Goal: Information Seeking & Learning: Learn about a topic

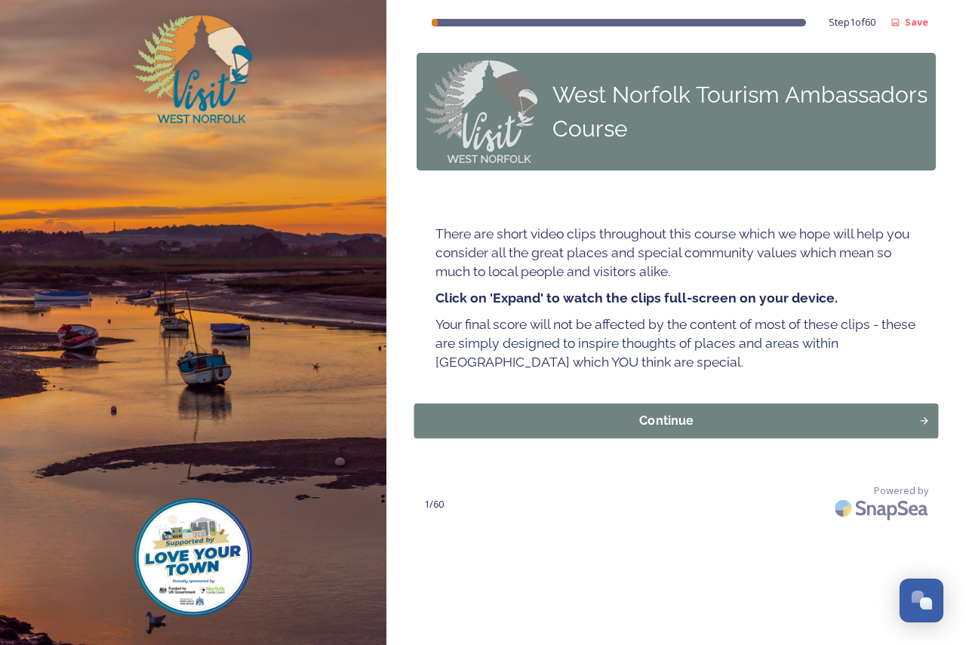
click at [677, 412] on div "Continue" at bounding box center [667, 421] width 488 height 18
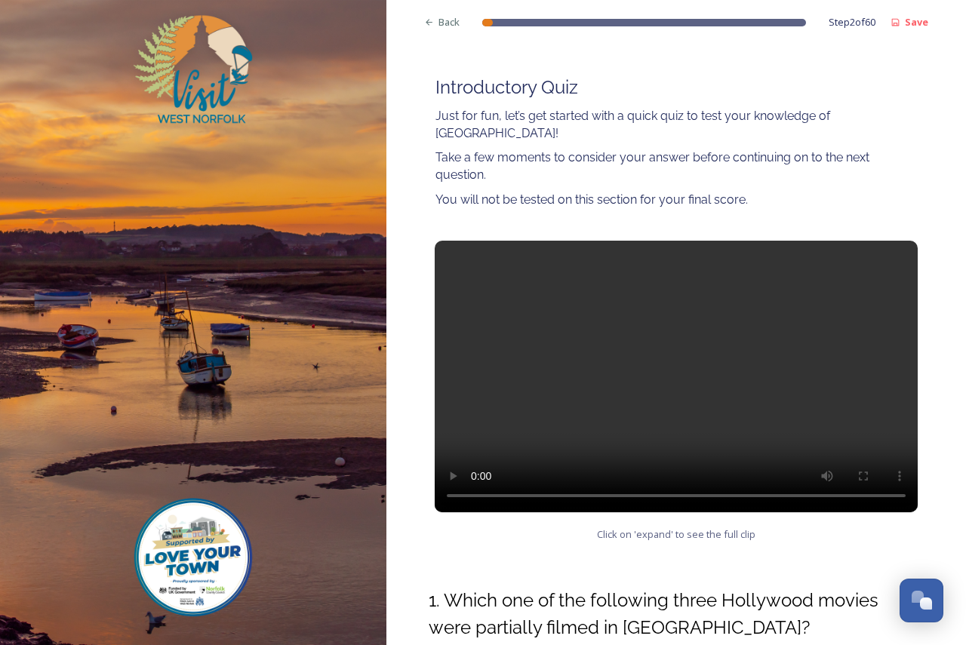
scroll to position [151, 0]
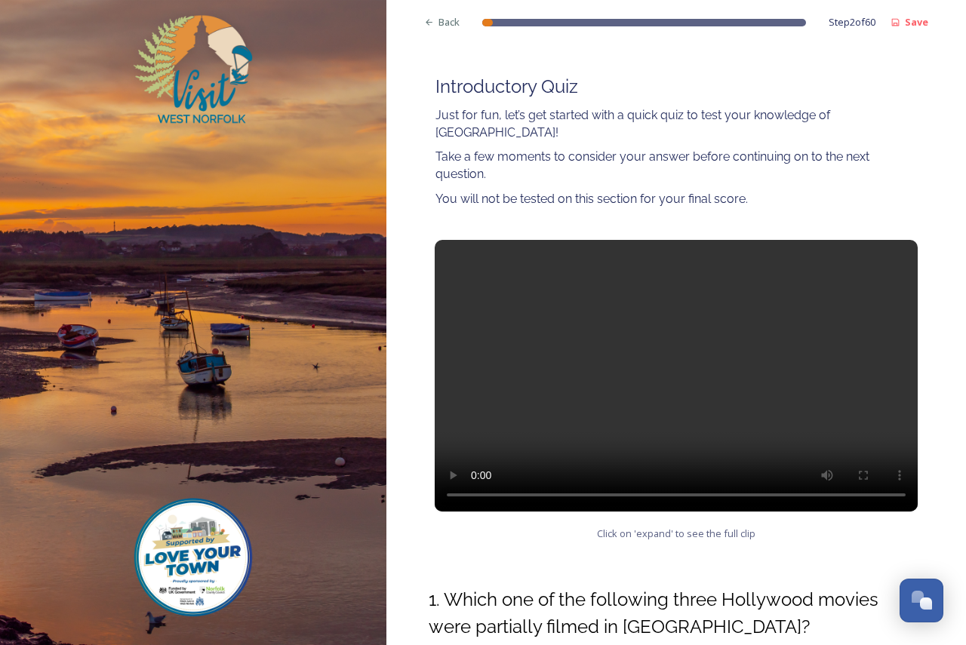
click at [662, 316] on video at bounding box center [676, 376] width 483 height 272
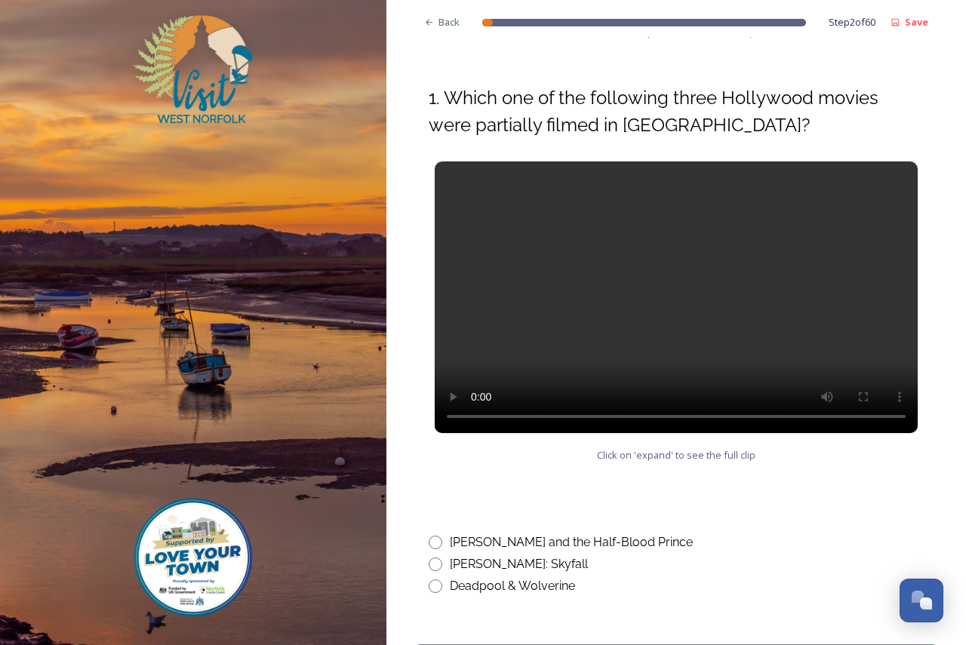
scroll to position [679, 0]
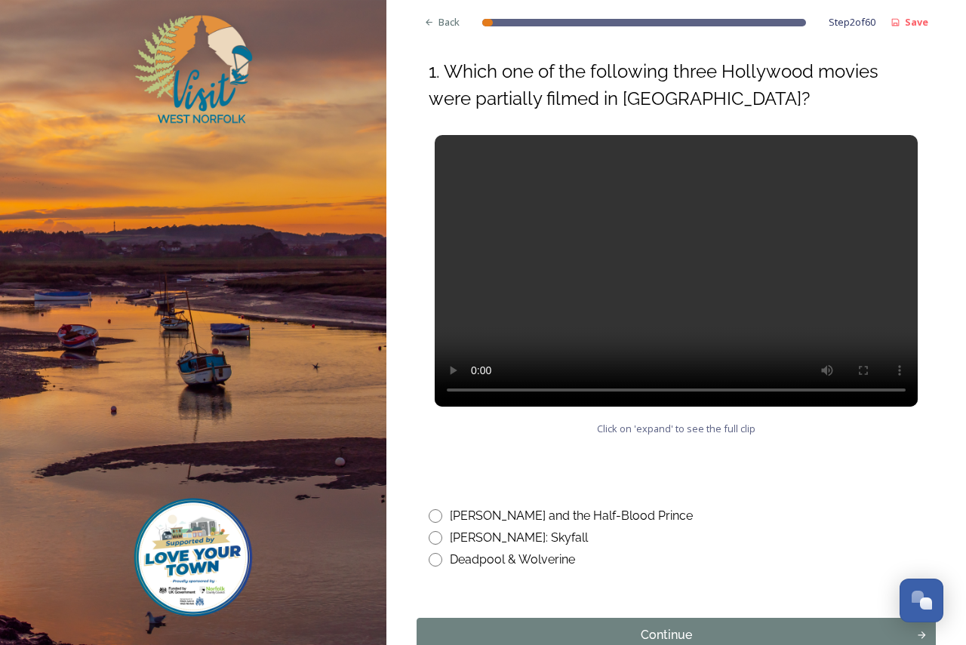
click at [530, 551] on div "Deadpool & Wolverine" at bounding box center [512, 560] width 125 height 18
radio input "true"
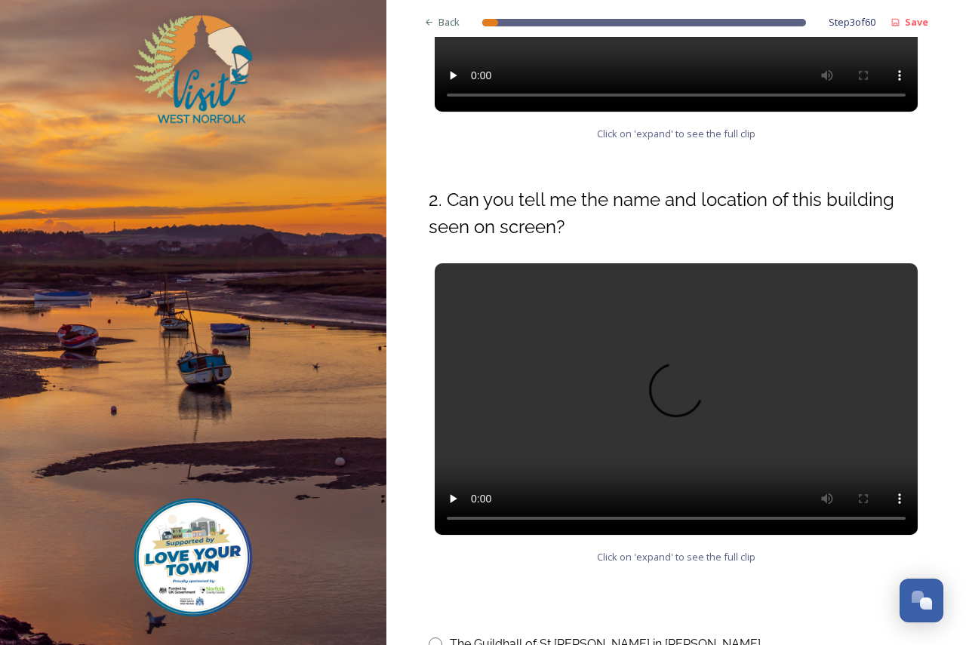
scroll to position [151, 0]
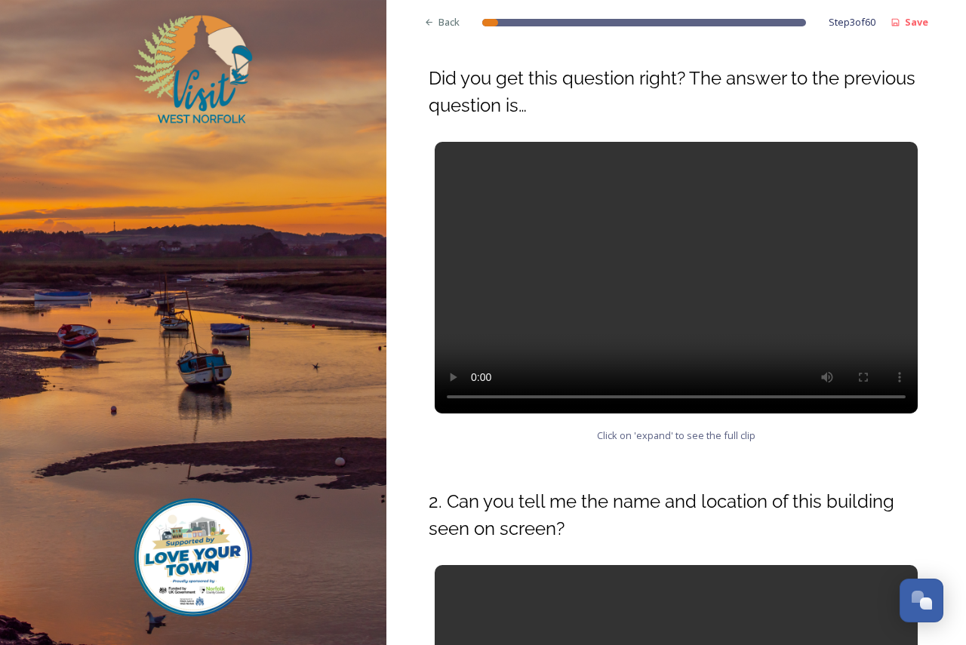
click at [676, 231] on video at bounding box center [676, 278] width 483 height 272
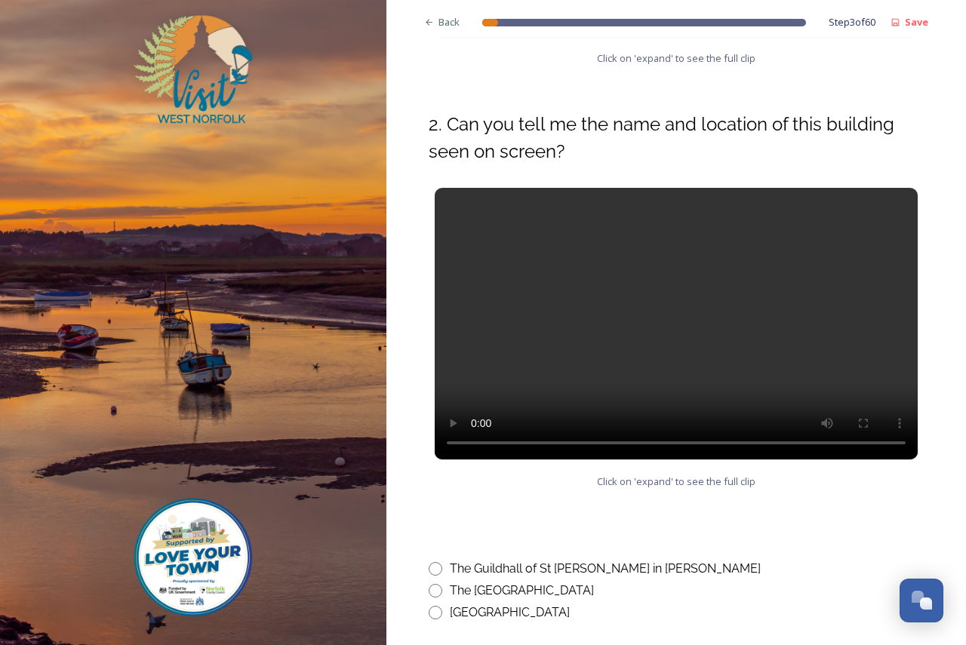
scroll to position [480, 0]
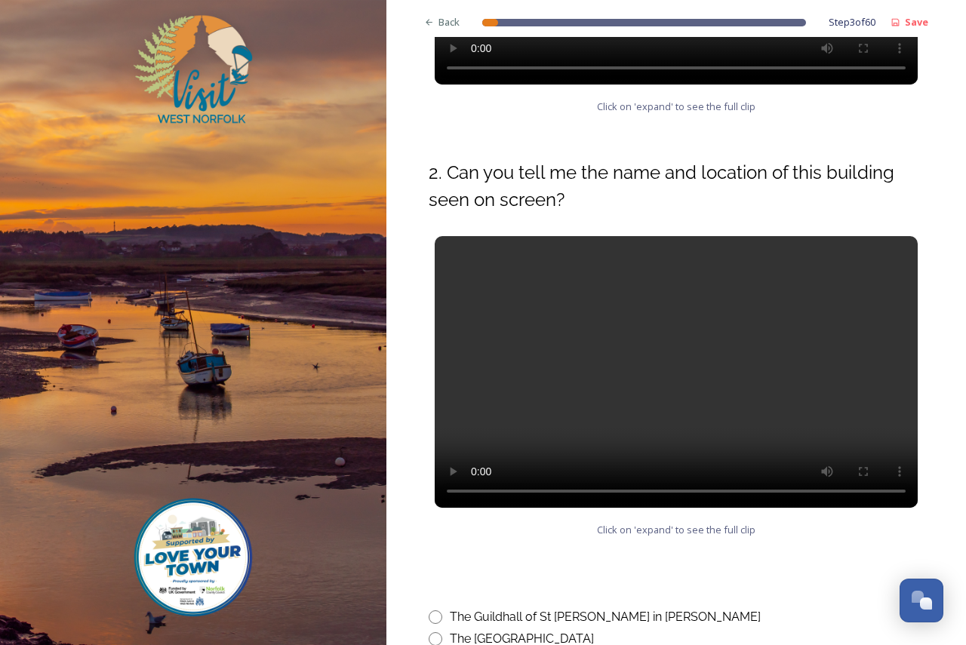
click at [534, 608] on div "The Guildhall of St [PERSON_NAME] in [PERSON_NAME]" at bounding box center [605, 617] width 311 height 18
radio input "true"
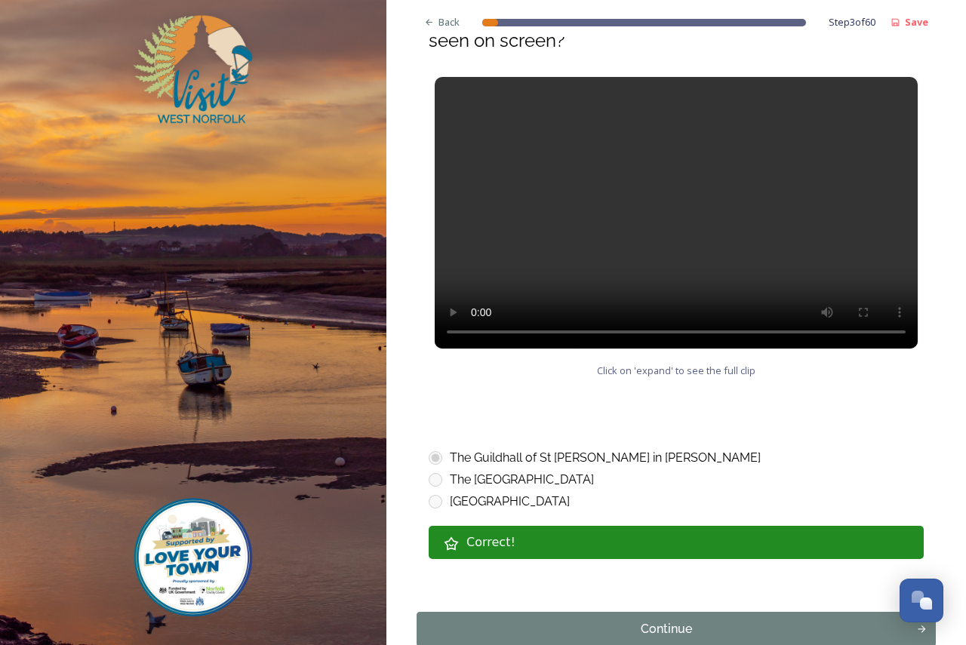
scroll to position [660, 0]
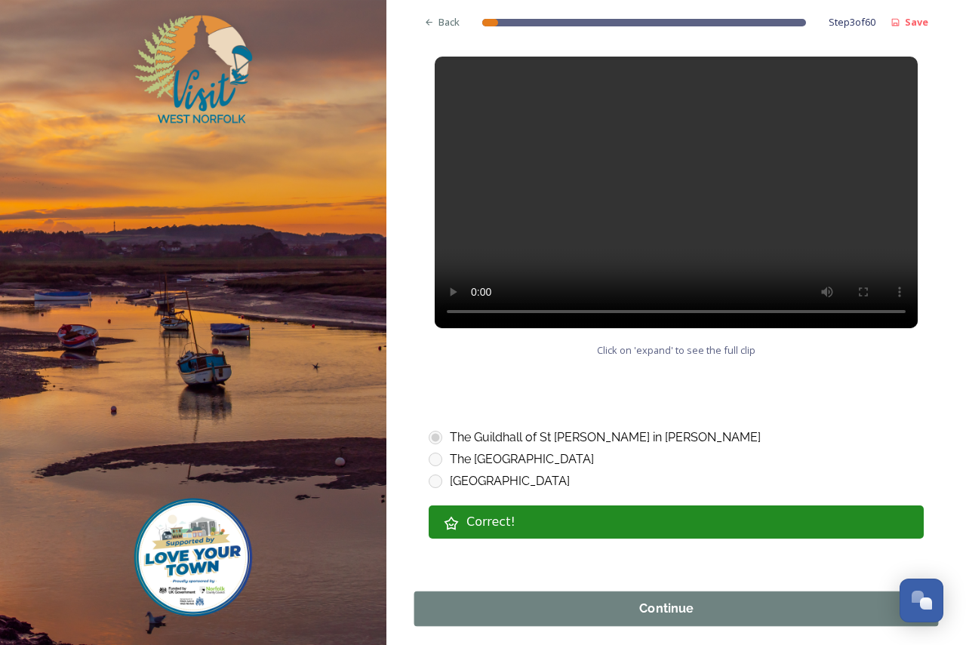
click at [654, 600] on div "Continue" at bounding box center [667, 609] width 488 height 18
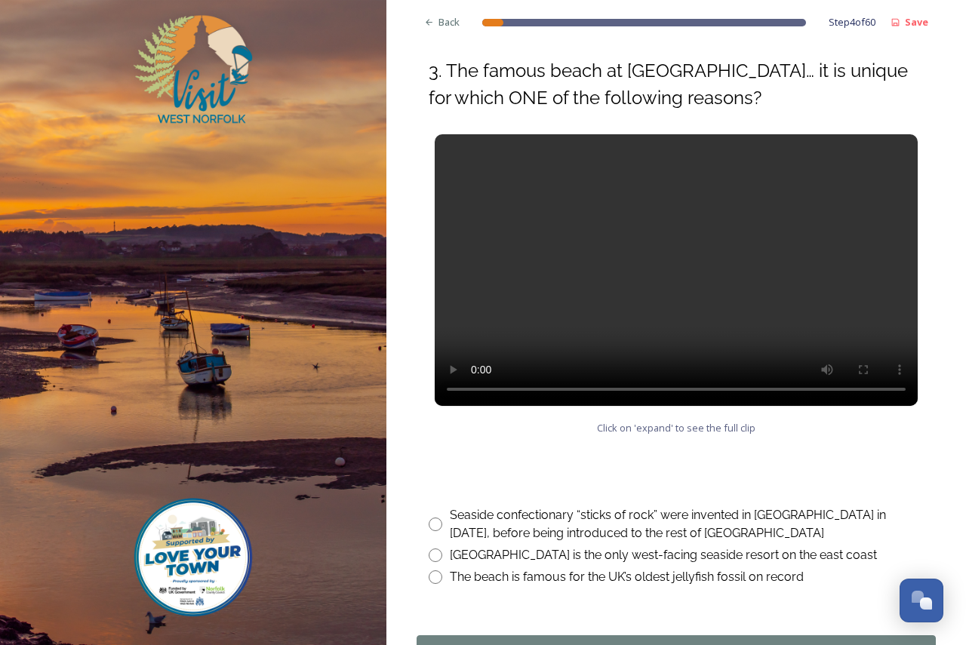
scroll to position [604, 0]
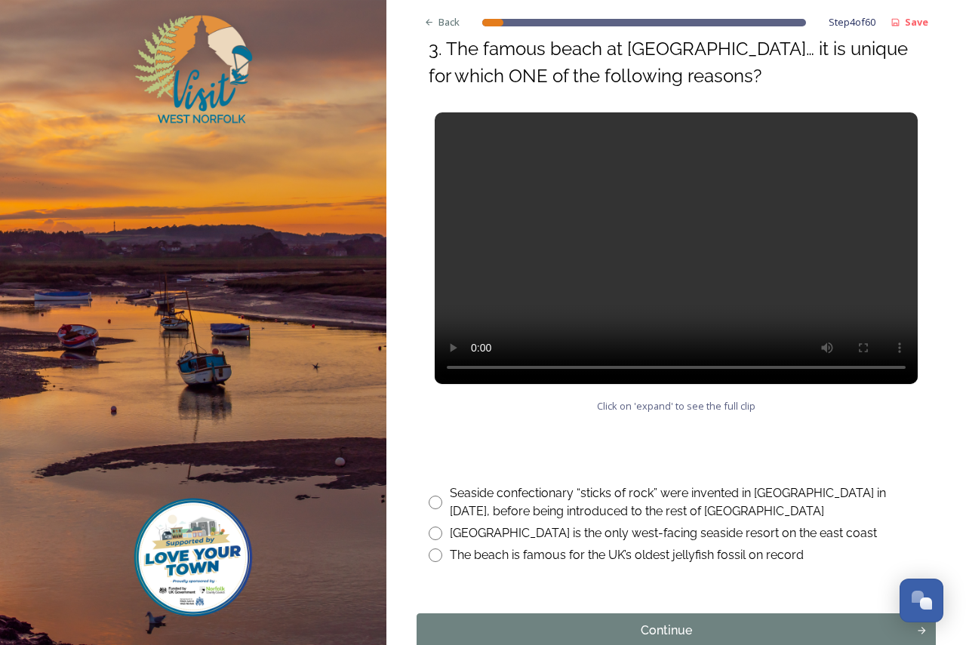
click at [437, 527] on input "radio" at bounding box center [436, 534] width 14 height 14
radio input "true"
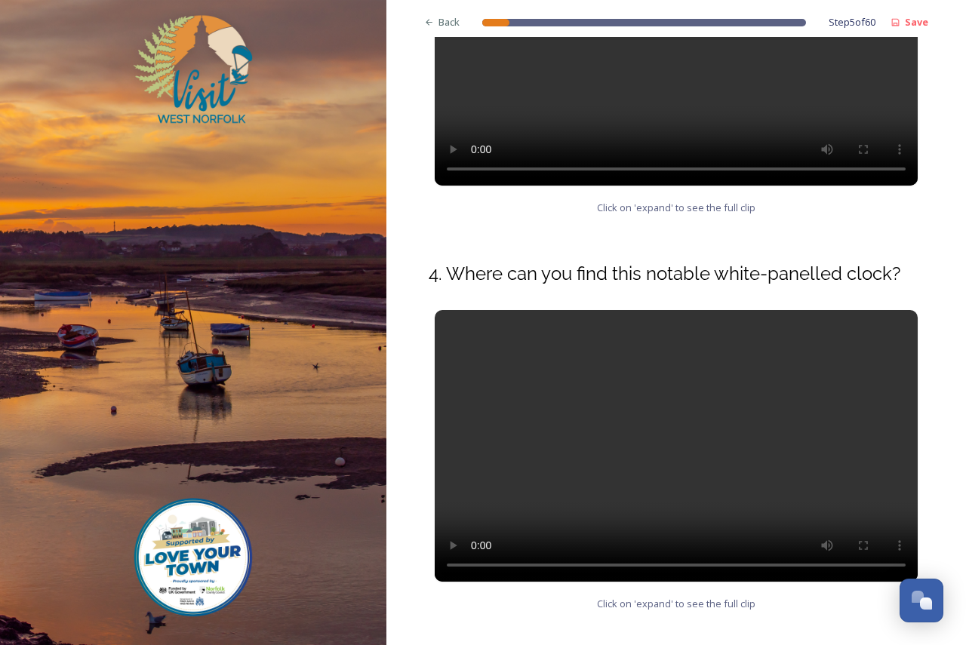
scroll to position [528, 0]
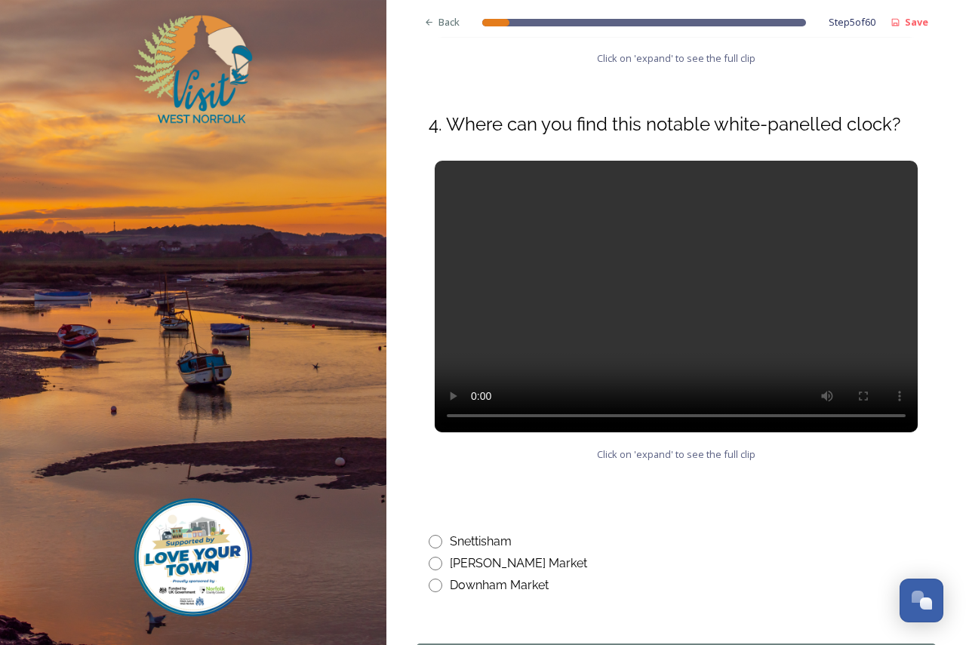
click at [493, 577] on div "Downham Market" at bounding box center [499, 586] width 99 height 18
radio input "true"
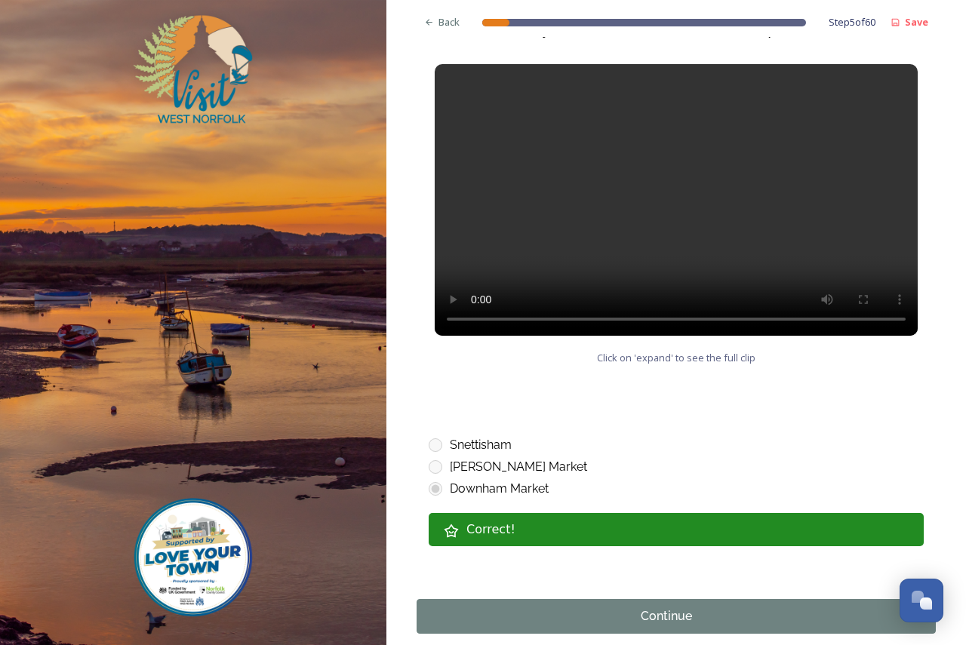
scroll to position [633, 0]
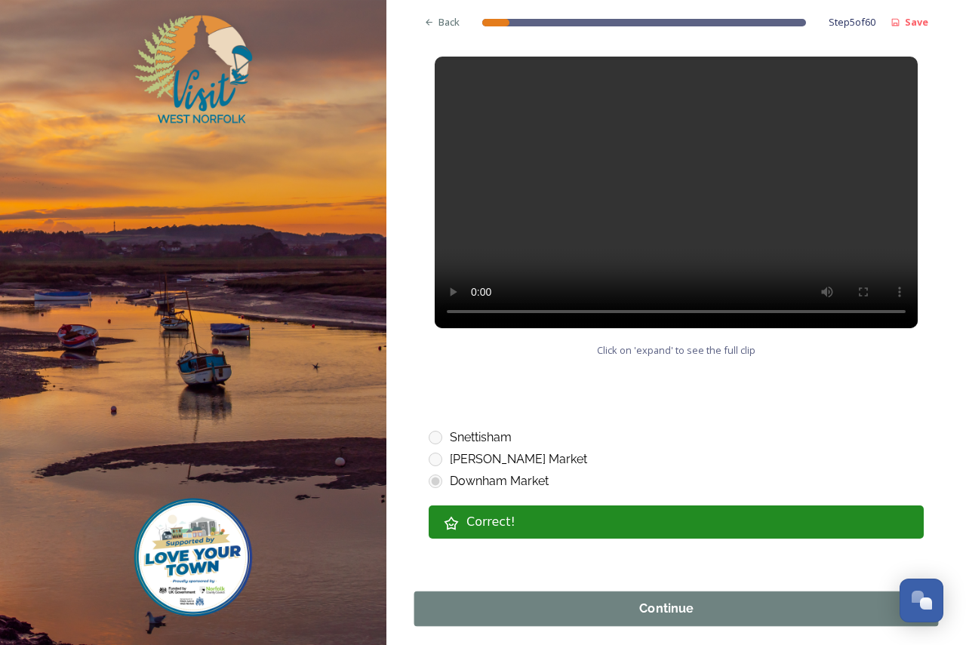
click at [676, 600] on div "Continue" at bounding box center [667, 609] width 488 height 18
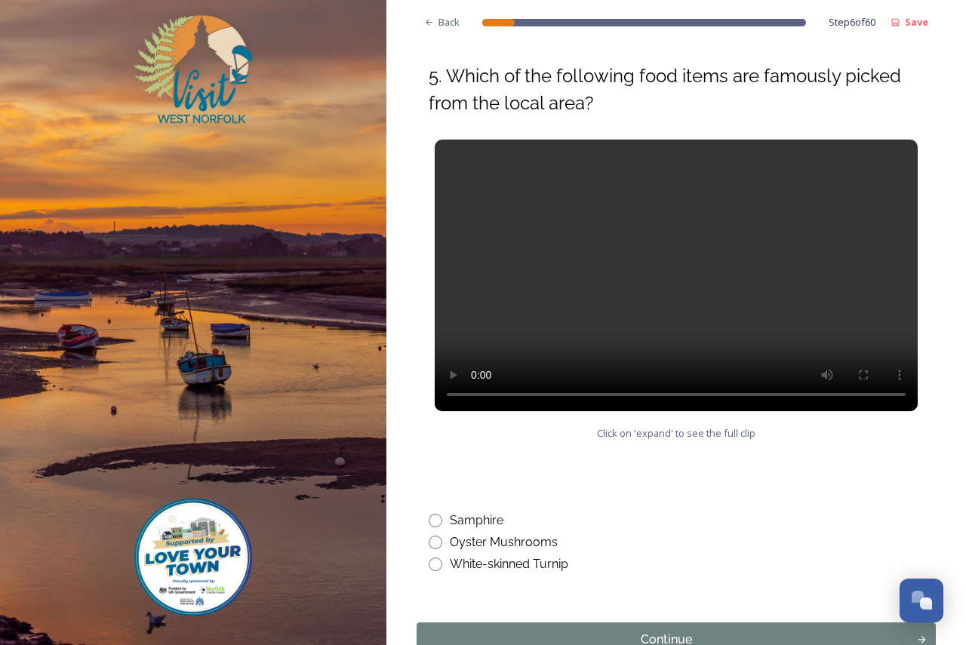
scroll to position [604, 0]
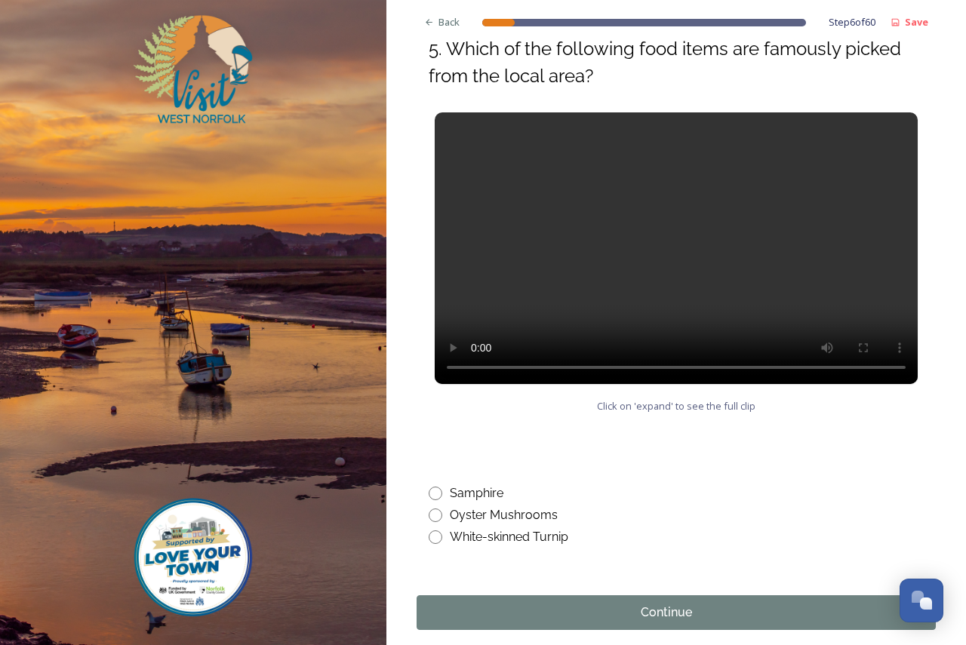
click at [494, 485] on div "Samphire" at bounding box center [477, 494] width 54 height 18
radio input "true"
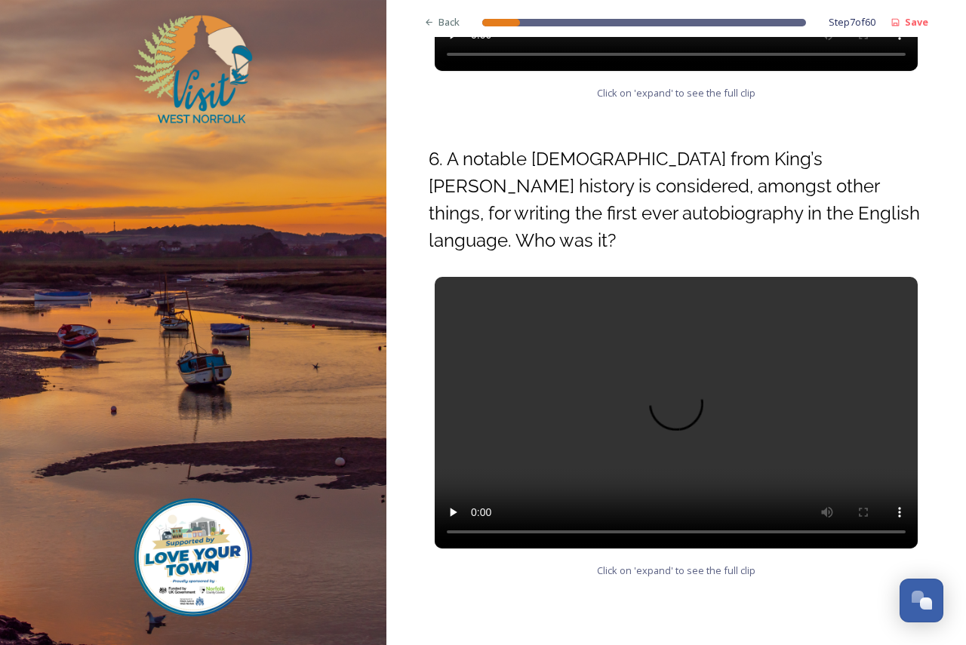
scroll to position [528, 0]
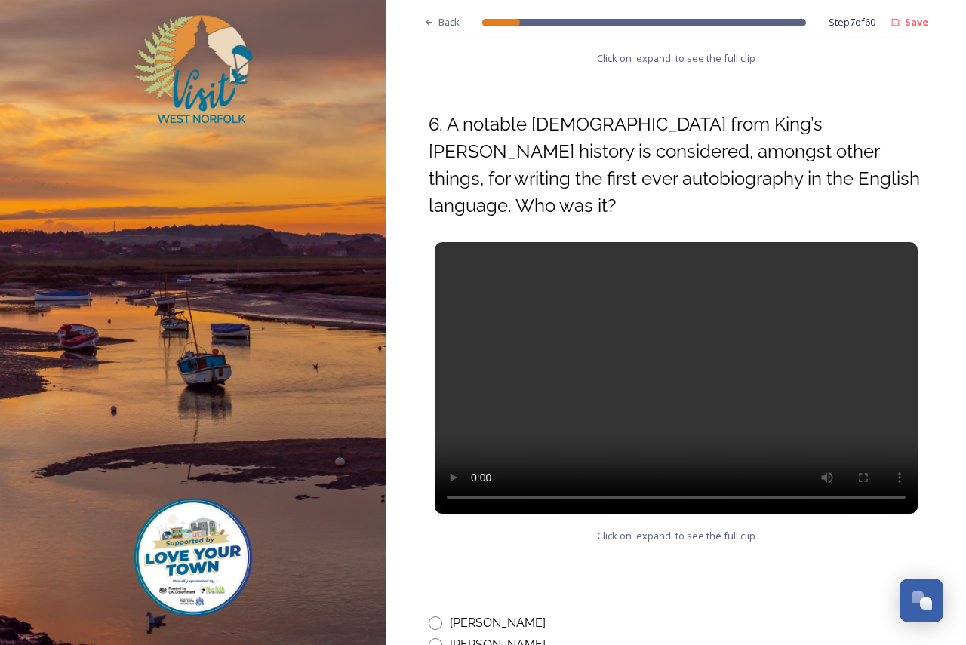
click at [496, 614] on div "[PERSON_NAME]" at bounding box center [498, 623] width 96 height 18
radio input "true"
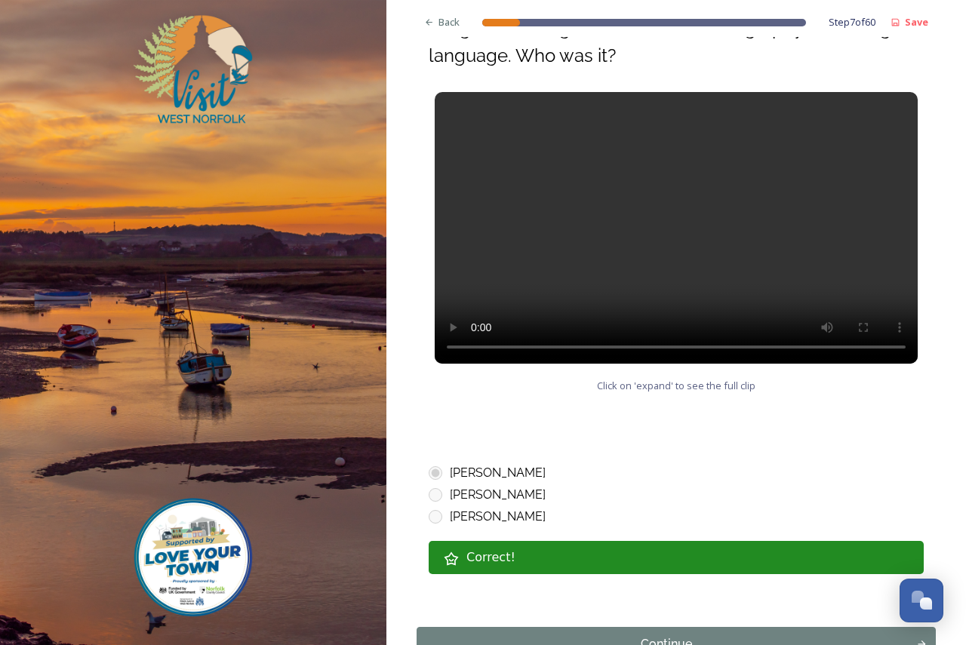
scroll to position [687, 0]
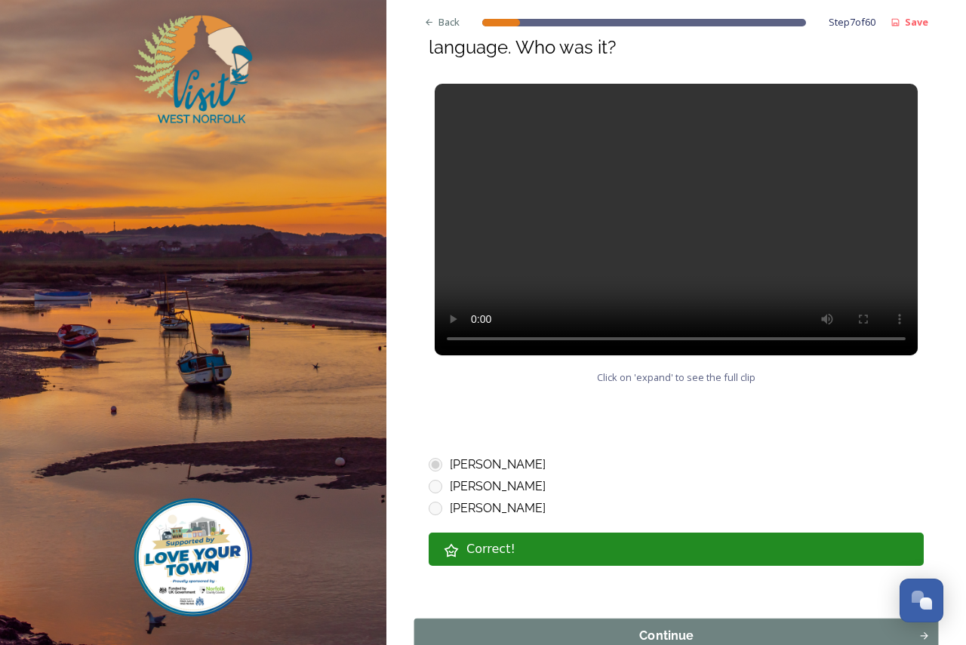
click at [669, 627] on div "Continue" at bounding box center [667, 636] width 488 height 18
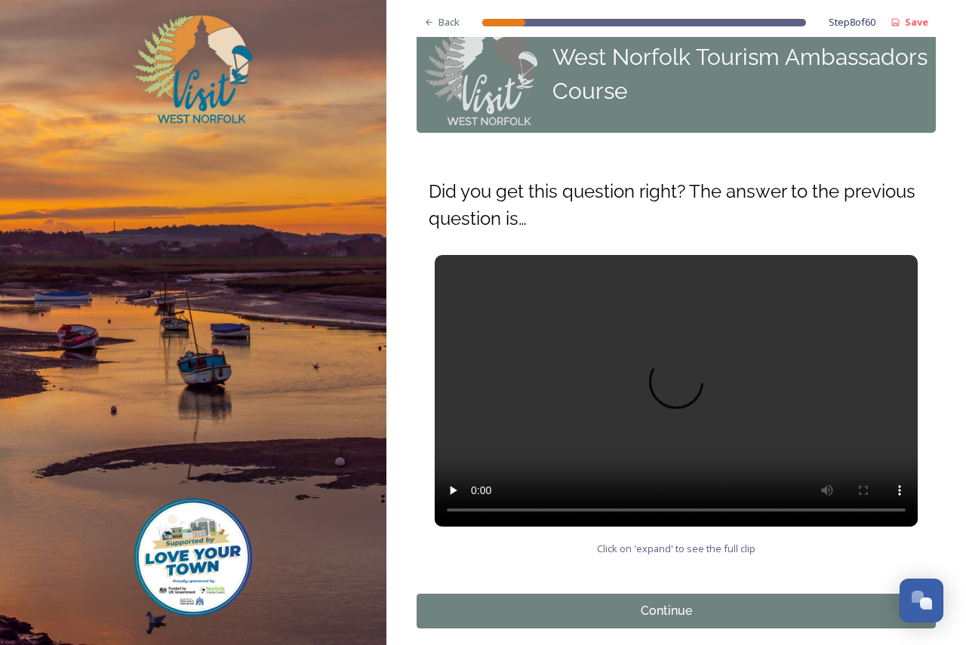
scroll to position [40, 0]
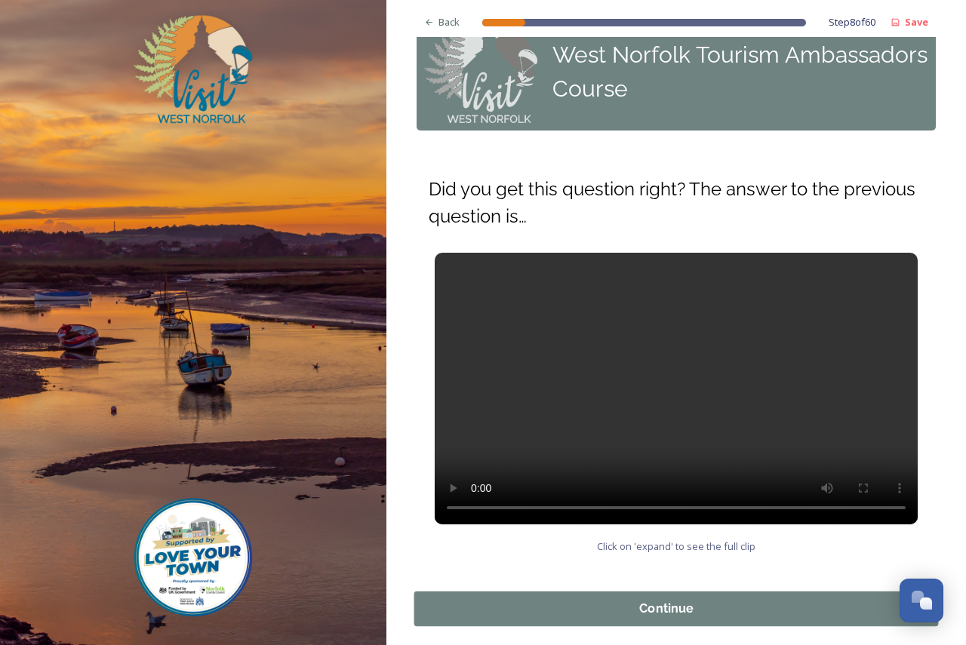
click at [672, 600] on div "Continue" at bounding box center [667, 609] width 488 height 18
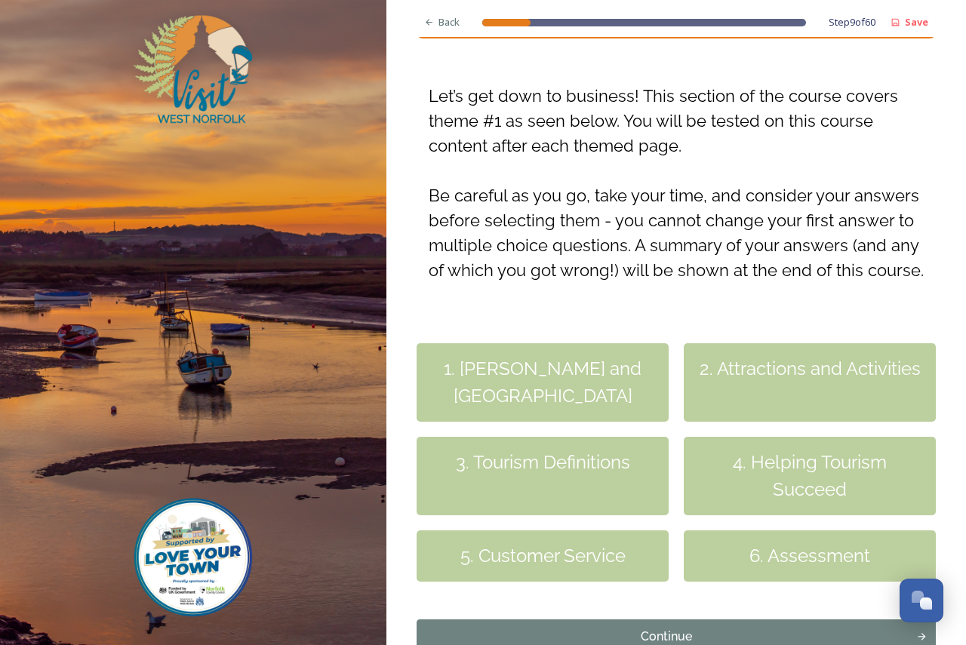
scroll to position [262, 0]
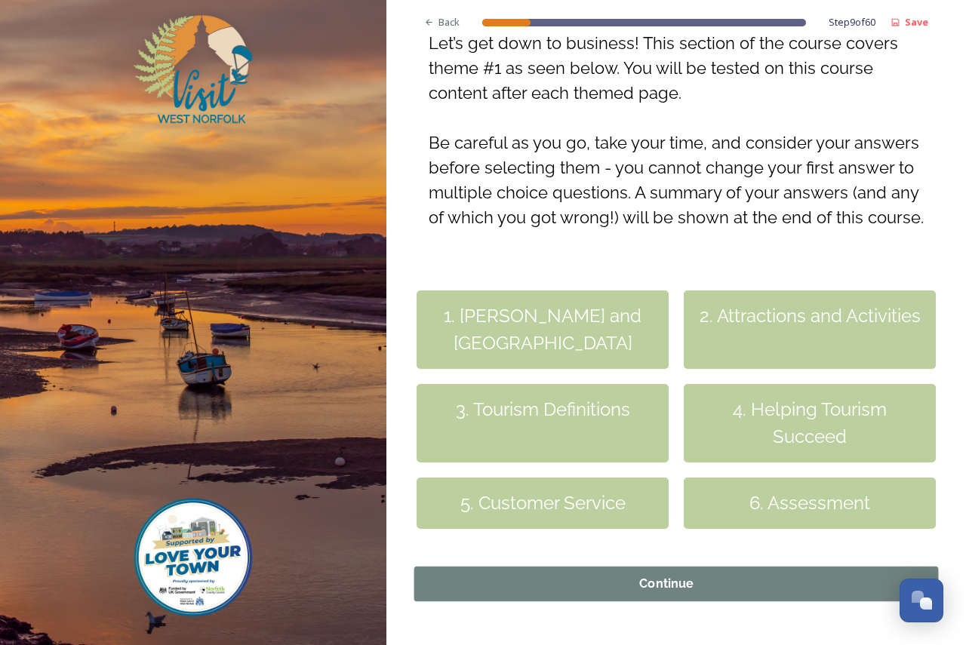
click at [665, 575] on div "Continue" at bounding box center [667, 584] width 488 height 18
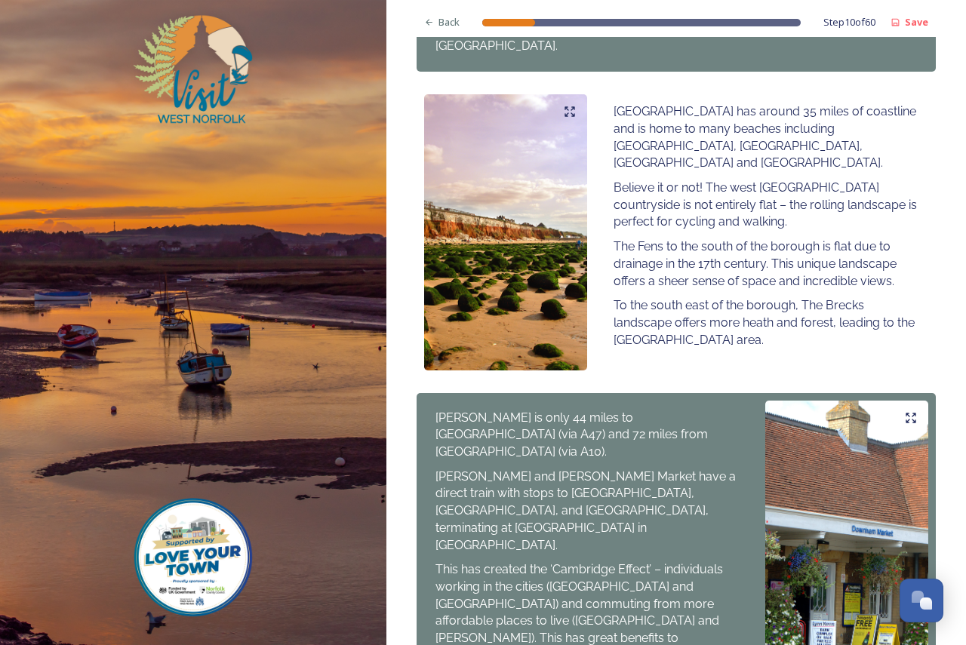
scroll to position [880, 0]
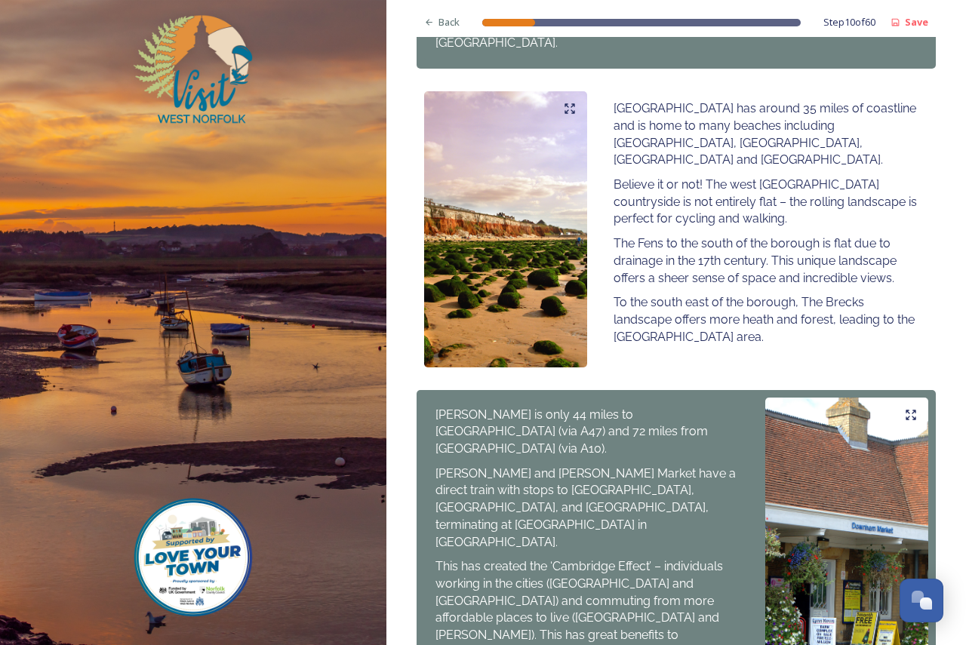
drag, startPoint x: 703, startPoint y: 541, endPoint x: 632, endPoint y: 607, distance: 96.7
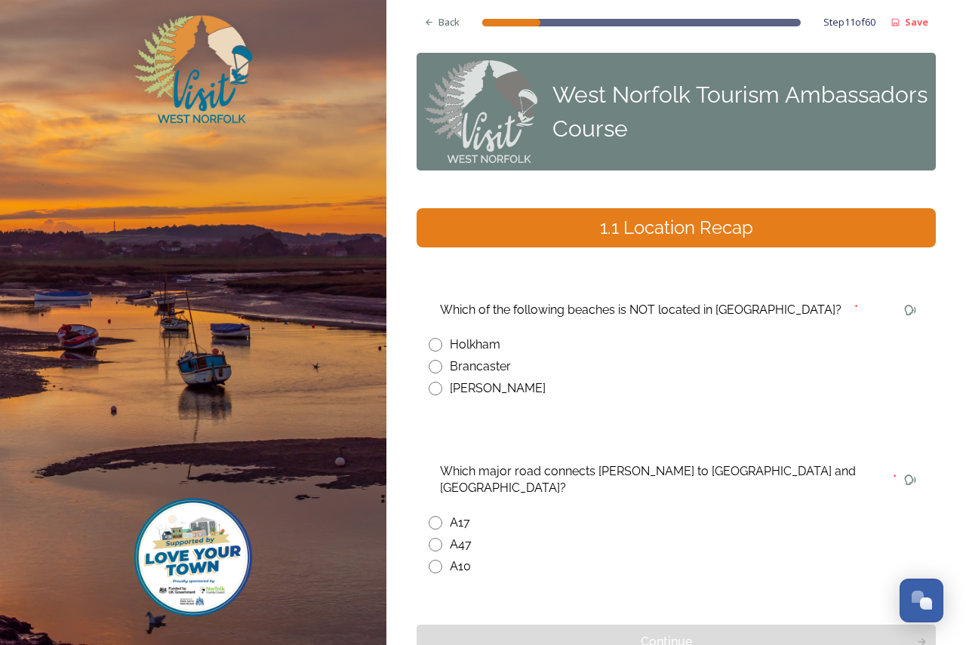
click at [472, 380] on div "[PERSON_NAME]" at bounding box center [498, 389] width 96 height 18
radio input "true"
click at [461, 558] on div "A10" at bounding box center [460, 567] width 21 height 18
radio input "true"
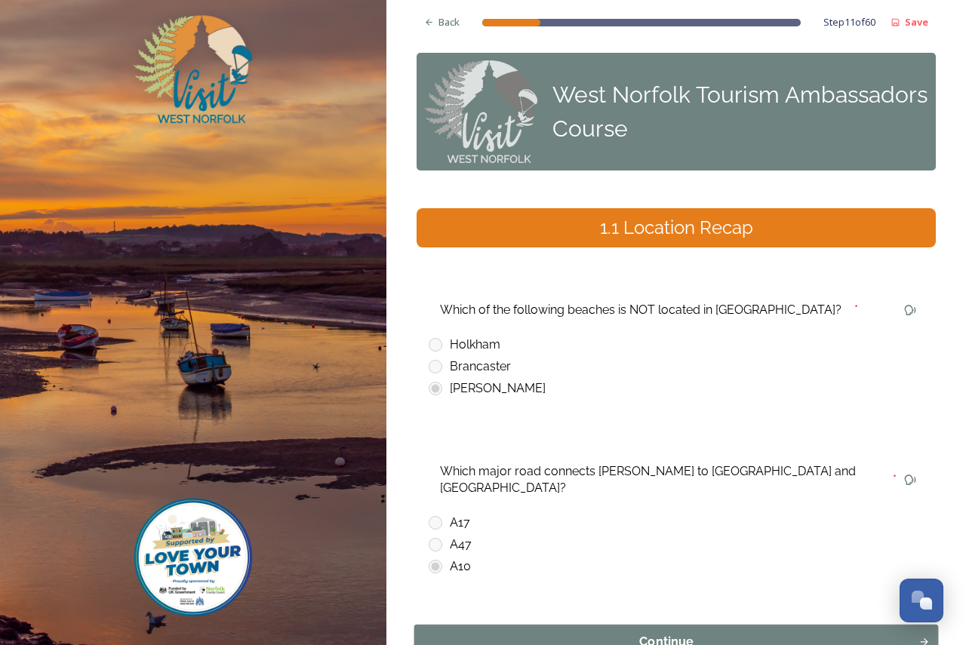
click at [660, 633] on div "Continue" at bounding box center [667, 642] width 488 height 18
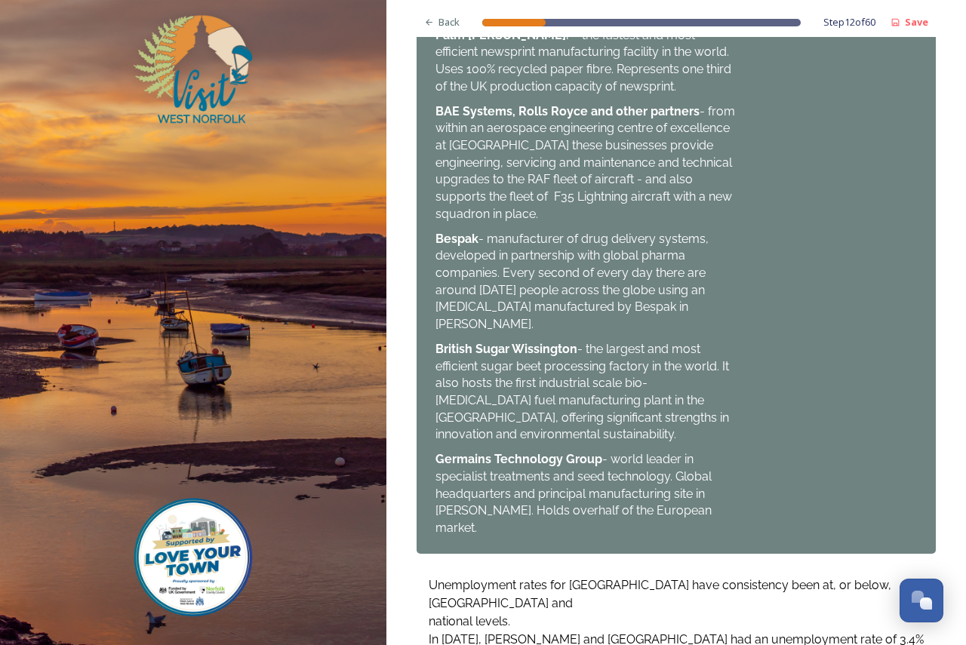
scroll to position [1191, 0]
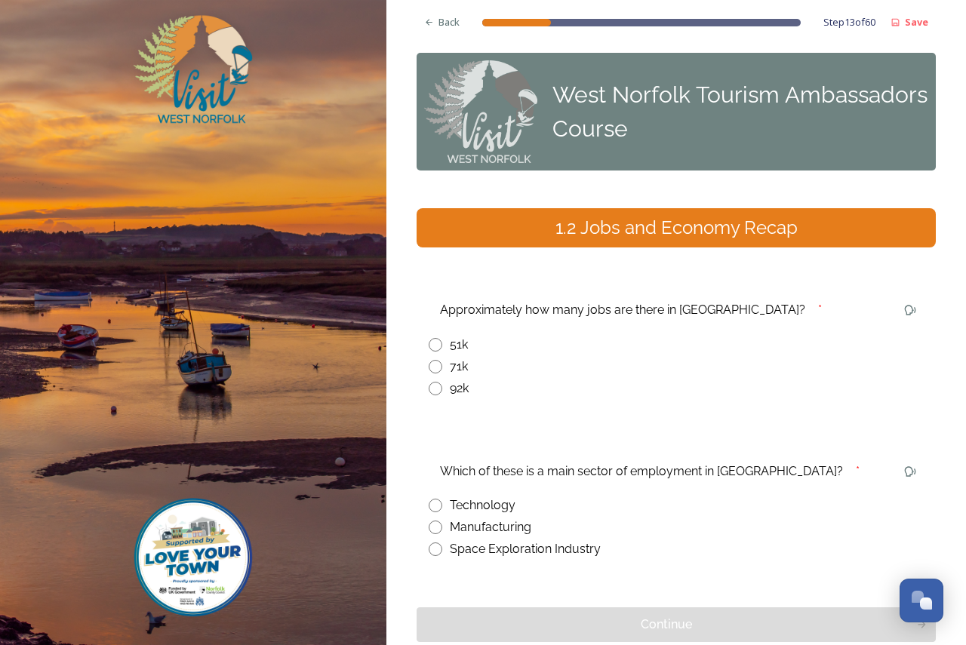
click at [466, 358] on div "71k" at bounding box center [459, 367] width 18 height 18
radio input "true"
click at [488, 519] on div "Manufacturing" at bounding box center [491, 528] width 82 height 18
radio input "true"
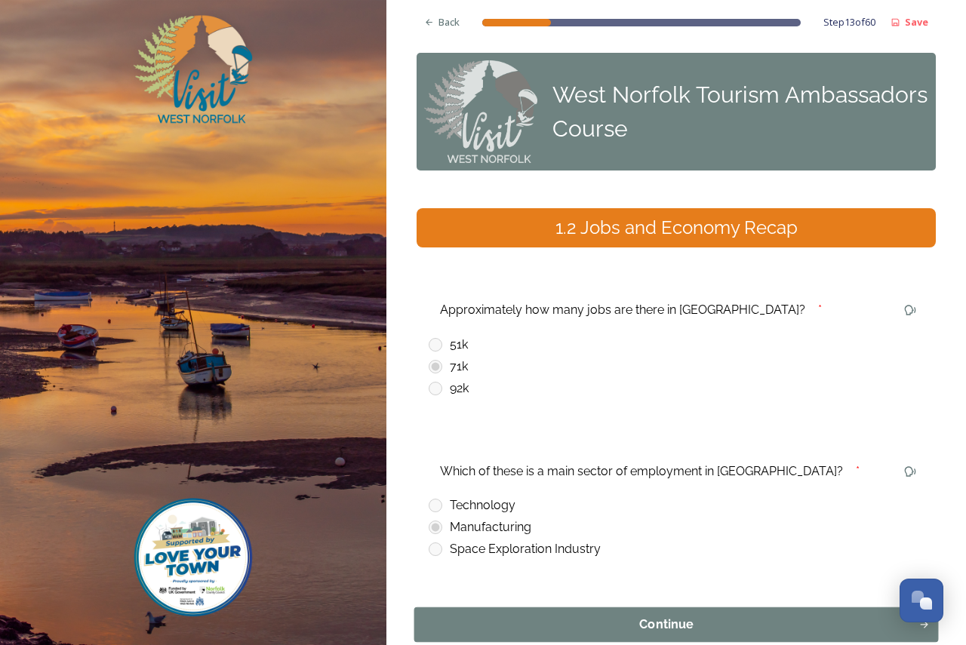
click at [614, 616] on div "Continue" at bounding box center [667, 625] width 488 height 18
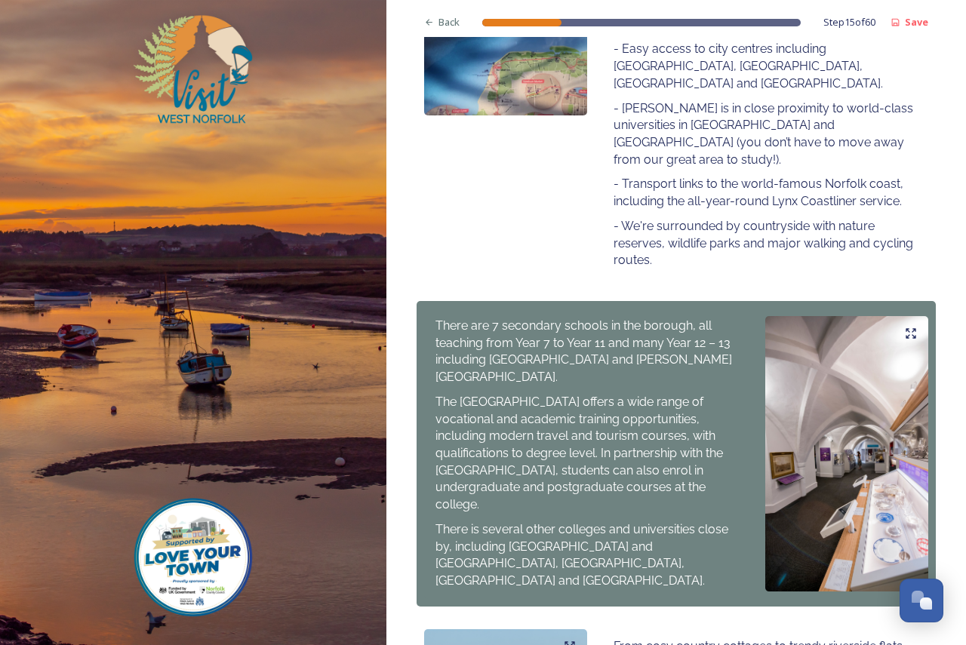
scroll to position [748, 0]
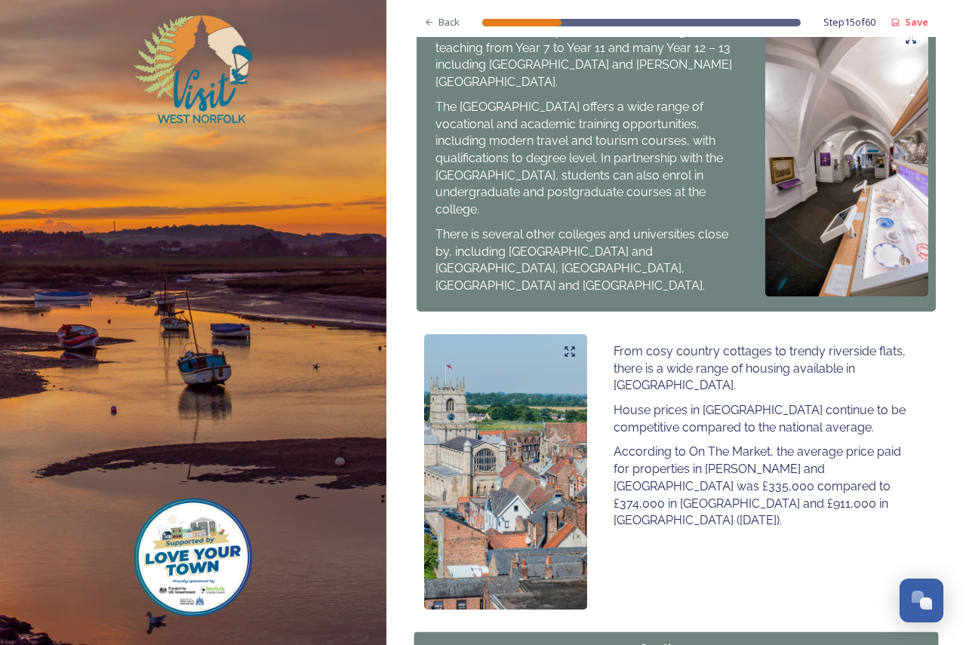
click at [716, 641] on div "Continue" at bounding box center [667, 650] width 488 height 18
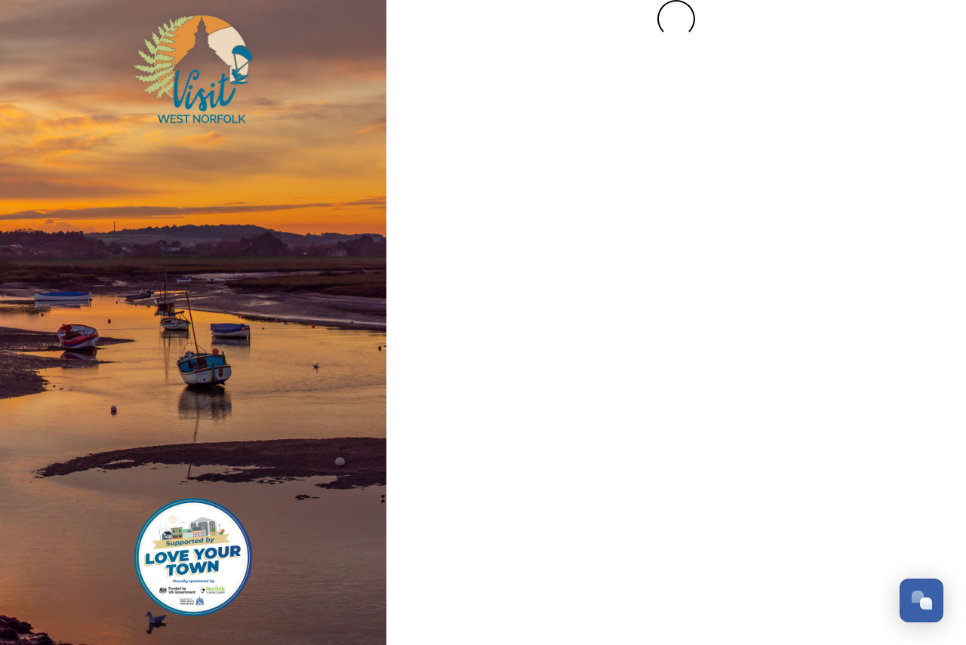
scroll to position [0, 0]
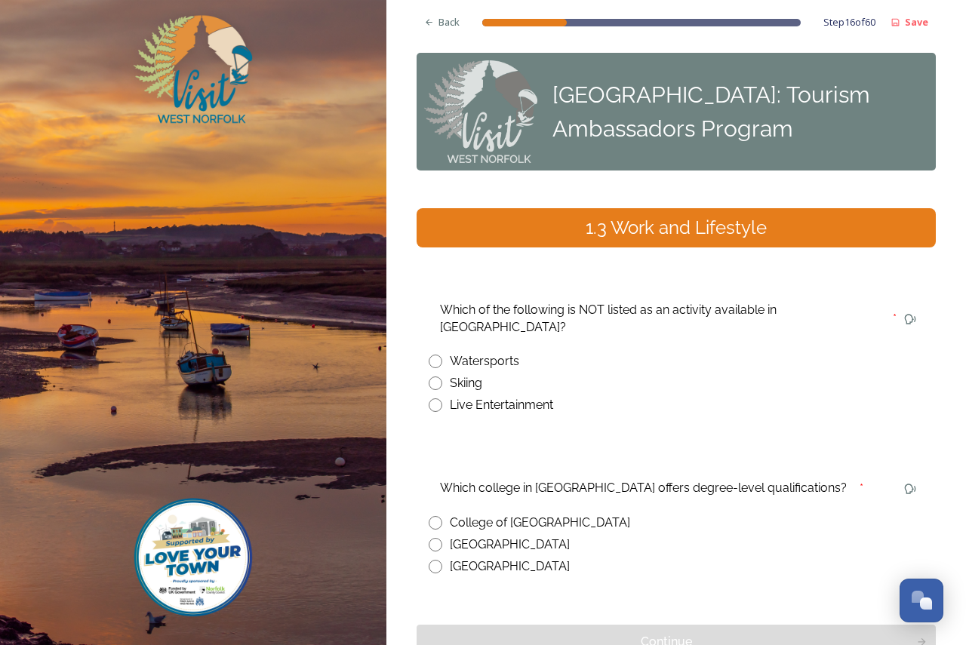
click at [454, 374] on div "Skiing" at bounding box center [466, 383] width 32 height 18
radio input "true"
click at [503, 514] on div "College of [GEOGRAPHIC_DATA]" at bounding box center [540, 523] width 180 height 18
radio input "true"
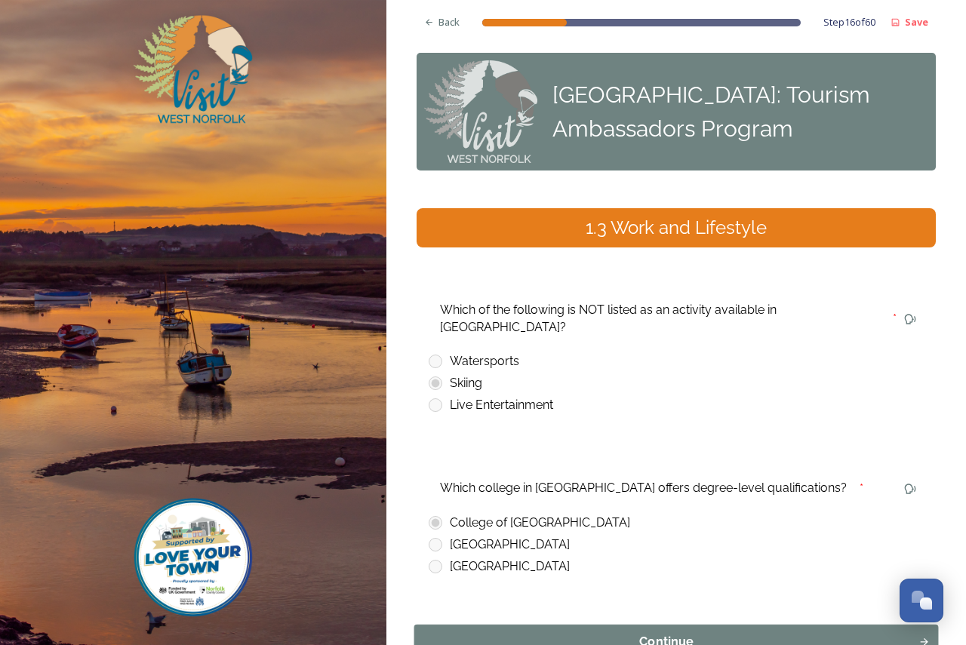
click at [648, 633] on div "Continue" at bounding box center [667, 642] width 488 height 18
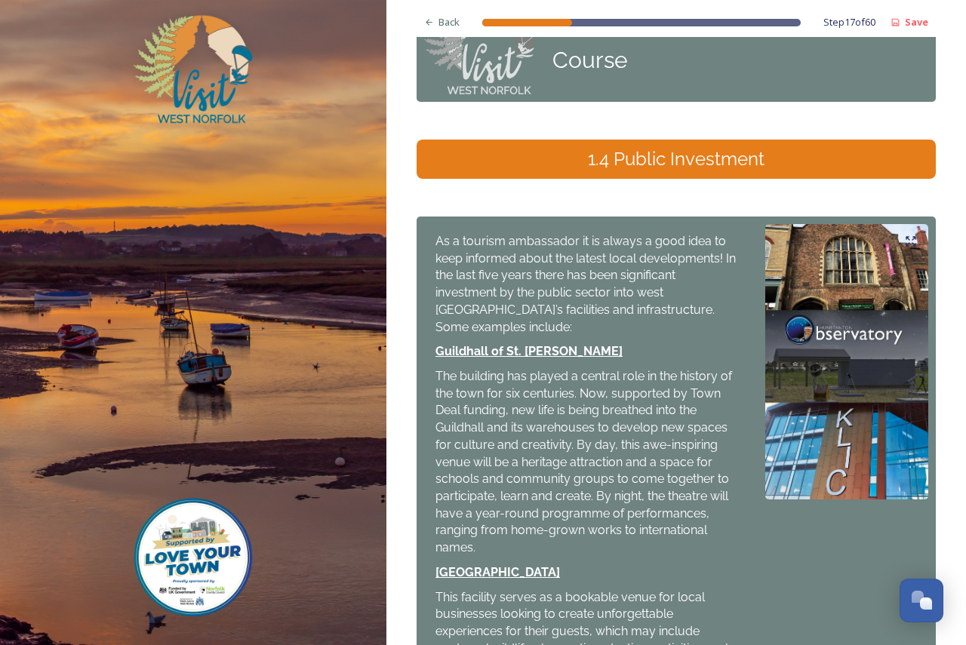
scroll to position [446, 0]
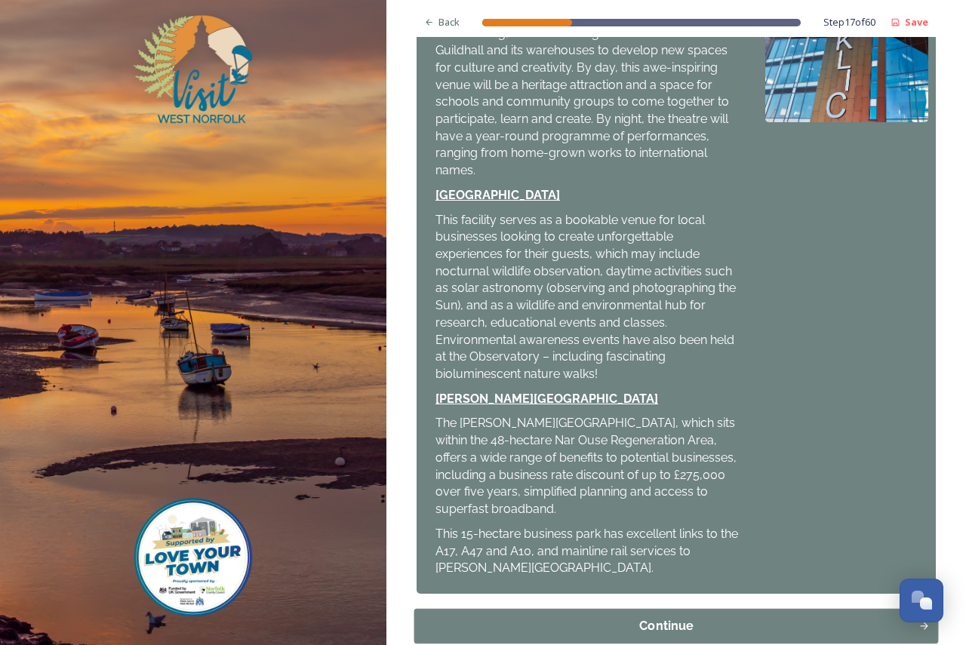
click at [680, 617] on div "Continue" at bounding box center [667, 626] width 488 height 18
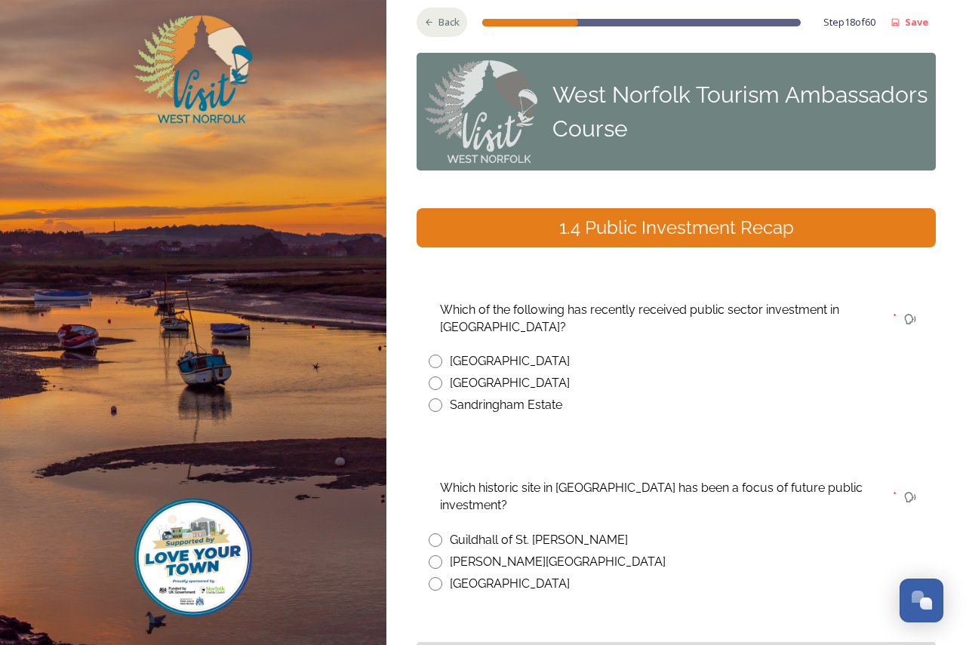
click at [453, 18] on span "Back" at bounding box center [449, 22] width 21 height 14
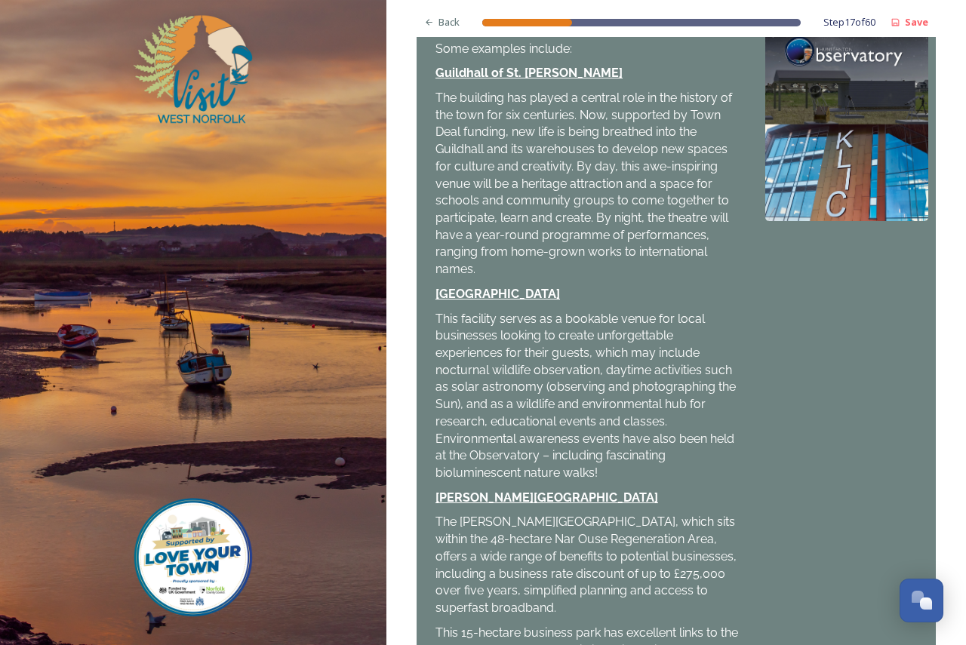
scroll to position [377, 0]
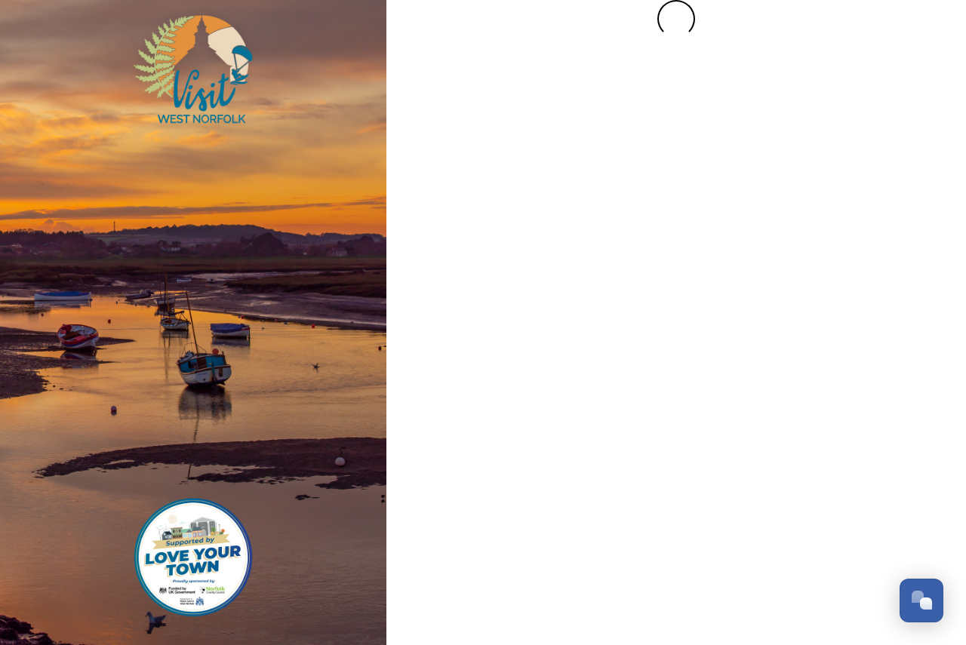
scroll to position [0, 0]
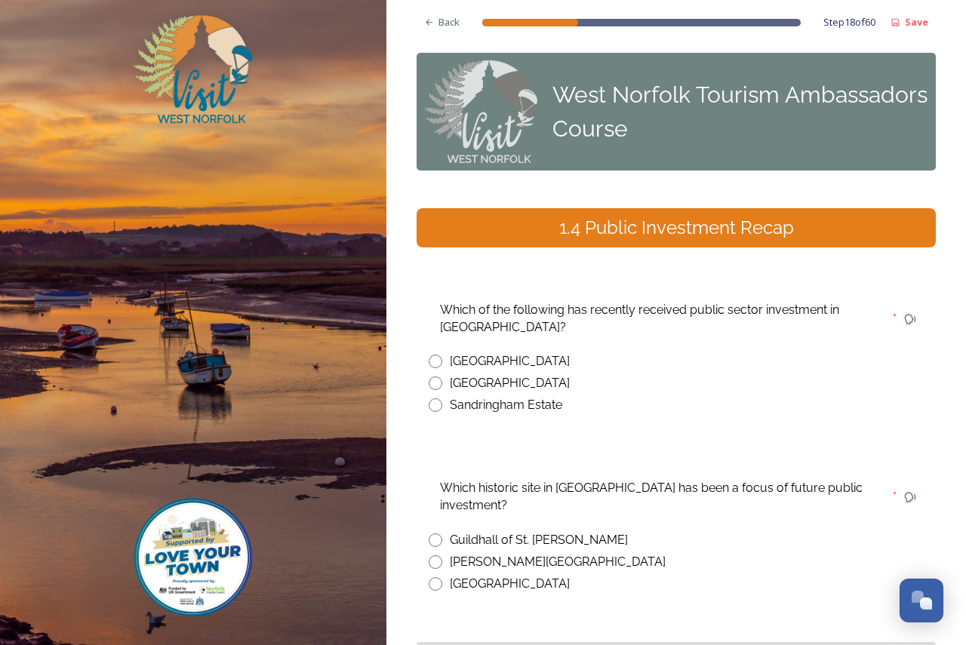
click at [498, 353] on div "[GEOGRAPHIC_DATA]" at bounding box center [510, 362] width 120 height 18
radio input "true"
click at [550, 531] on div "Guildhall of St. [PERSON_NAME]" at bounding box center [539, 540] width 178 height 18
radio input "true"
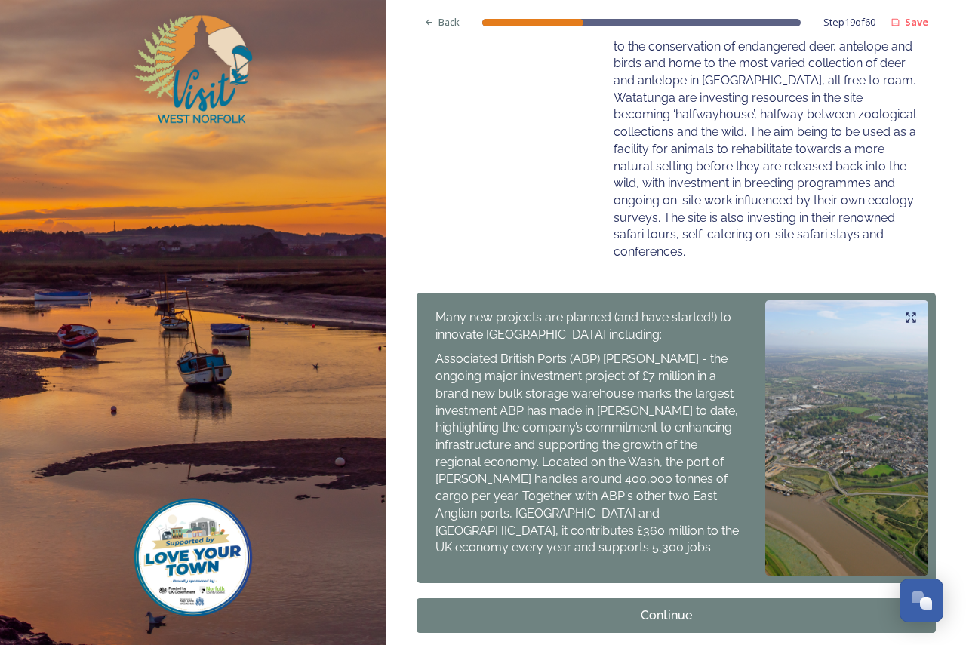
scroll to position [620, 0]
click at [685, 606] on div "Continue" at bounding box center [667, 615] width 488 height 18
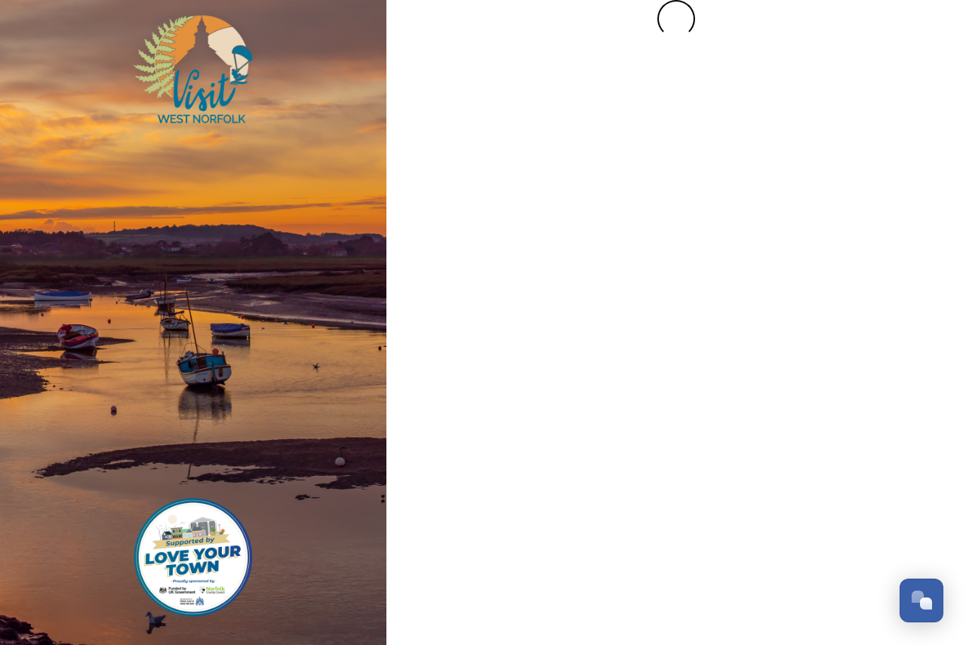
scroll to position [0, 0]
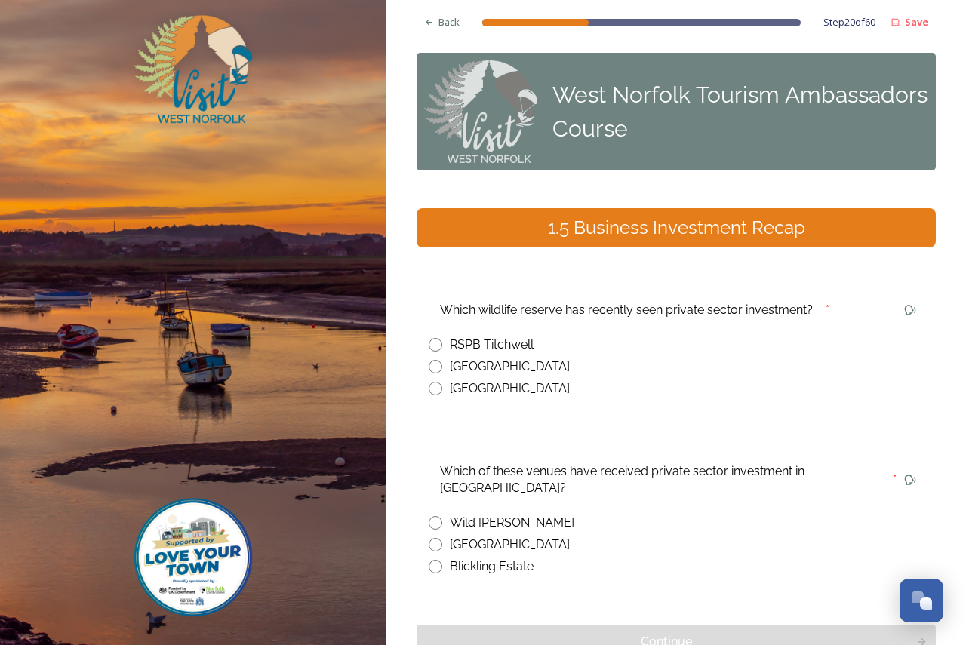
click at [527, 358] on div "[GEOGRAPHIC_DATA]" at bounding box center [510, 367] width 120 height 18
radio input "true"
click at [516, 514] on div "Wild [PERSON_NAME]" at bounding box center [512, 523] width 125 height 18
radio input "true"
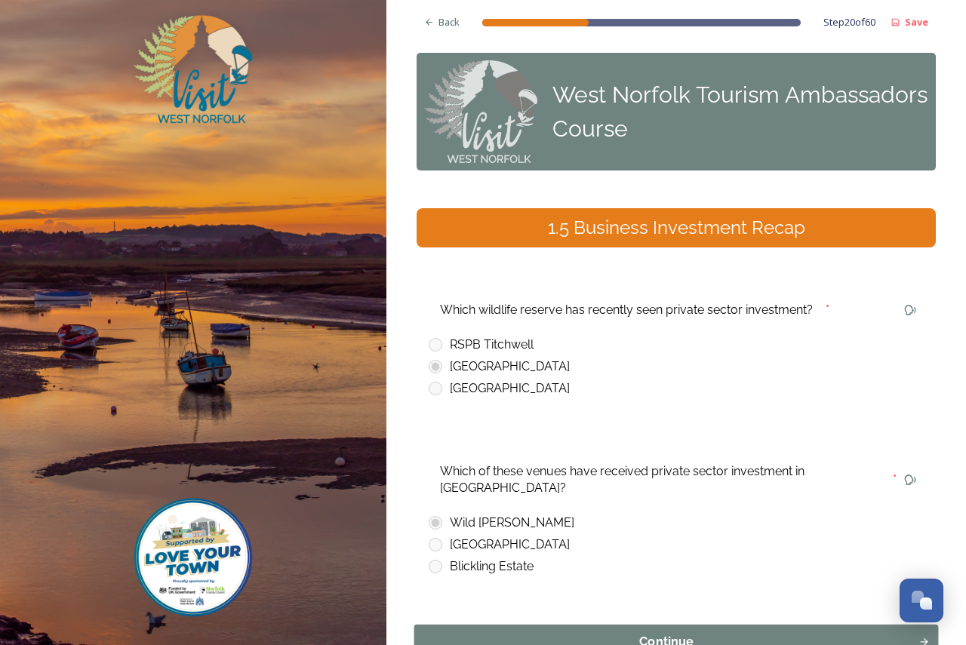
click at [696, 633] on div "Continue" at bounding box center [667, 642] width 488 height 18
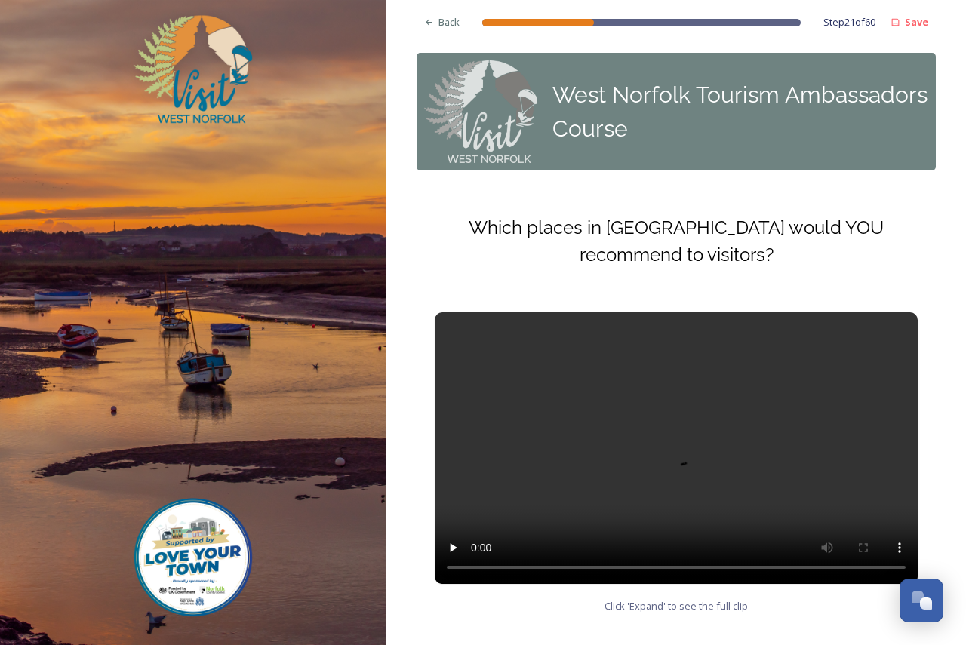
scroll to position [60, 0]
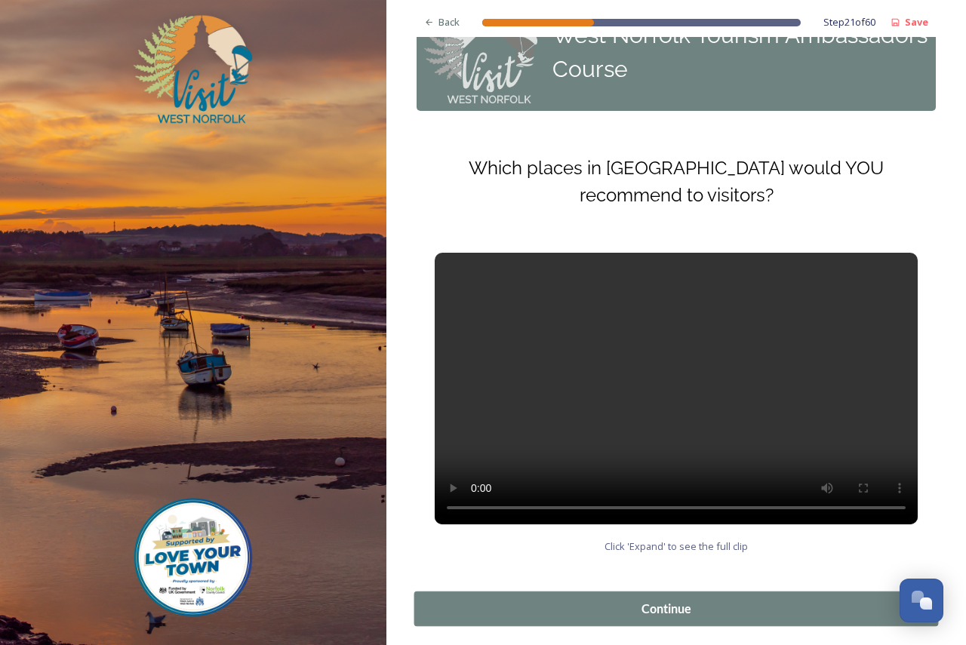
click at [704, 600] on div "Continue" at bounding box center [667, 609] width 488 height 18
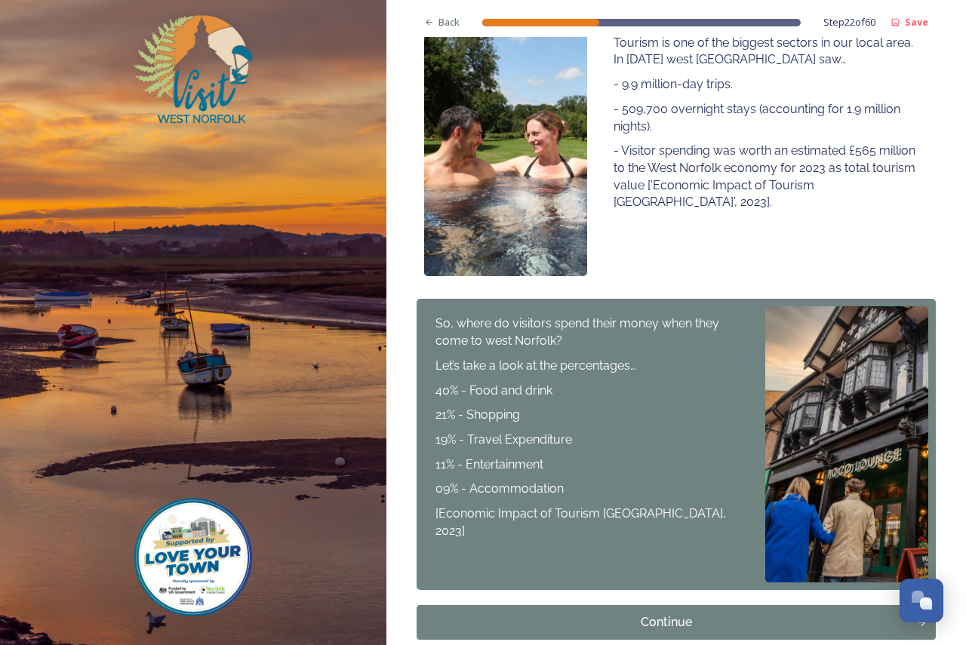
scroll to position [293, 0]
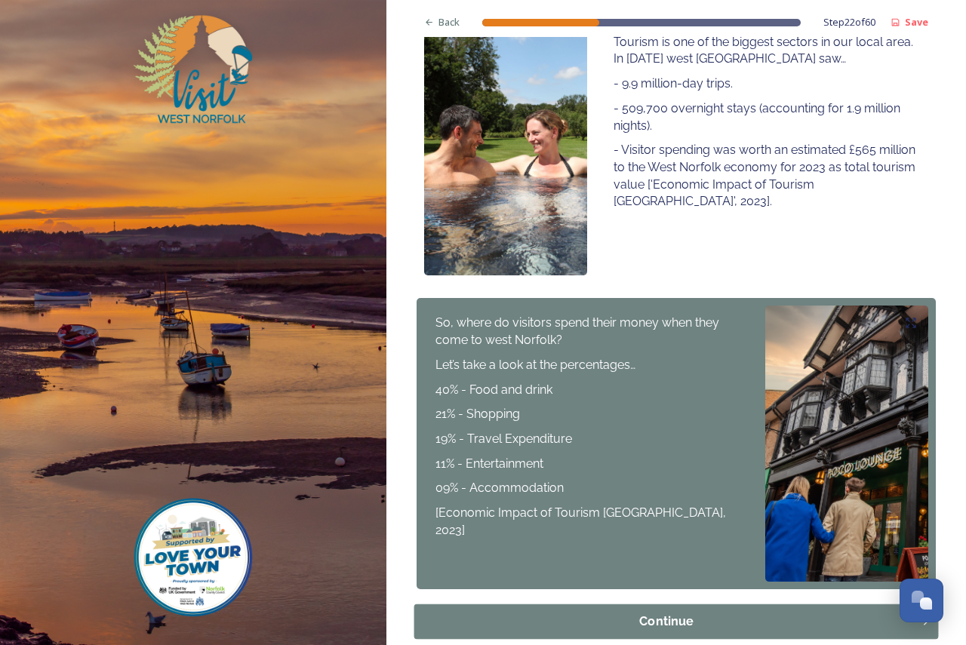
click at [667, 613] on div "Continue" at bounding box center [667, 622] width 488 height 18
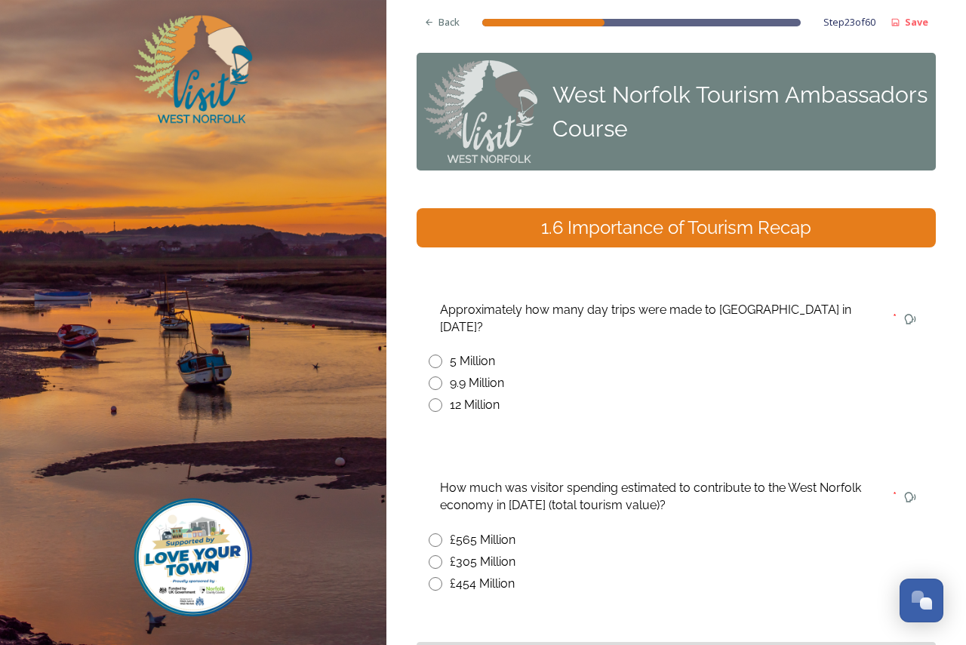
click at [492, 374] on div "9.9 Million" at bounding box center [477, 383] width 54 height 18
radio input "true"
click at [437, 14] on div "Back" at bounding box center [442, 22] width 51 height 29
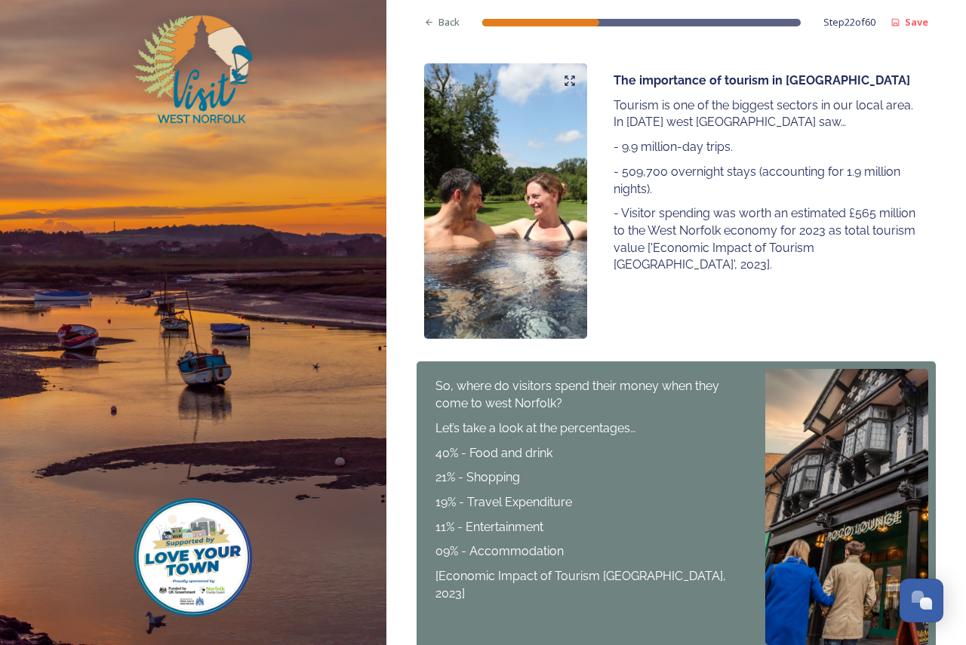
scroll to position [293, 0]
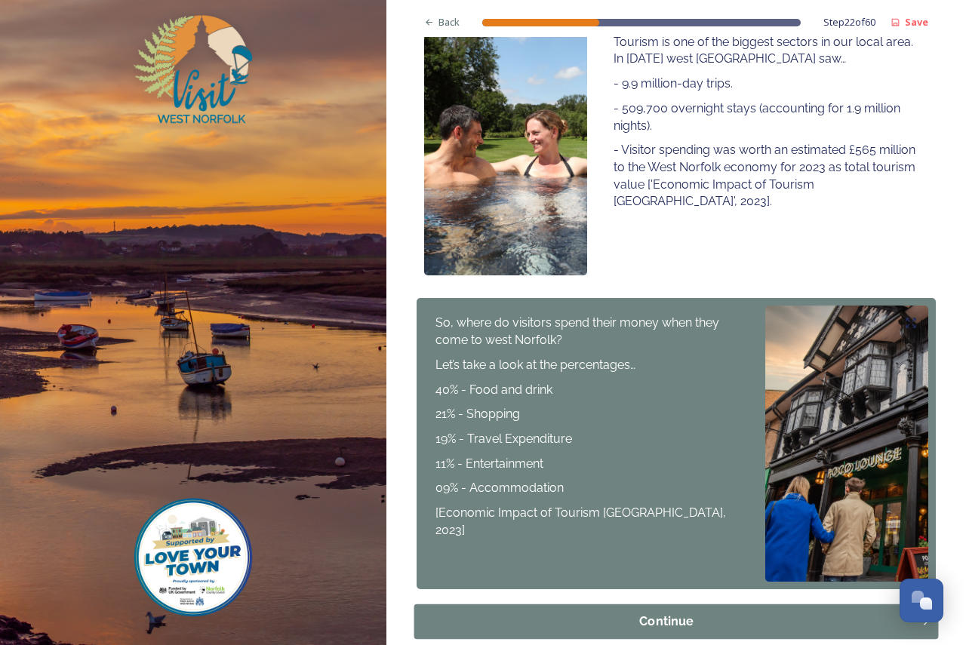
click at [685, 613] on div "Continue" at bounding box center [667, 622] width 488 height 18
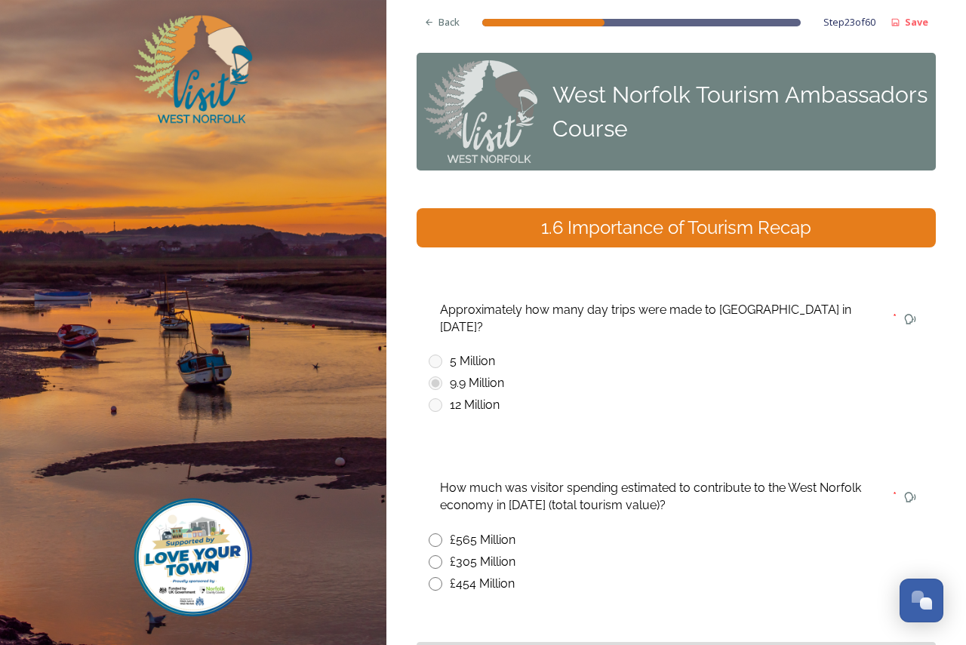
click at [493, 531] on div "£565 Million" at bounding box center [483, 540] width 66 height 18
radio input "true"
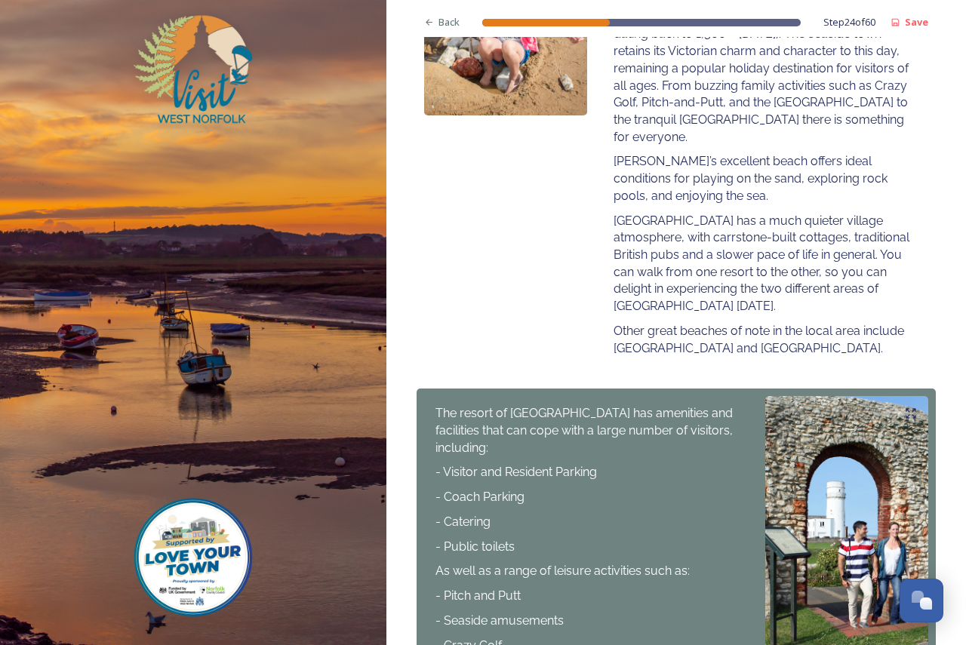
scroll to position [597, 0]
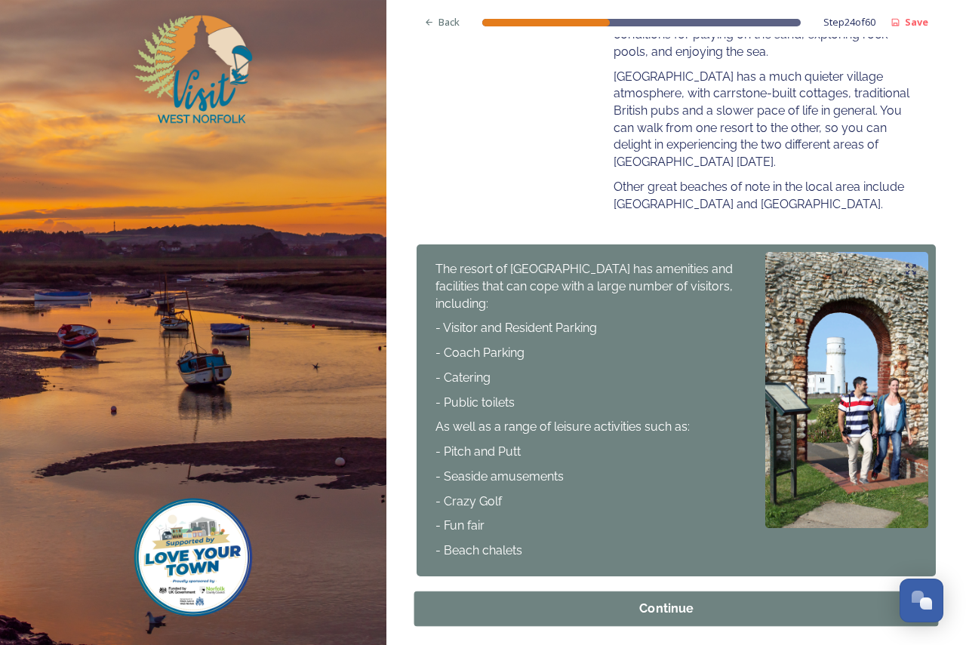
click at [697, 600] on div "Continue" at bounding box center [667, 609] width 488 height 18
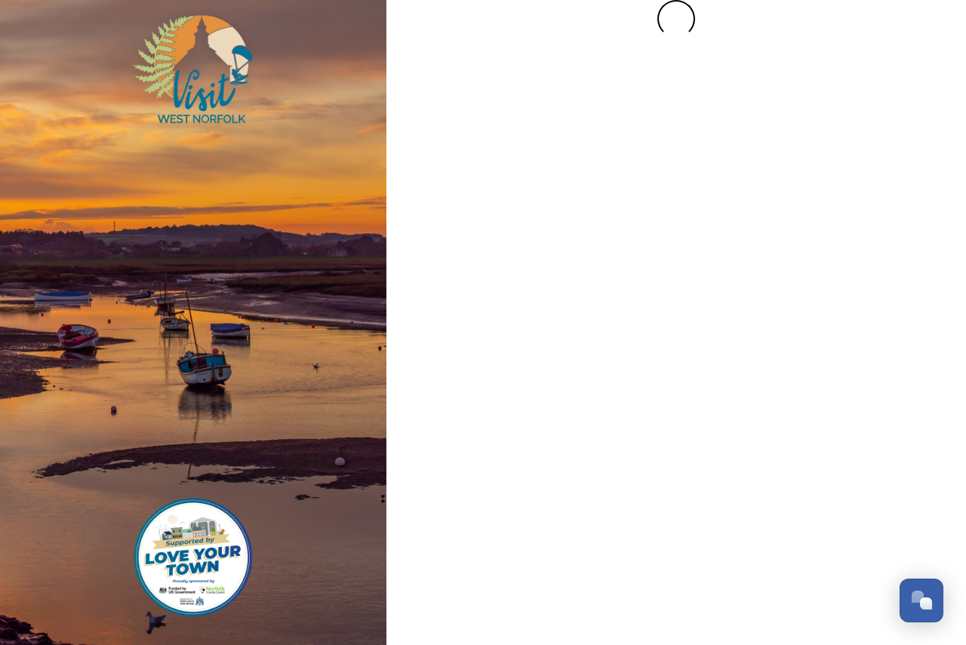
scroll to position [0, 0]
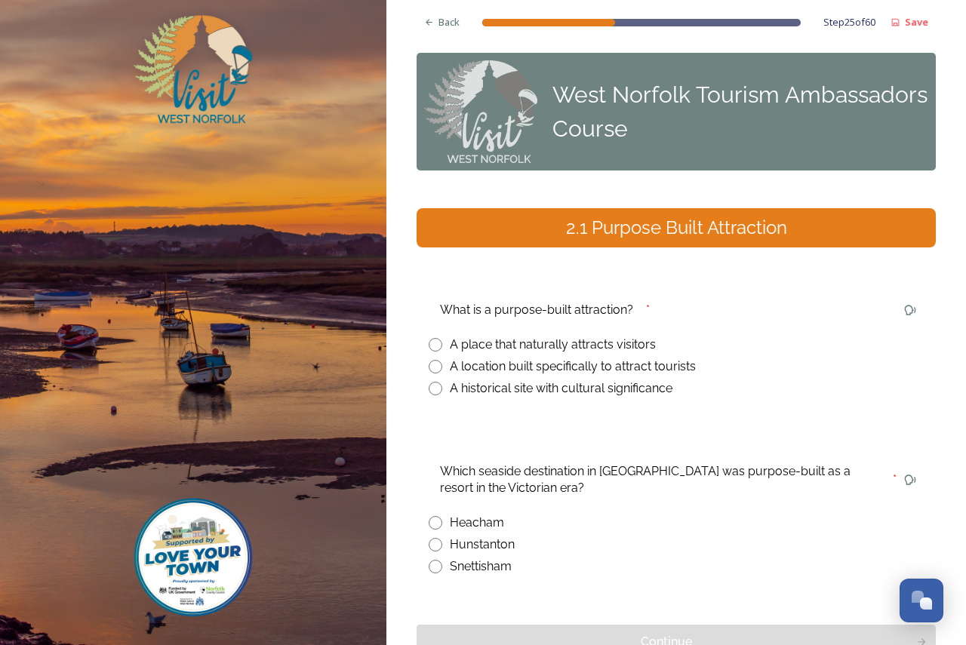
click at [547, 358] on div "A location built specifically to attract tourists" at bounding box center [573, 367] width 246 height 18
radio input "true"
click at [495, 536] on div "Hunstanton" at bounding box center [482, 545] width 65 height 18
radio input "true"
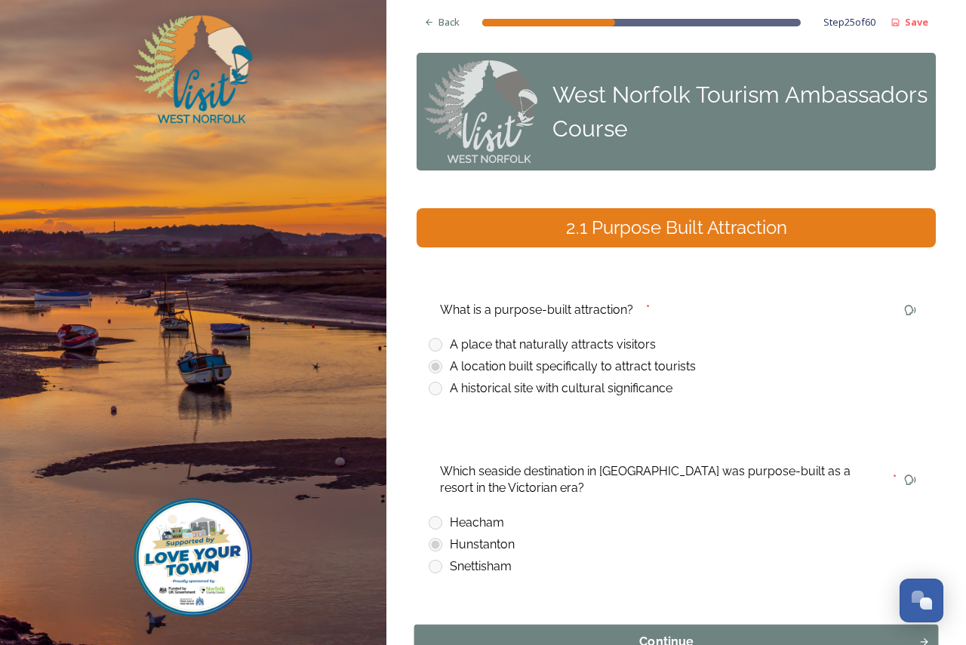
click at [660, 633] on div "Continue" at bounding box center [667, 642] width 488 height 18
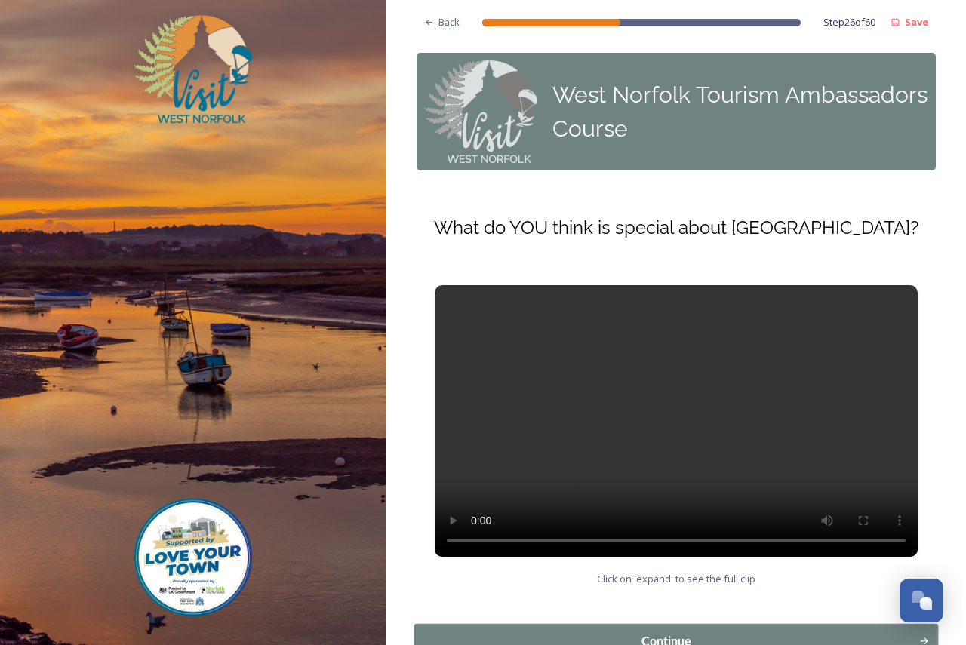
click at [679, 633] on div "Continue" at bounding box center [667, 642] width 488 height 18
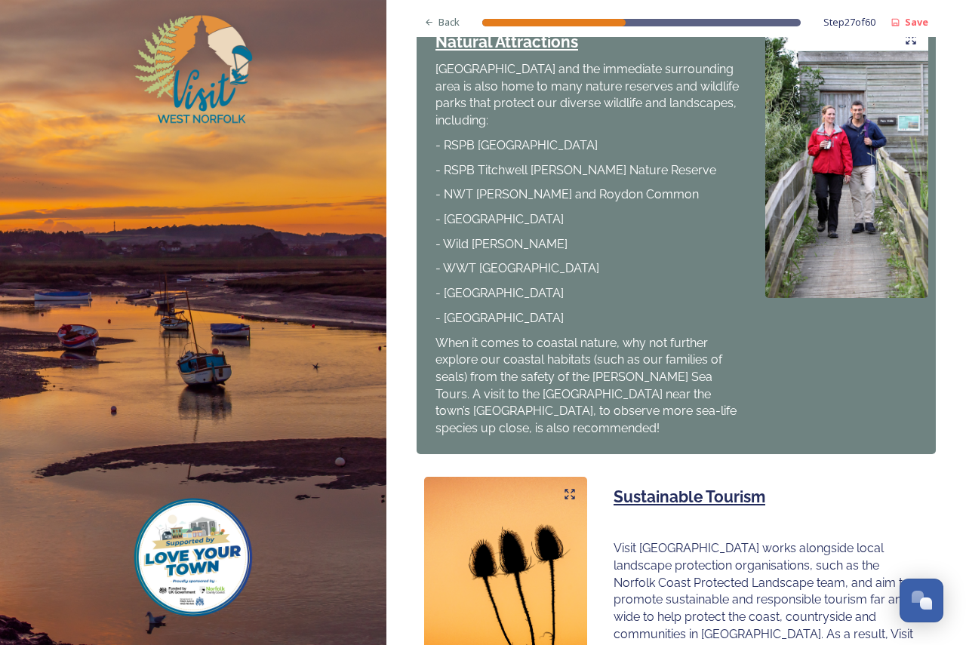
scroll to position [830, 0]
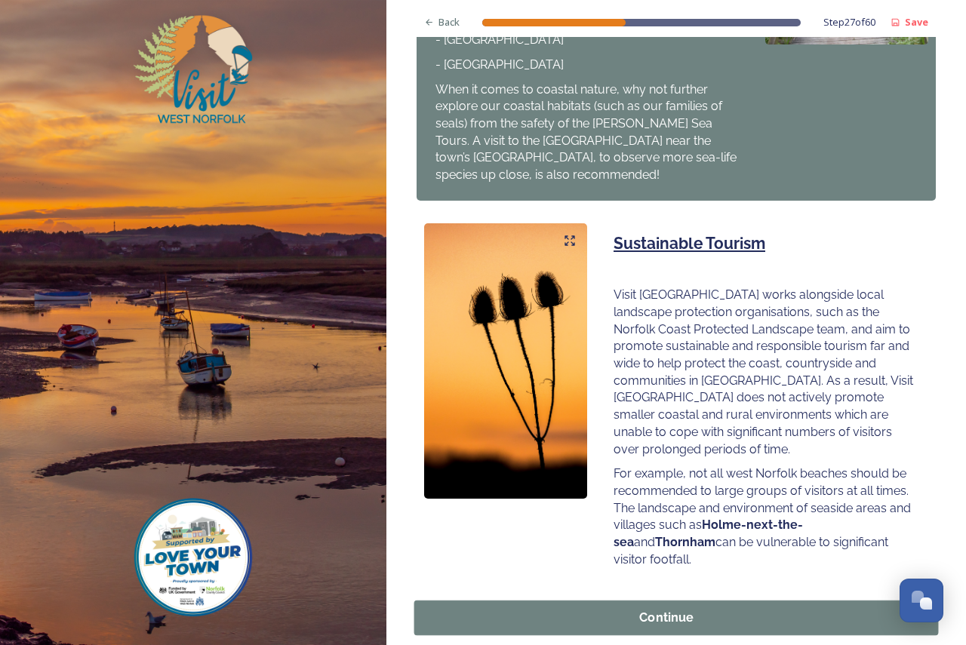
click at [686, 608] on div "Continue" at bounding box center [667, 617] width 488 height 18
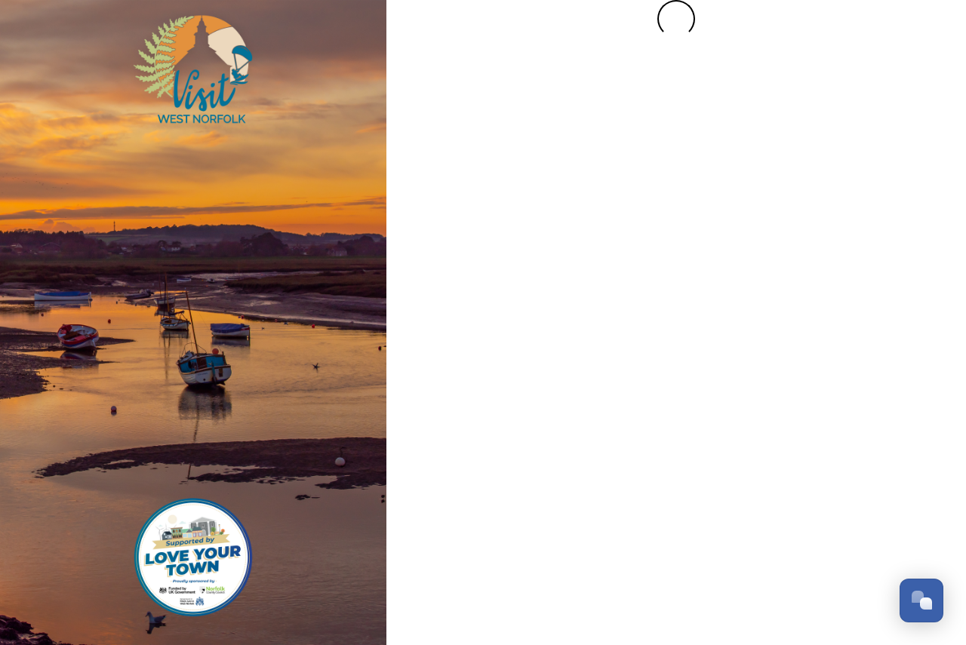
scroll to position [0, 0]
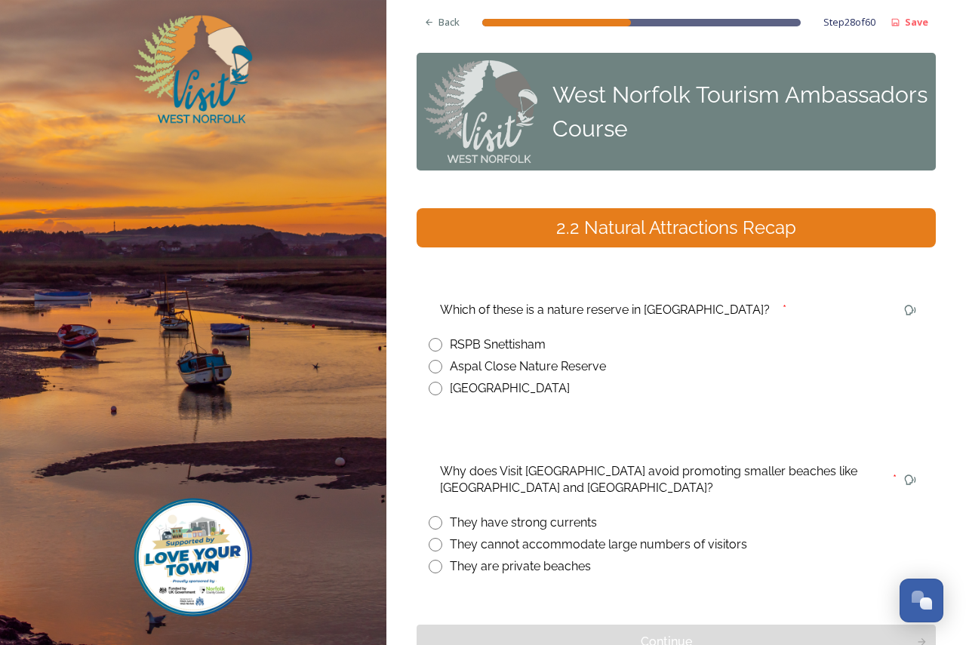
click at [524, 336] on div "RSPB Snettisham" at bounding box center [498, 345] width 96 height 18
radio input "true"
click at [683, 536] on div "They cannot accommodate large numbers of visitors" at bounding box center [598, 545] width 297 height 18
radio input "true"
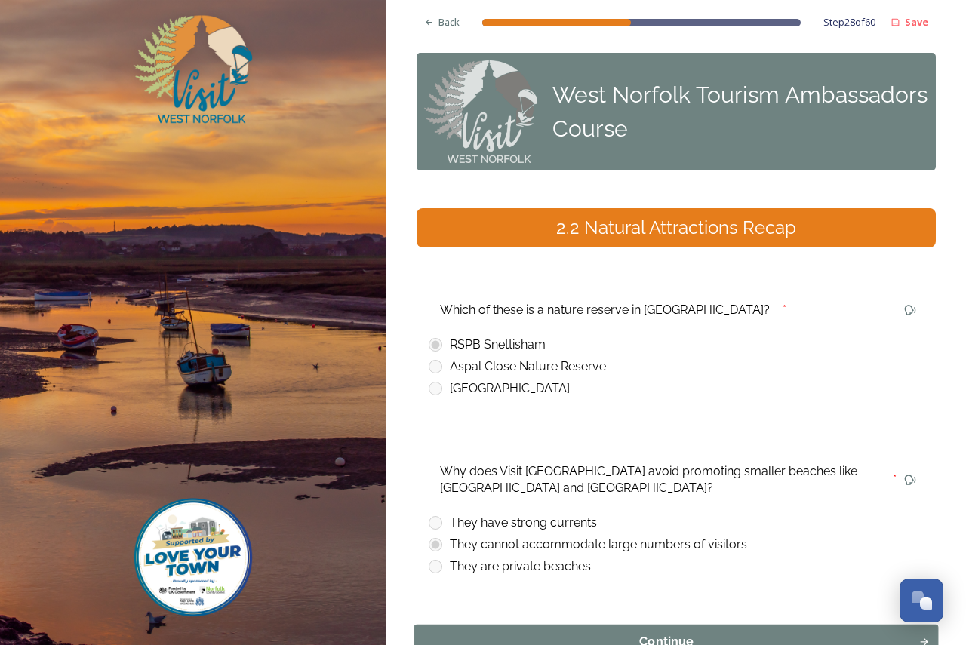
click at [712, 633] on div "Continue" at bounding box center [667, 642] width 488 height 18
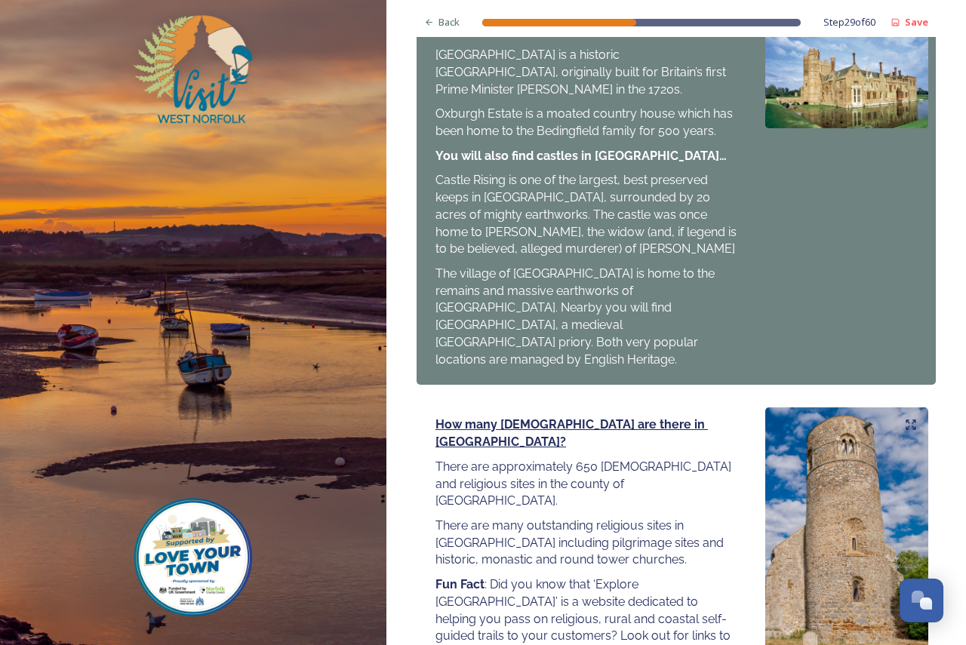
scroll to position [1541, 0]
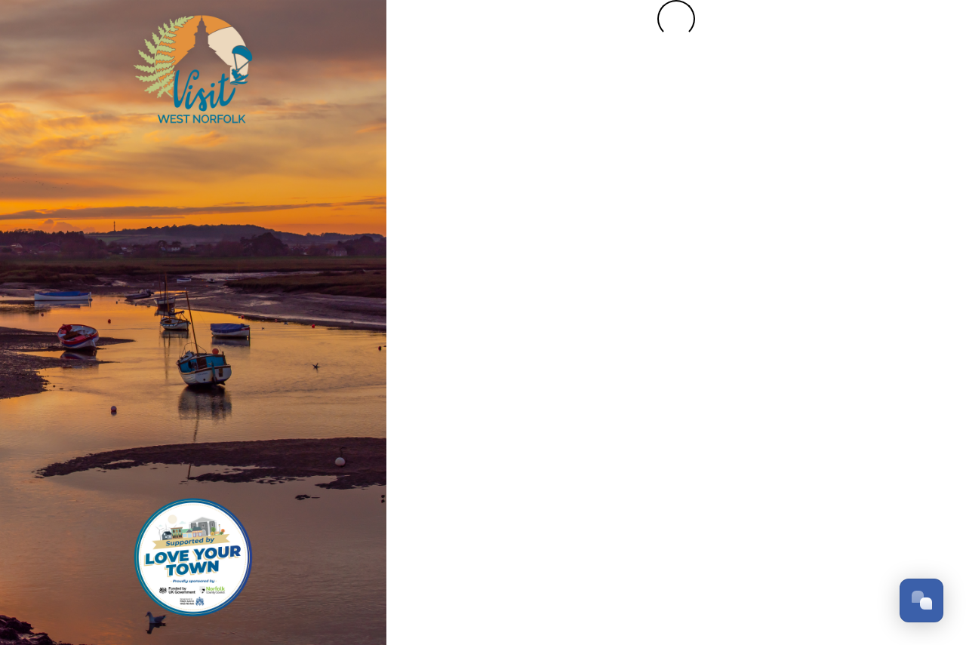
scroll to position [0, 0]
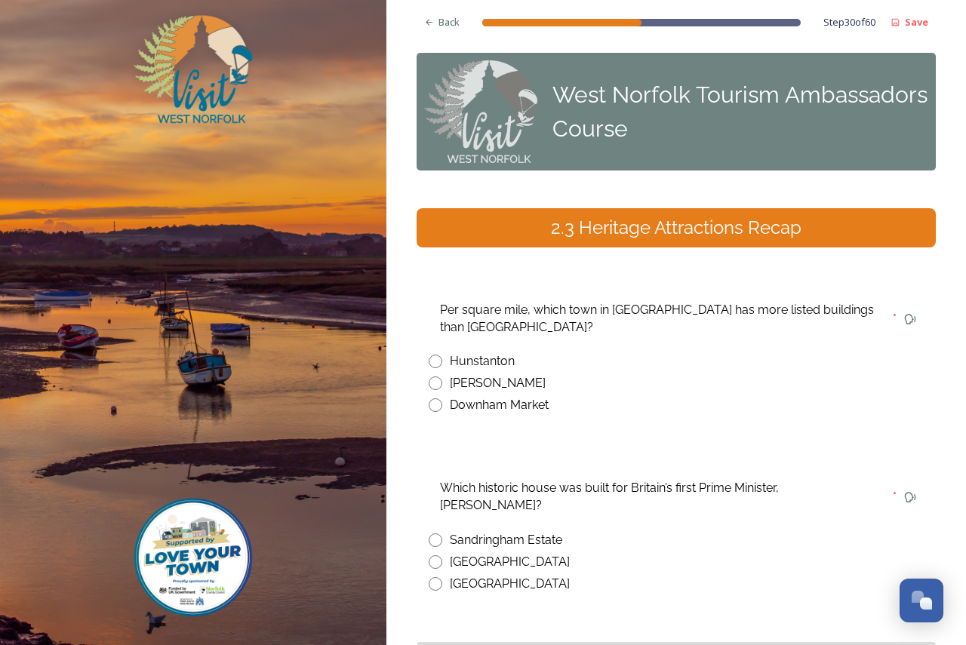
click at [507, 305] on div "Per square mile, which town in [GEOGRAPHIC_DATA] has more listed buildings than…" at bounding box center [676, 355] width 519 height 140
click at [507, 374] on div "[PERSON_NAME]" at bounding box center [498, 383] width 96 height 18
radio input "true"
click at [547, 531] on div "Sandringham Estate" at bounding box center [506, 540] width 112 height 18
radio input "true"
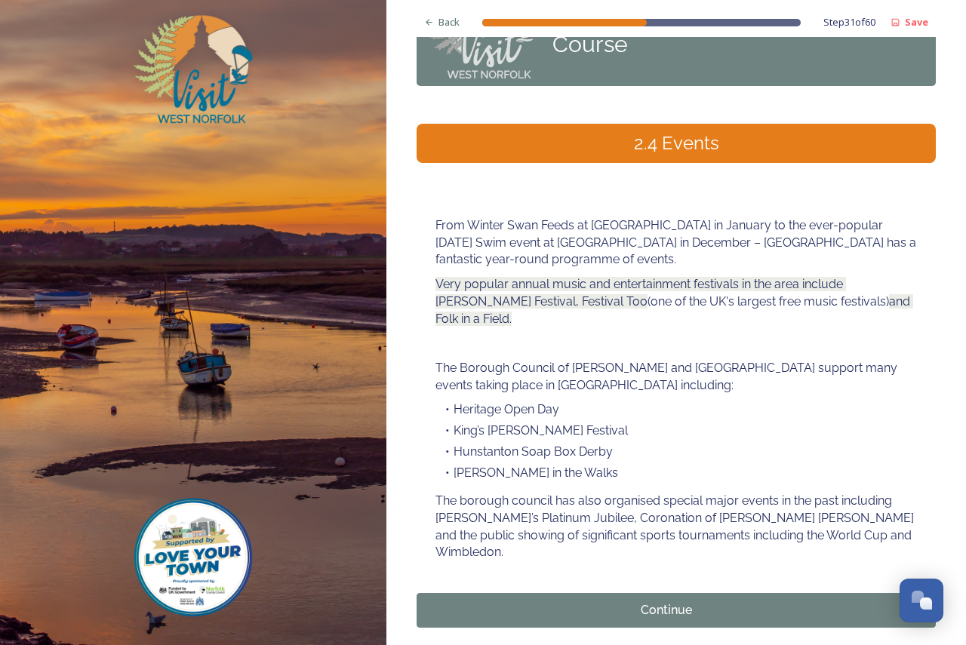
scroll to position [86, 0]
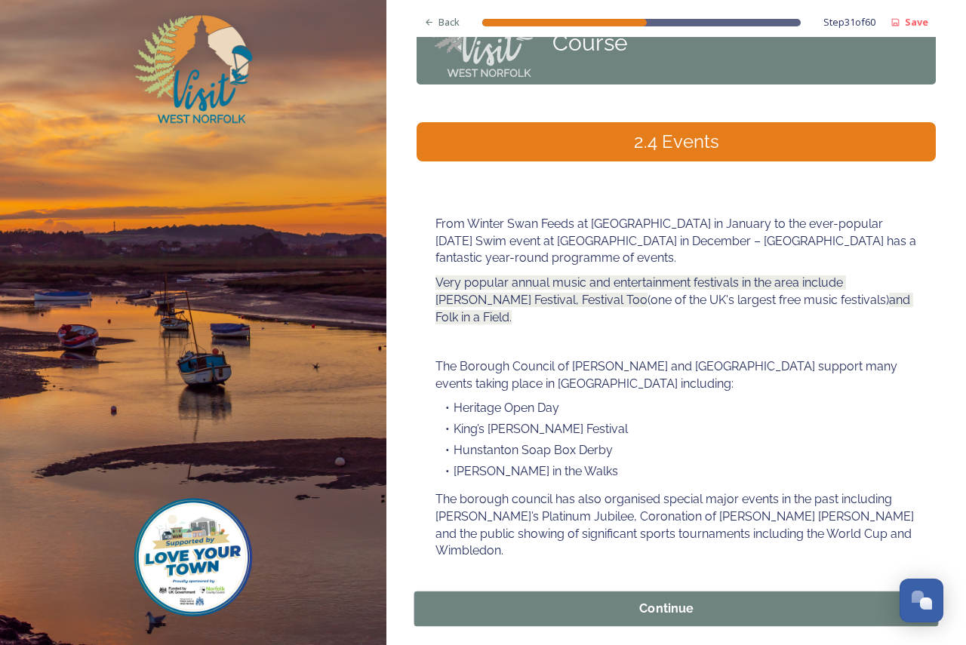
click at [700, 600] on div "Continue" at bounding box center [667, 609] width 488 height 18
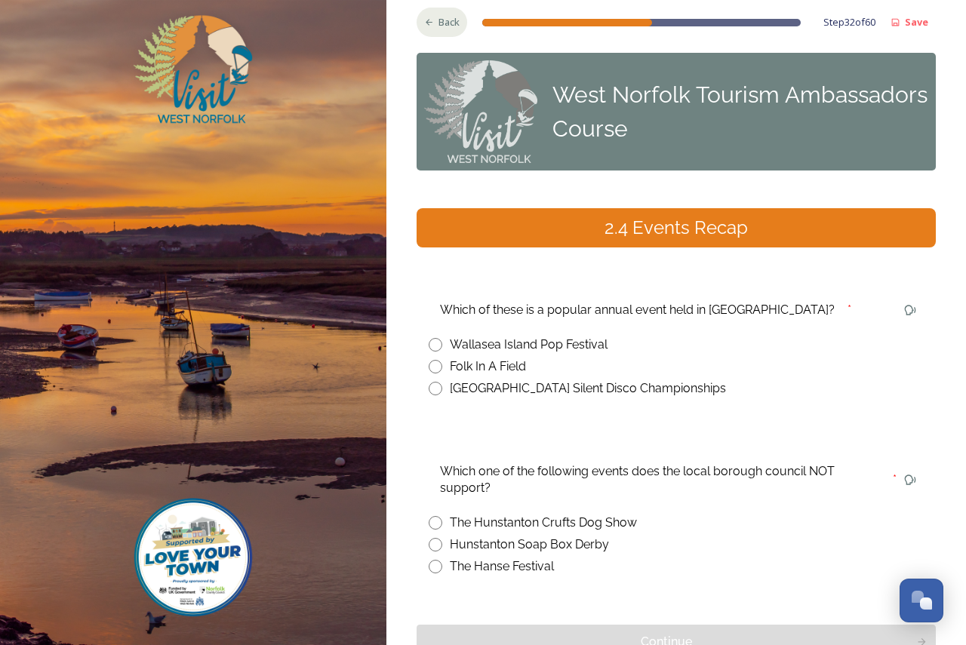
click at [439, 20] on span "Back" at bounding box center [449, 22] width 21 height 14
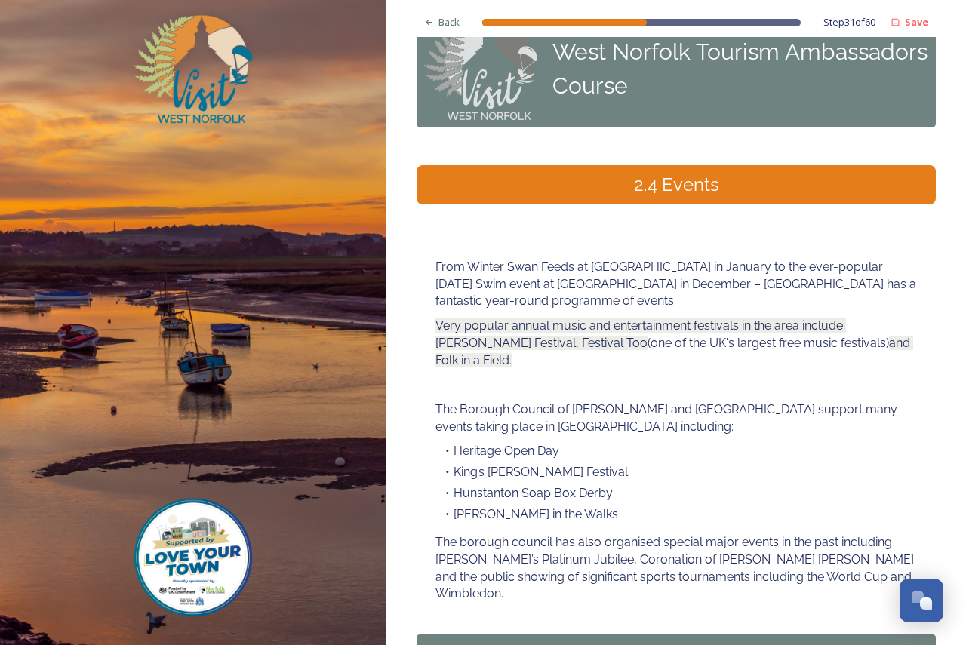
scroll to position [86, 0]
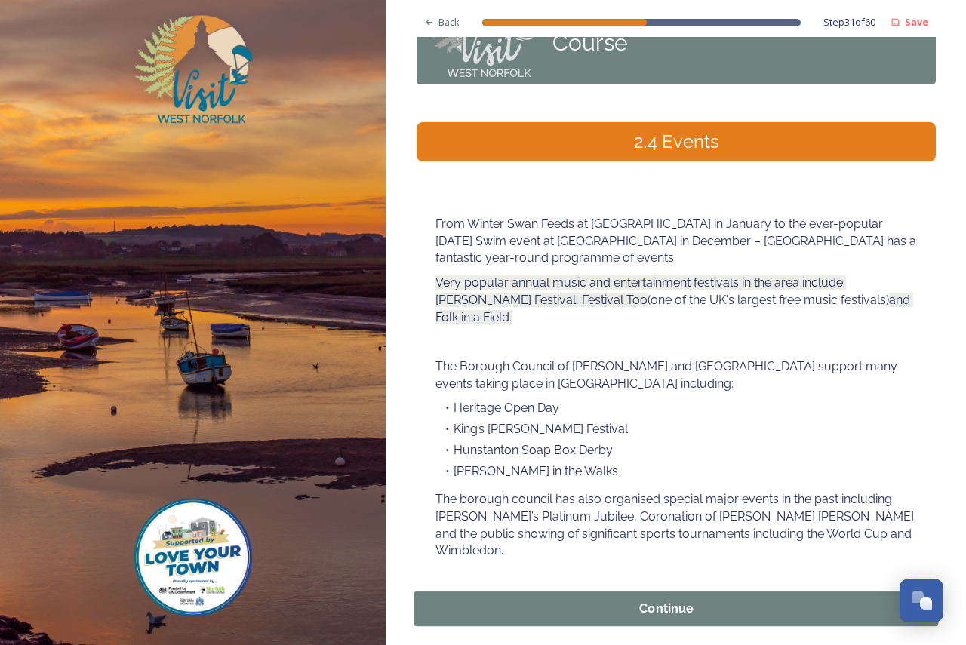
click at [675, 600] on div "Continue" at bounding box center [667, 609] width 488 height 18
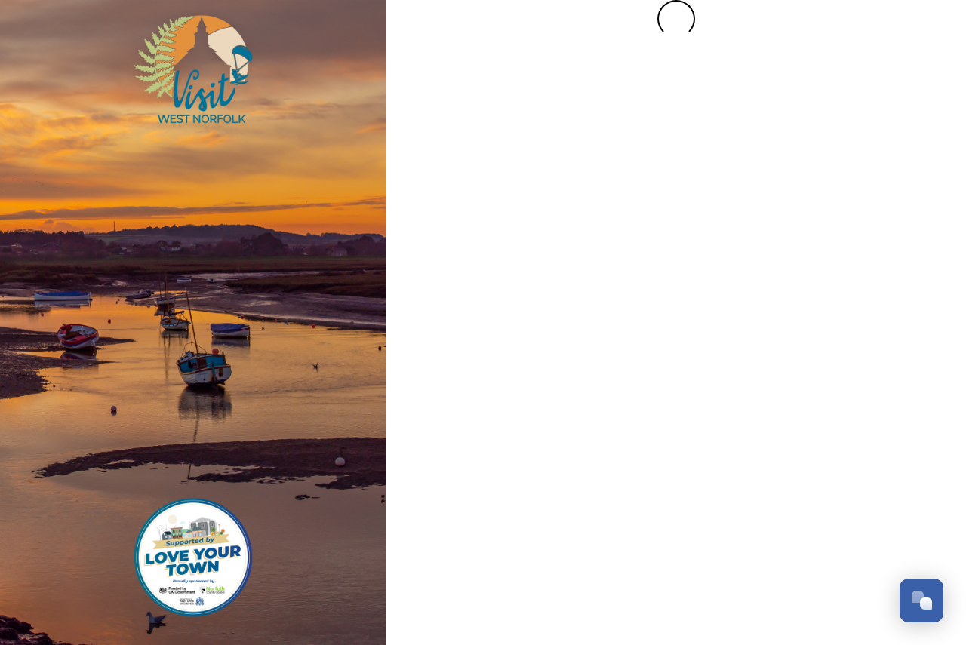
scroll to position [0, 0]
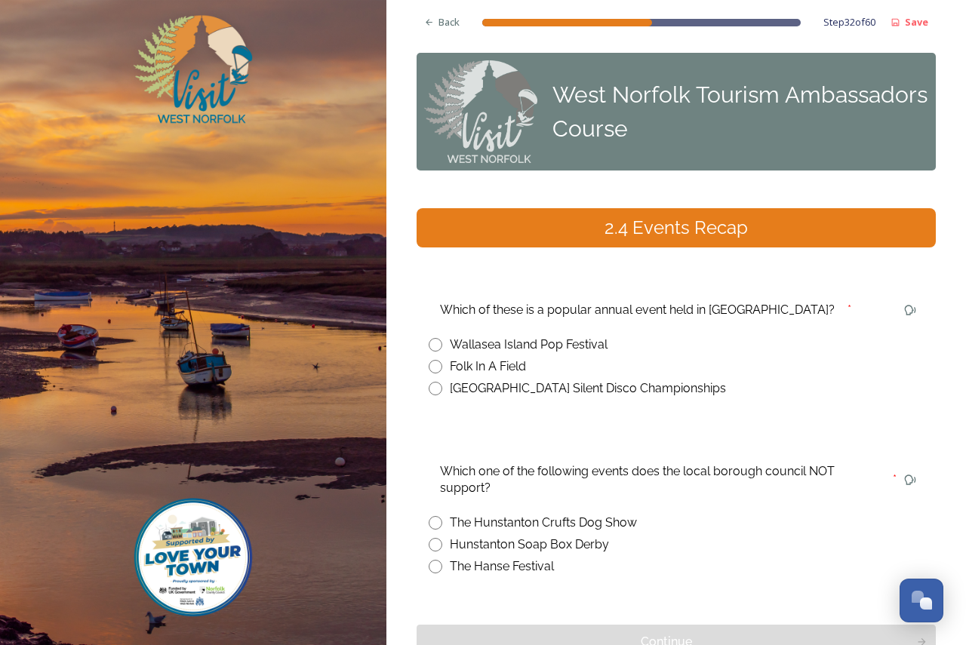
click at [490, 358] on div "Folk In A Field" at bounding box center [488, 367] width 76 height 18
radio input "true"
click at [521, 558] on div "The Hanse Festival" at bounding box center [502, 567] width 104 height 18
radio input "true"
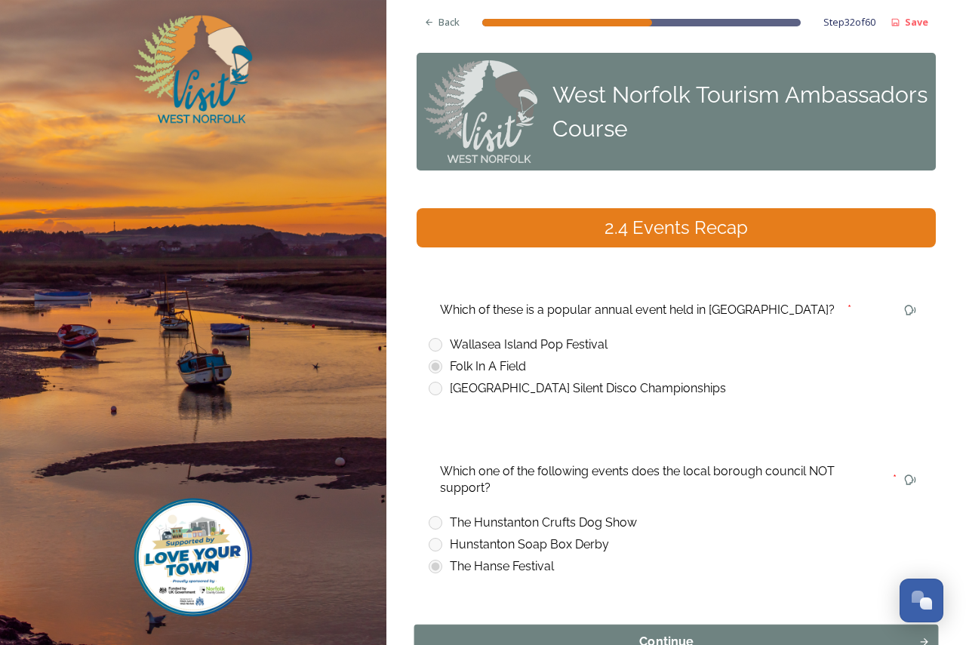
click at [660, 633] on div "Continue" at bounding box center [667, 642] width 488 height 18
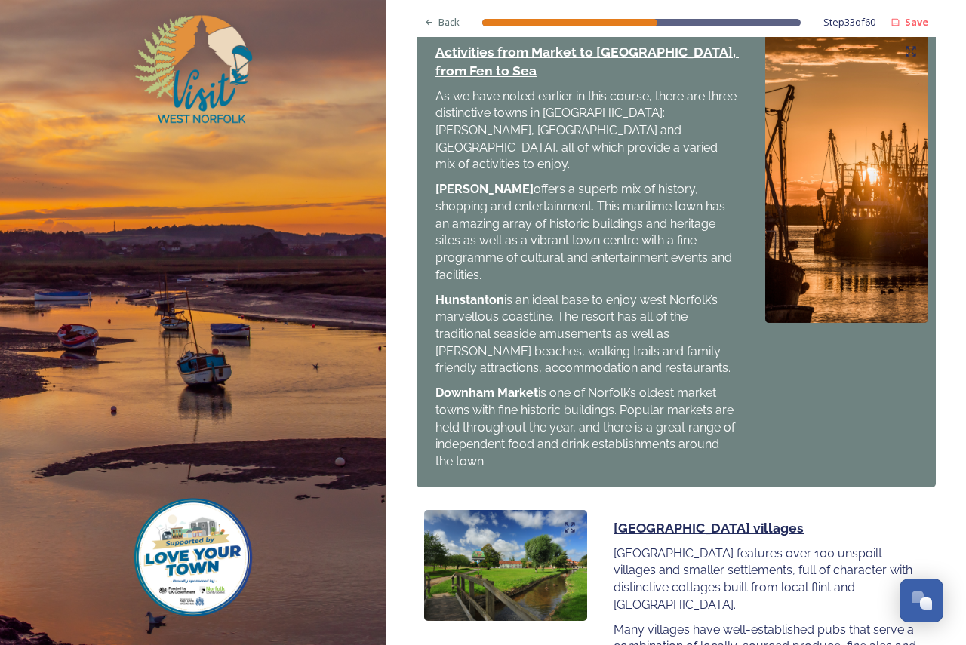
scroll to position [1500, 0]
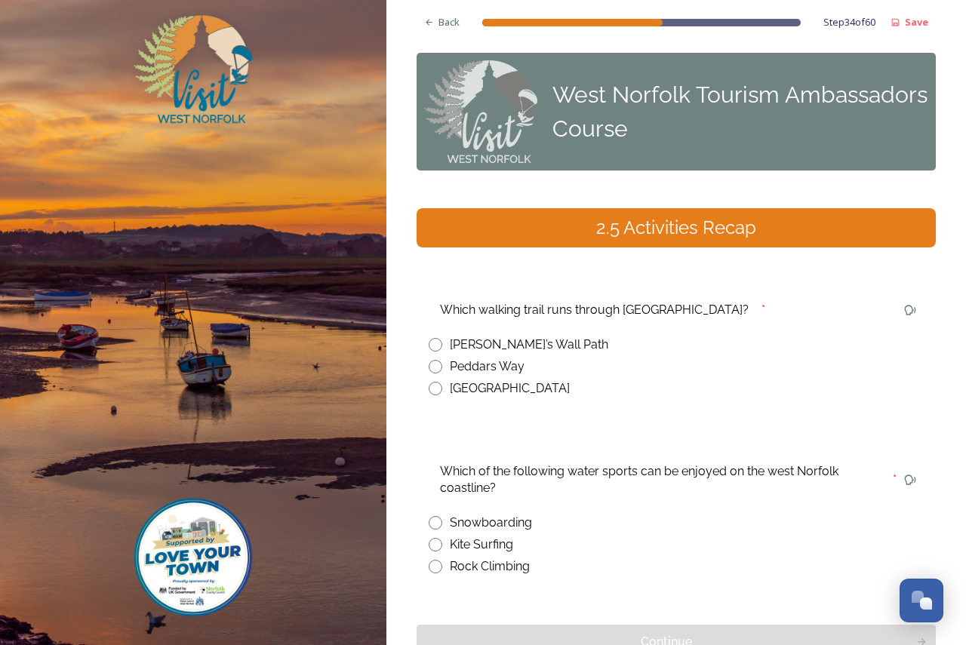
click at [490, 380] on div "[GEOGRAPHIC_DATA]" at bounding box center [510, 389] width 120 height 18
radio input "true"
click at [487, 358] on div "Peddars Way" at bounding box center [487, 367] width 75 height 18
click at [445, 358] on div "Peddars Way" at bounding box center [676, 367] width 495 height 18
click at [492, 358] on div "Peddars Way" at bounding box center [487, 367] width 75 height 18
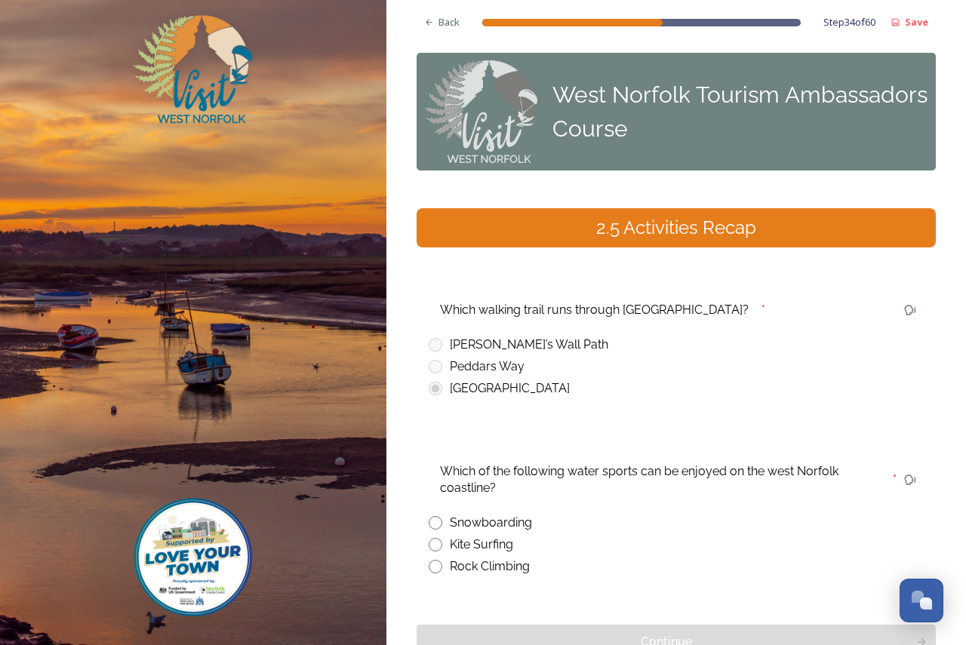
click at [490, 358] on div "Peddars Way" at bounding box center [487, 367] width 75 height 18
click at [497, 358] on div "Peddars Way" at bounding box center [487, 367] width 75 height 18
click at [454, 18] on span "Back" at bounding box center [449, 22] width 21 height 14
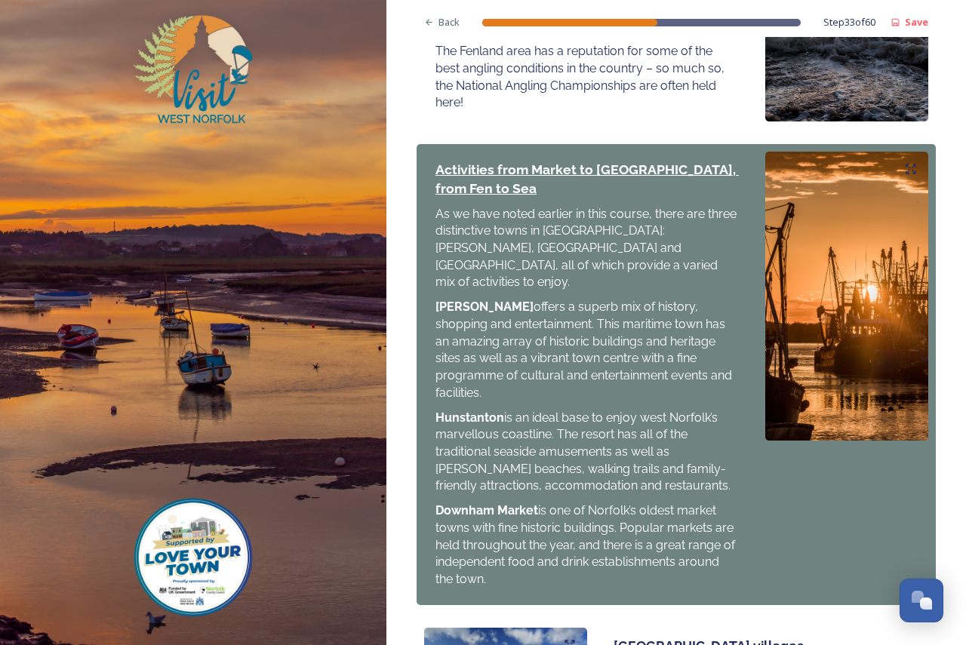
scroll to position [1500, 0]
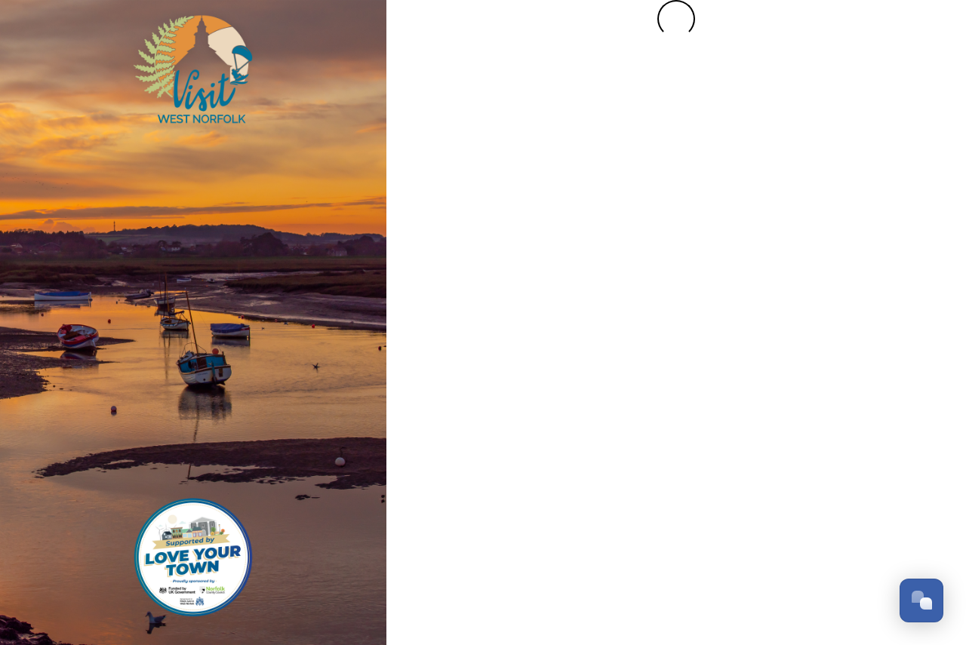
scroll to position [0, 0]
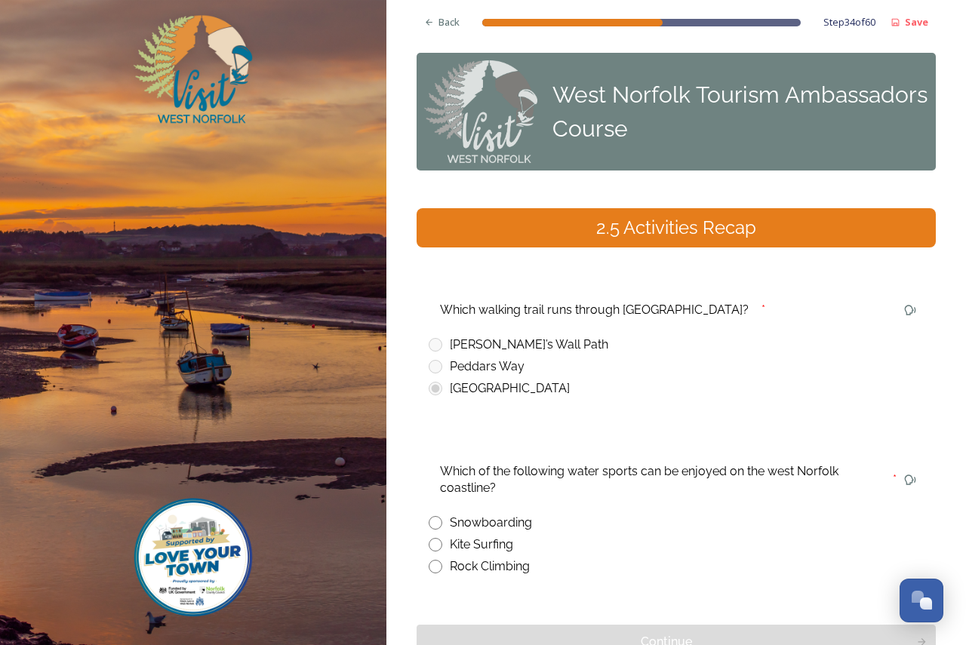
click at [479, 358] on div "Peddars Way" at bounding box center [487, 367] width 75 height 18
click at [476, 358] on div "Peddars Way" at bounding box center [487, 367] width 75 height 18
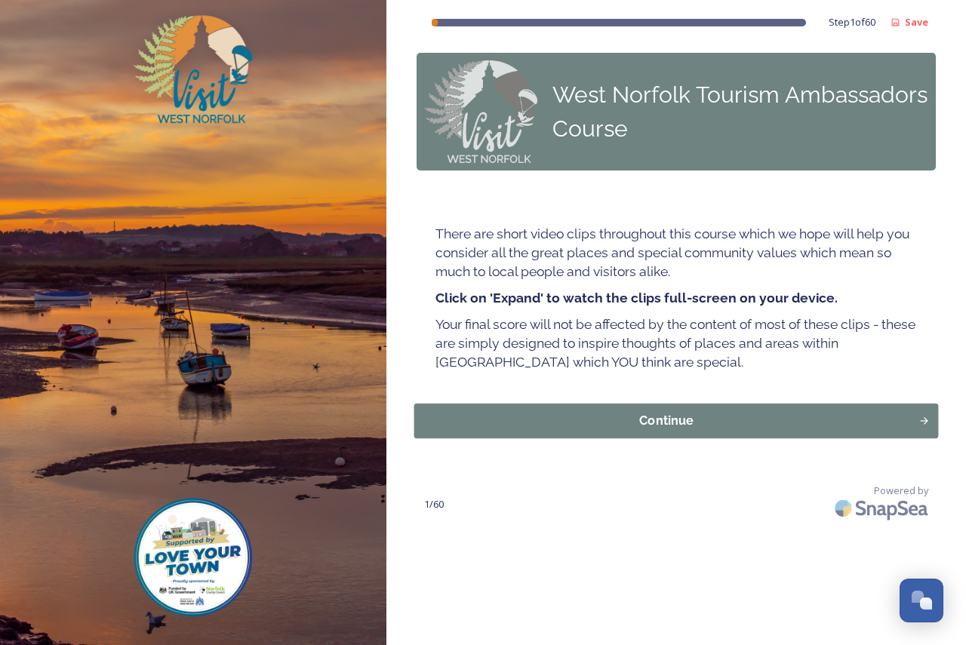
click at [688, 412] on div "Continue" at bounding box center [667, 421] width 488 height 18
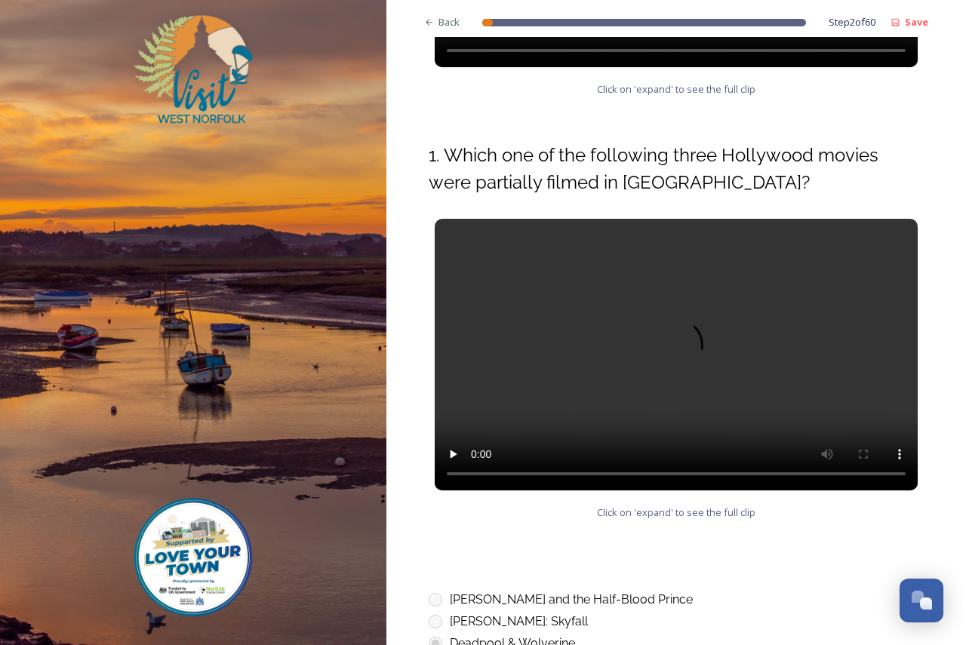
scroll to position [758, 0]
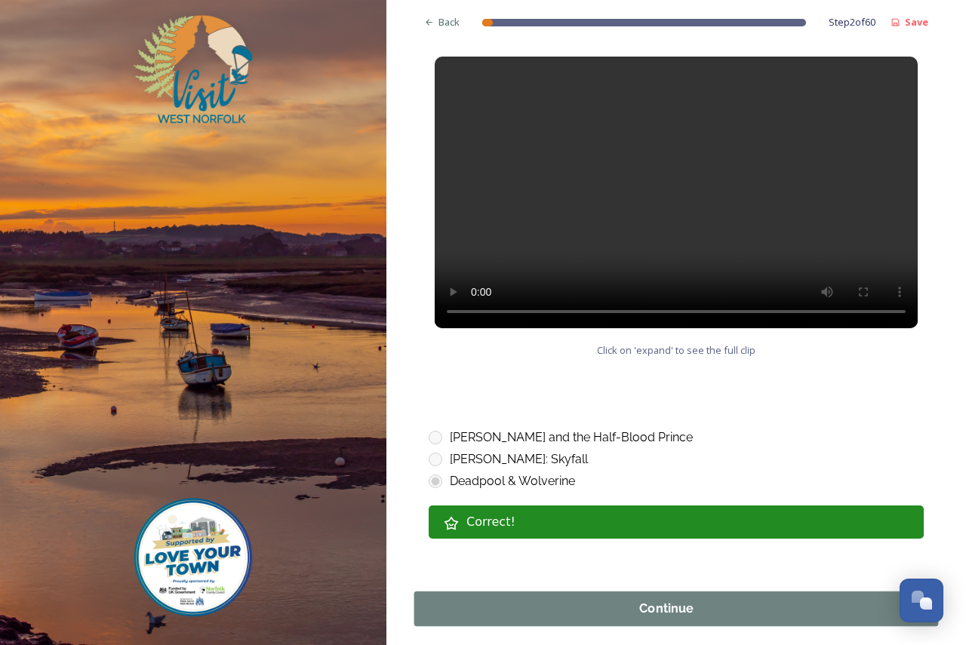
click at [747, 600] on div "Continue" at bounding box center [667, 609] width 488 height 18
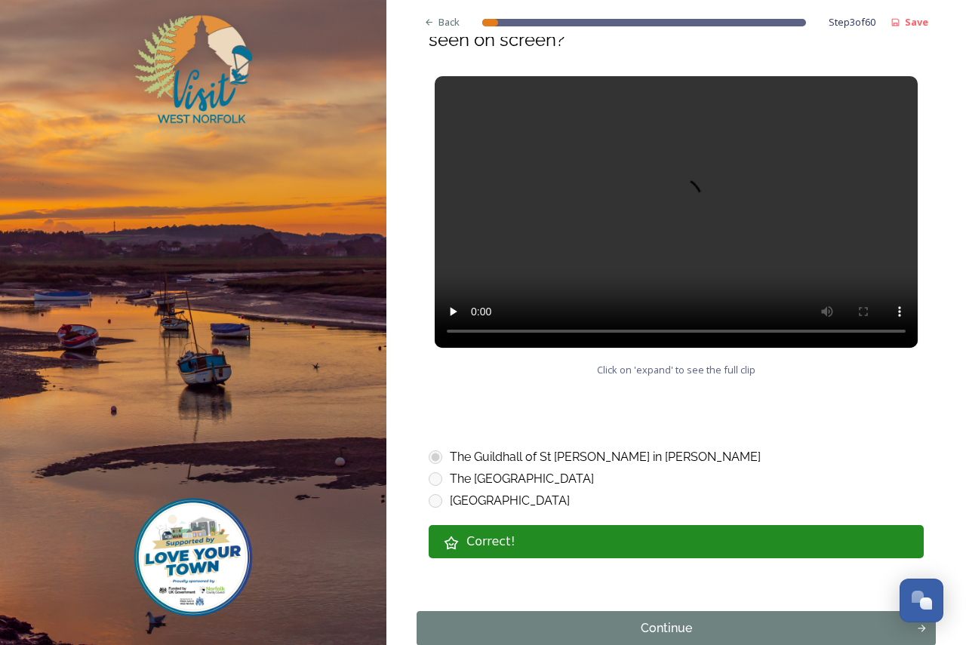
scroll to position [660, 0]
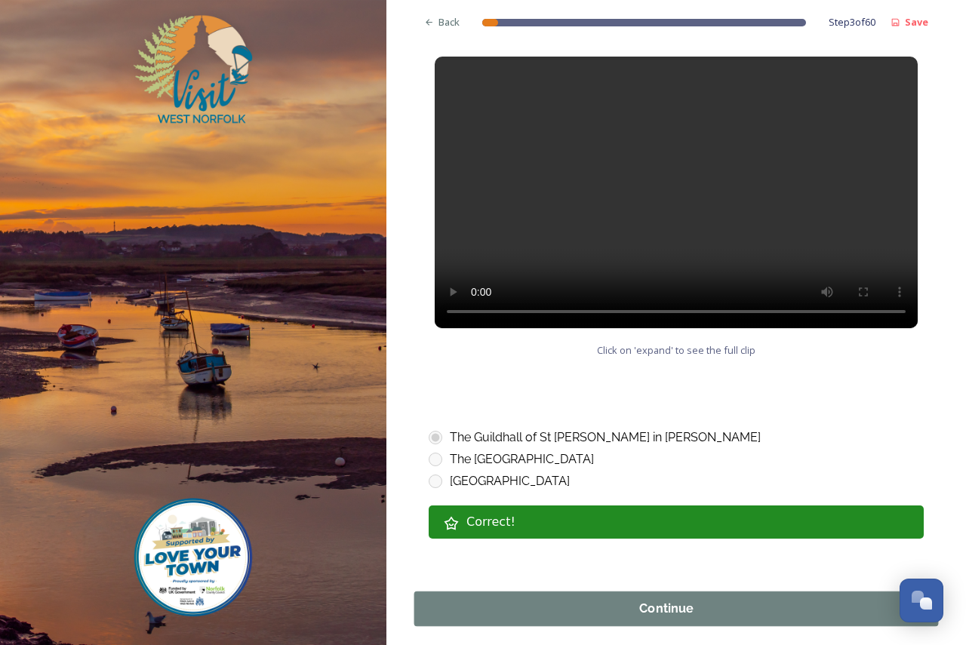
click at [701, 600] on div "Continue" at bounding box center [667, 609] width 488 height 18
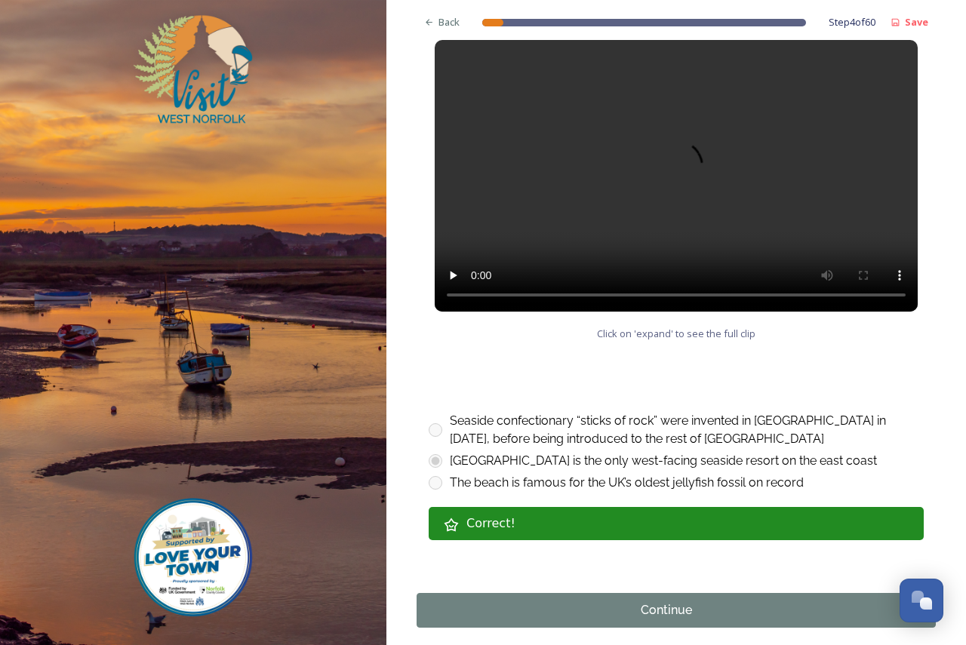
scroll to position [678, 0]
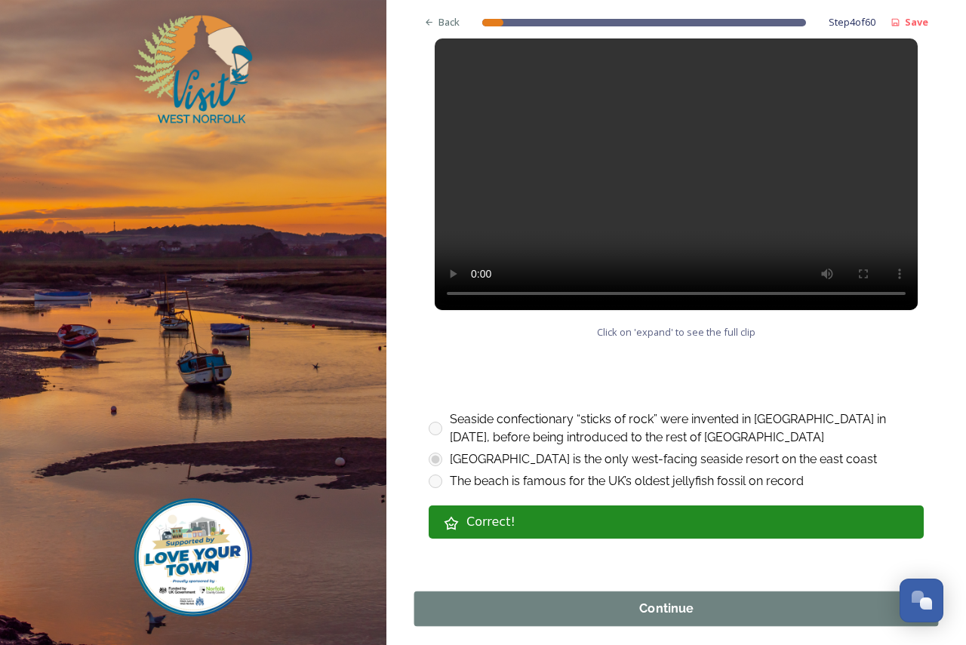
click at [706, 600] on div "Continue" at bounding box center [667, 609] width 488 height 18
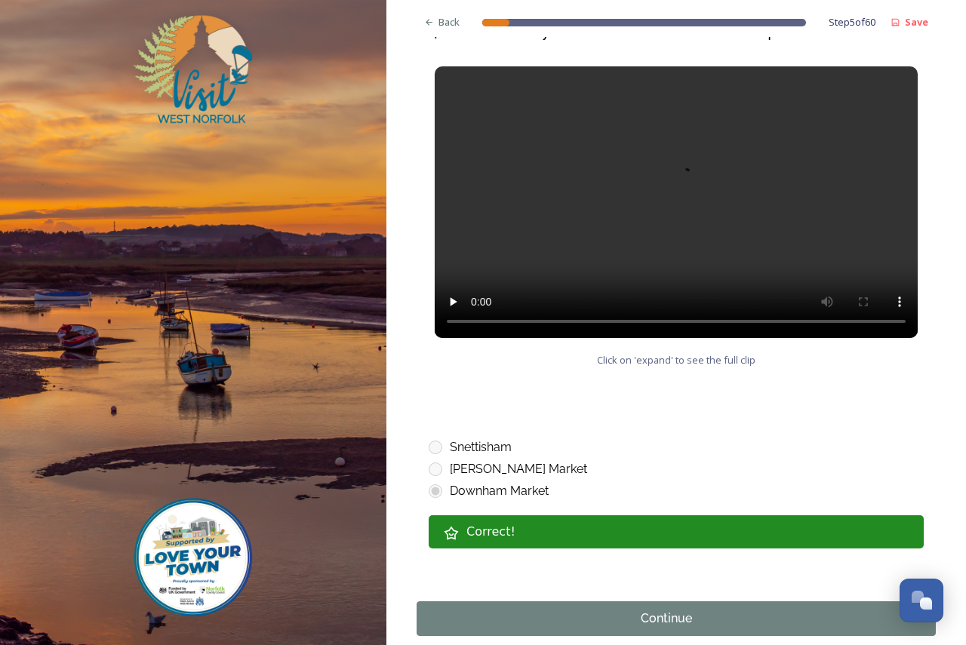
scroll to position [633, 0]
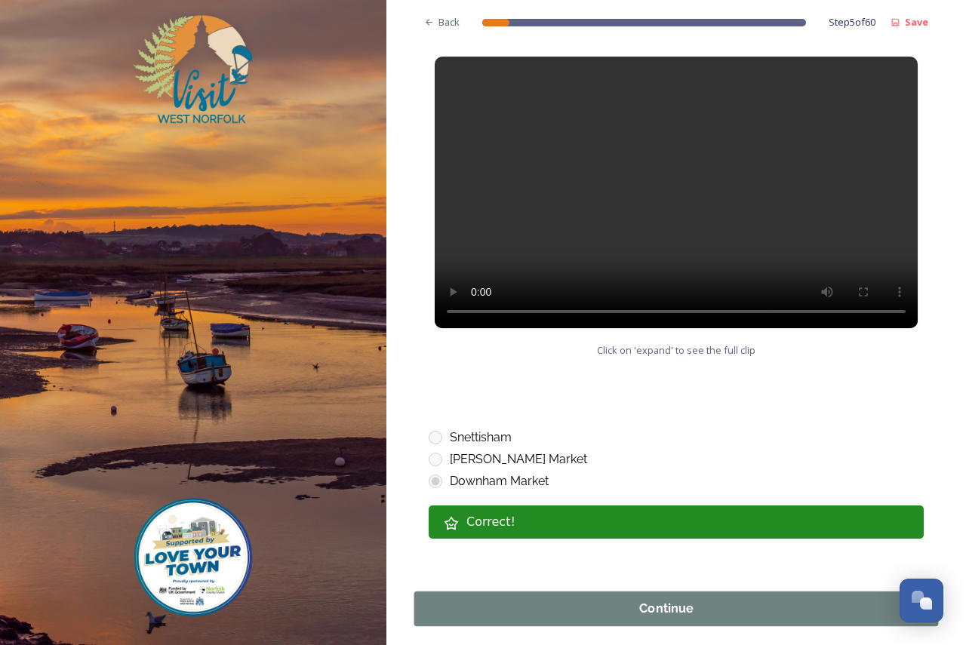
click at [711, 600] on div "Continue" at bounding box center [667, 609] width 488 height 18
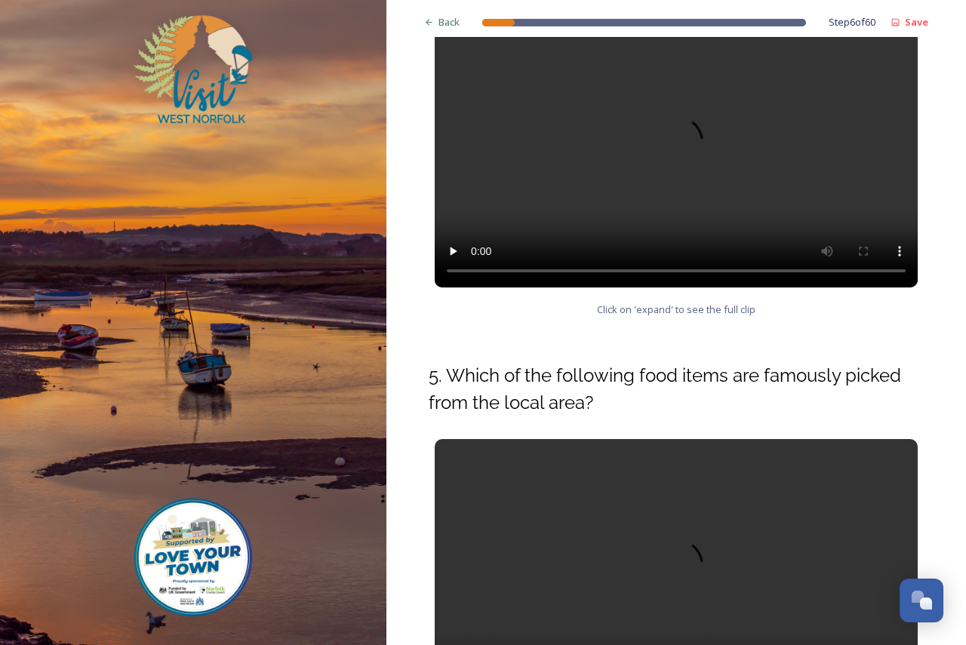
scroll to position [660, 0]
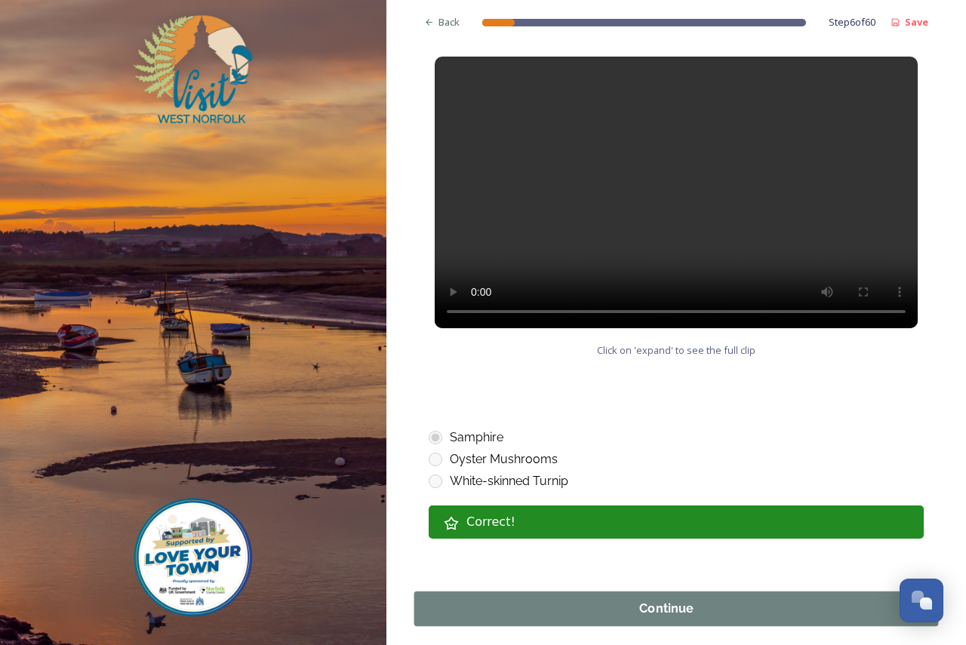
click at [713, 600] on div "Continue" at bounding box center [667, 609] width 488 height 18
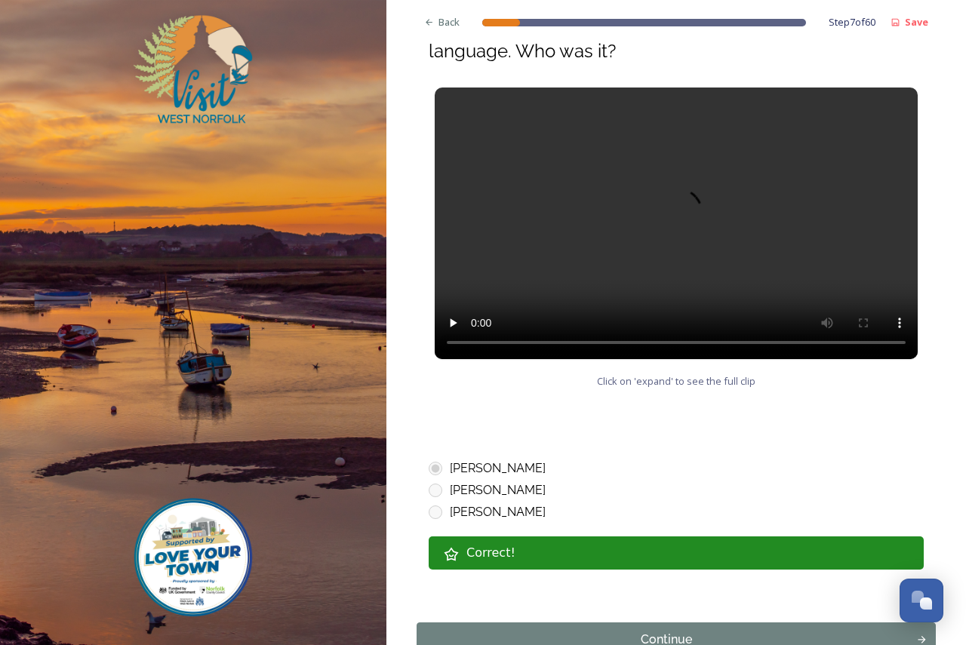
scroll to position [687, 0]
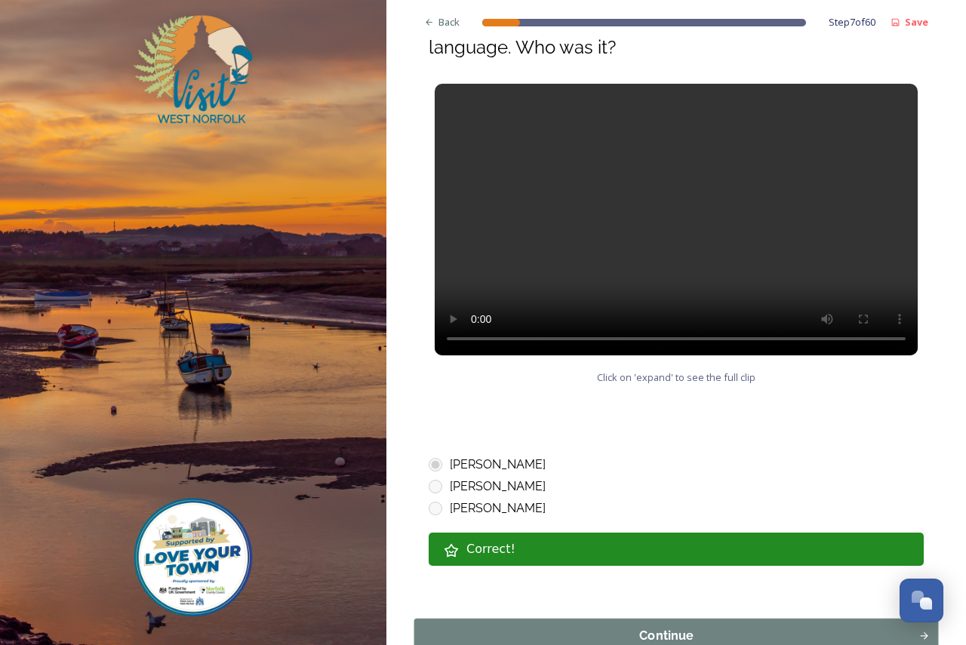
click at [716, 627] on div "Continue" at bounding box center [667, 636] width 488 height 18
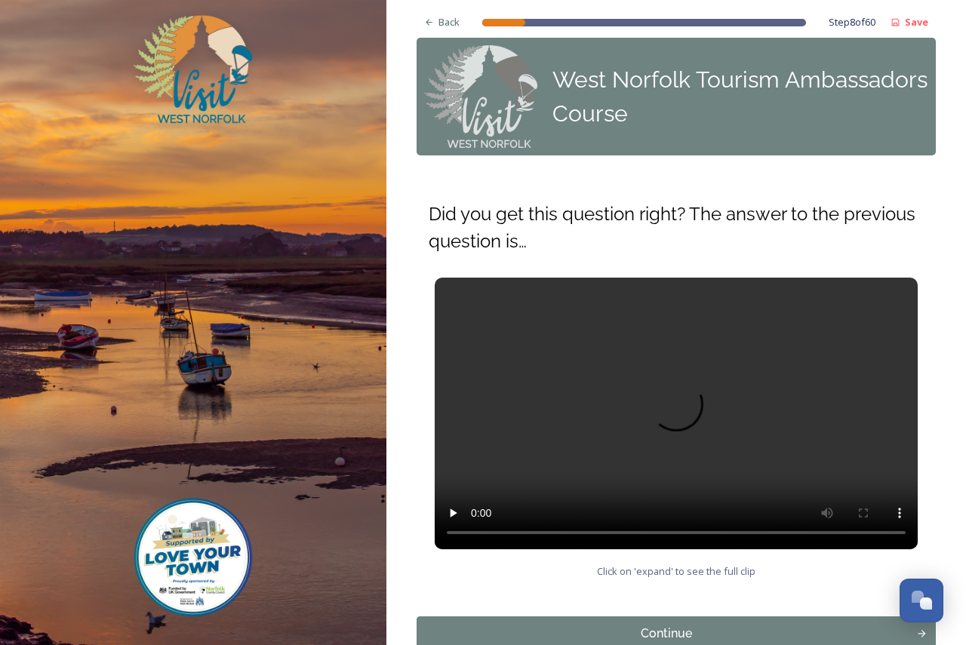
scroll to position [40, 0]
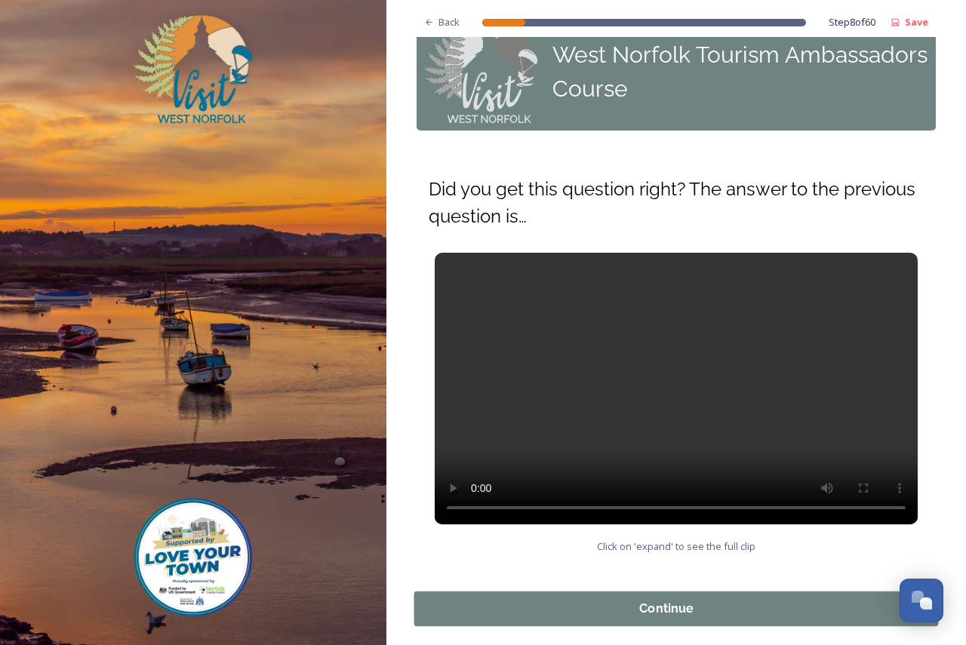
click at [702, 600] on div "Continue" at bounding box center [667, 609] width 488 height 18
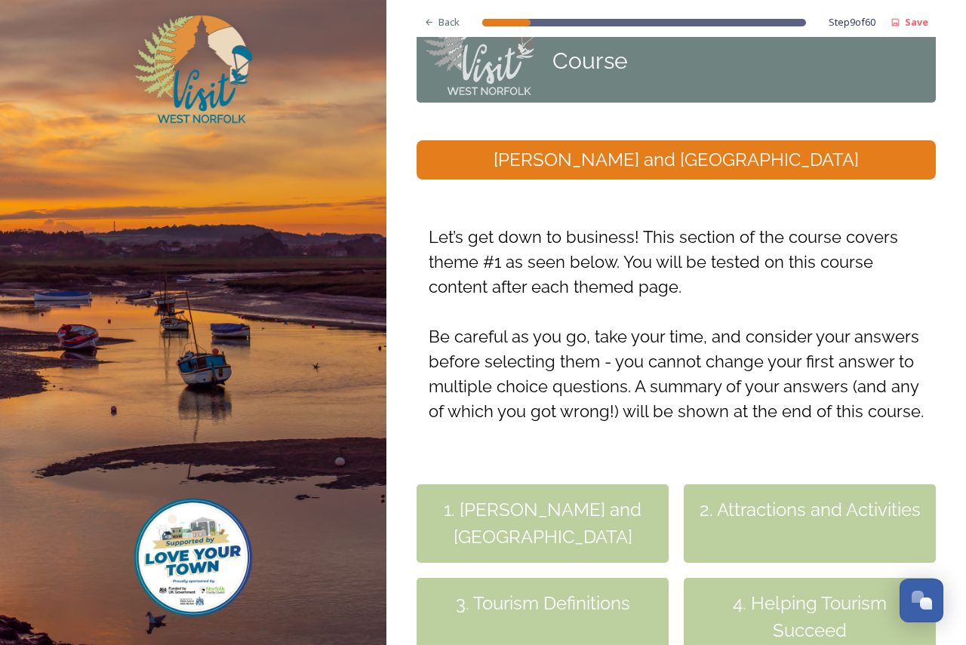
scroll to position [262, 0]
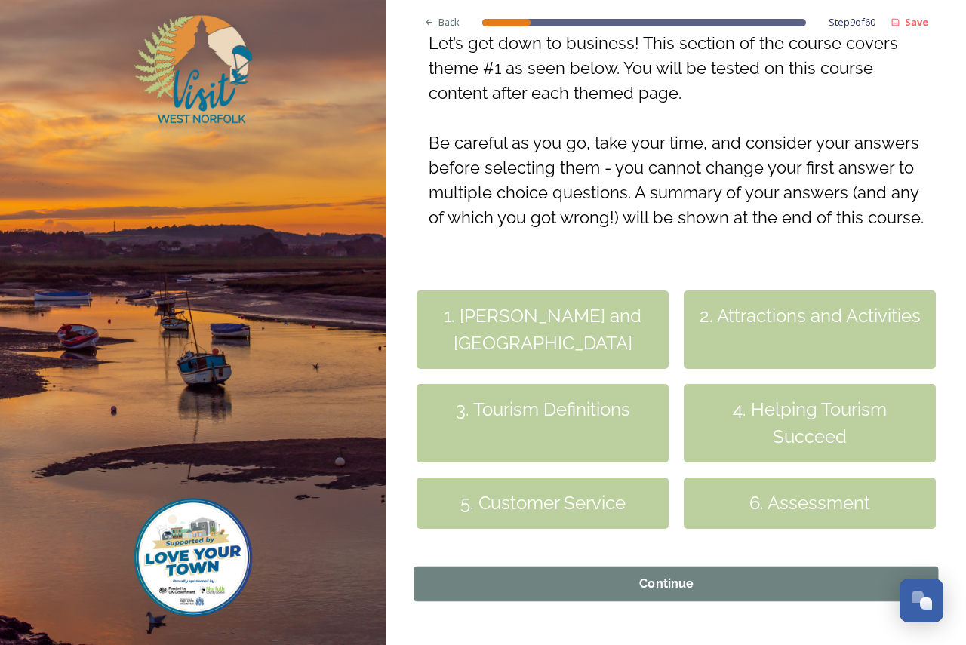
click at [699, 575] on div "Continue" at bounding box center [667, 584] width 488 height 18
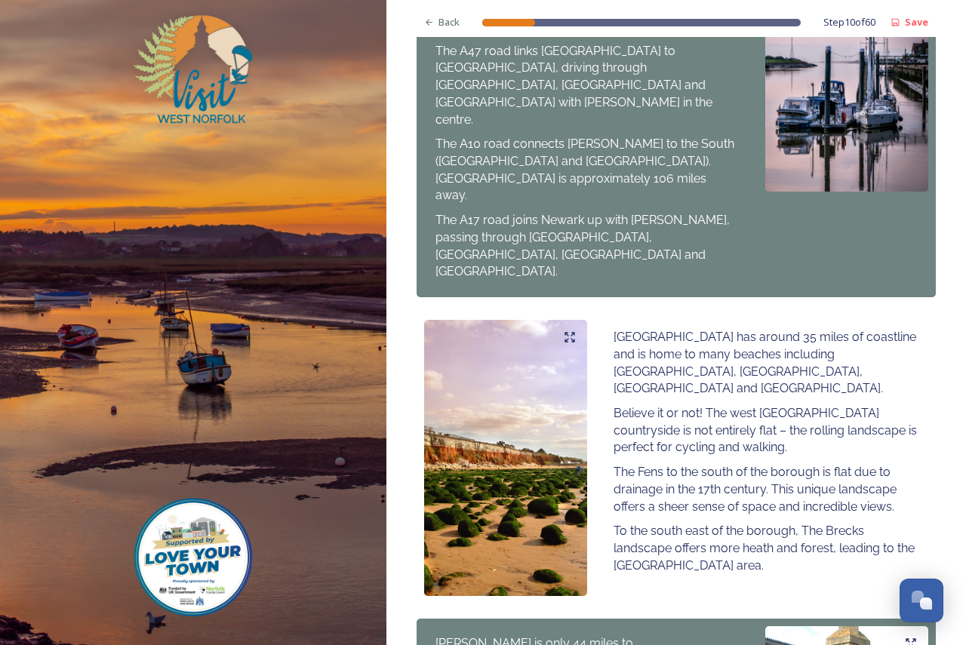
scroll to position [880, 0]
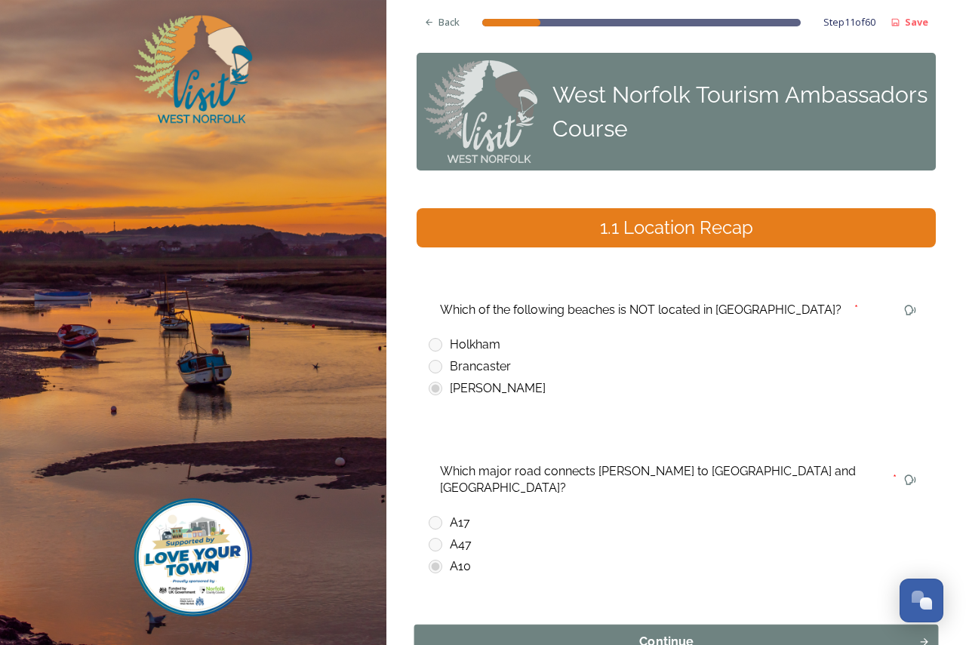
click at [672, 633] on div "Continue" at bounding box center [667, 642] width 488 height 18
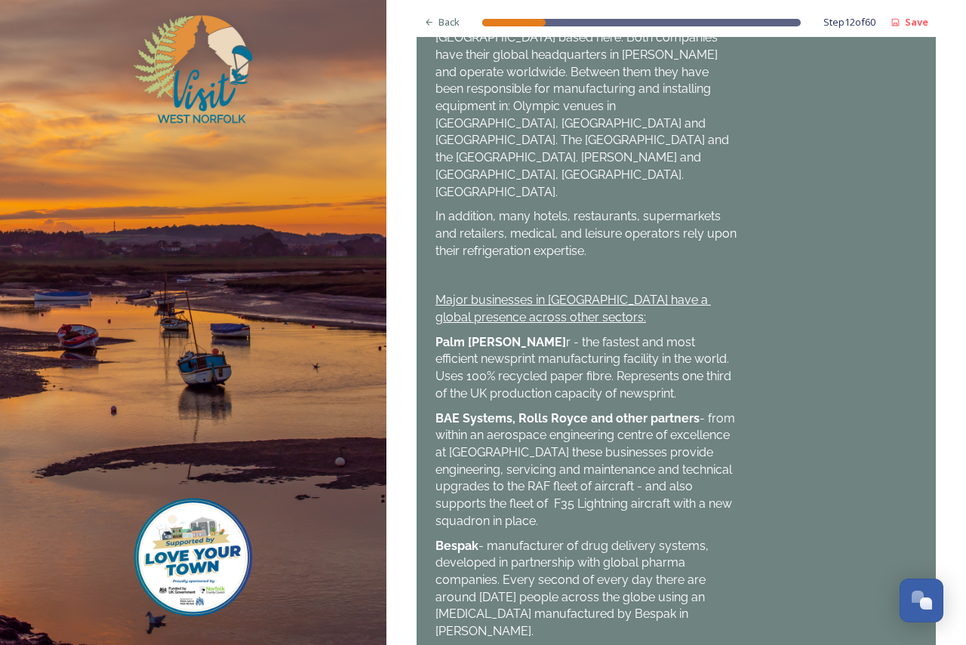
scroll to position [1191, 0]
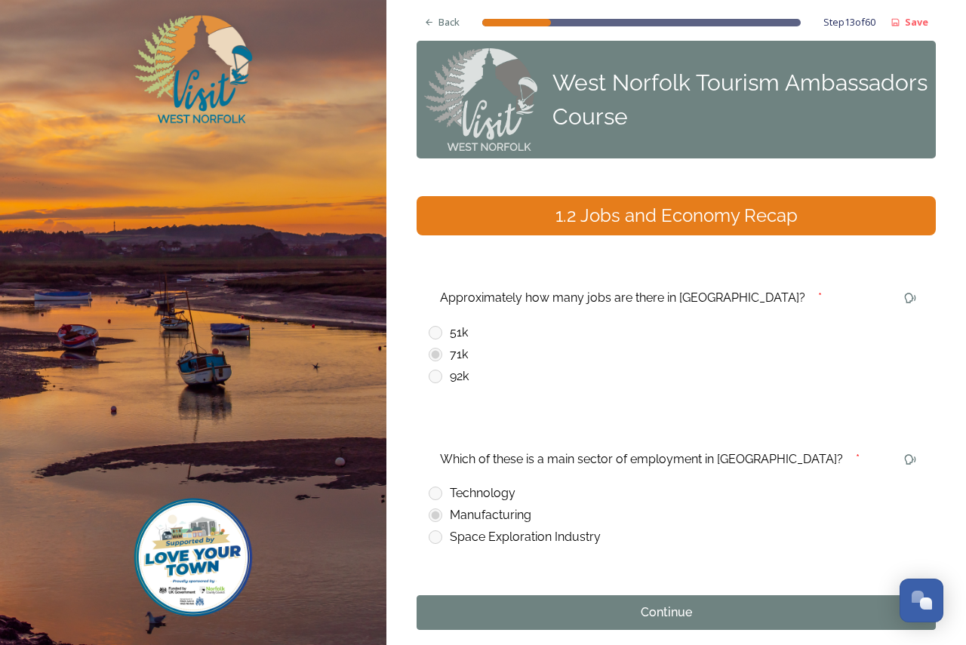
scroll to position [16, 0]
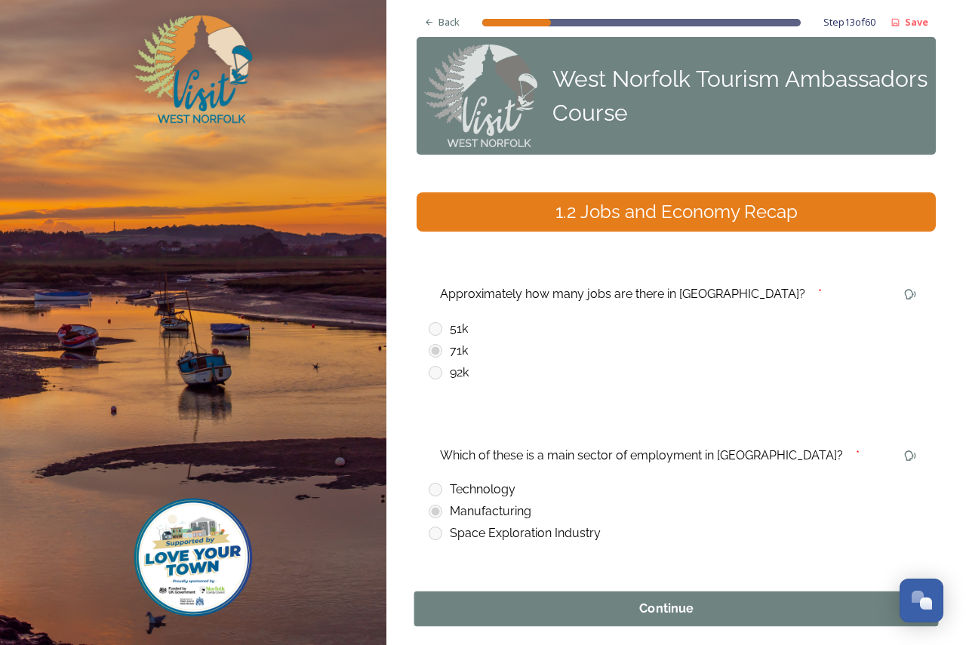
click at [717, 600] on div "Continue" at bounding box center [667, 609] width 488 height 18
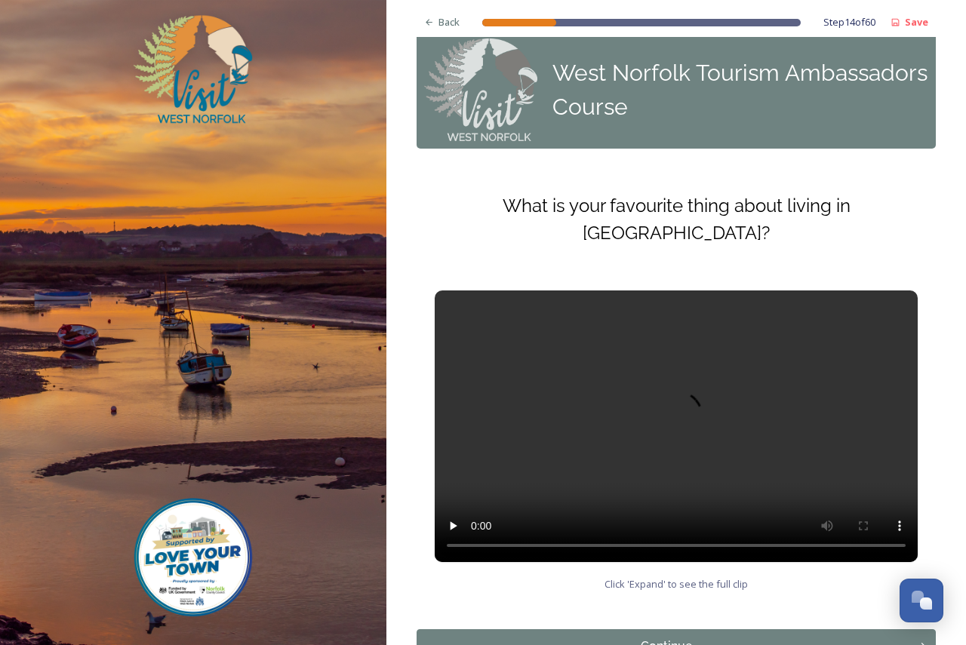
scroll to position [32, 0]
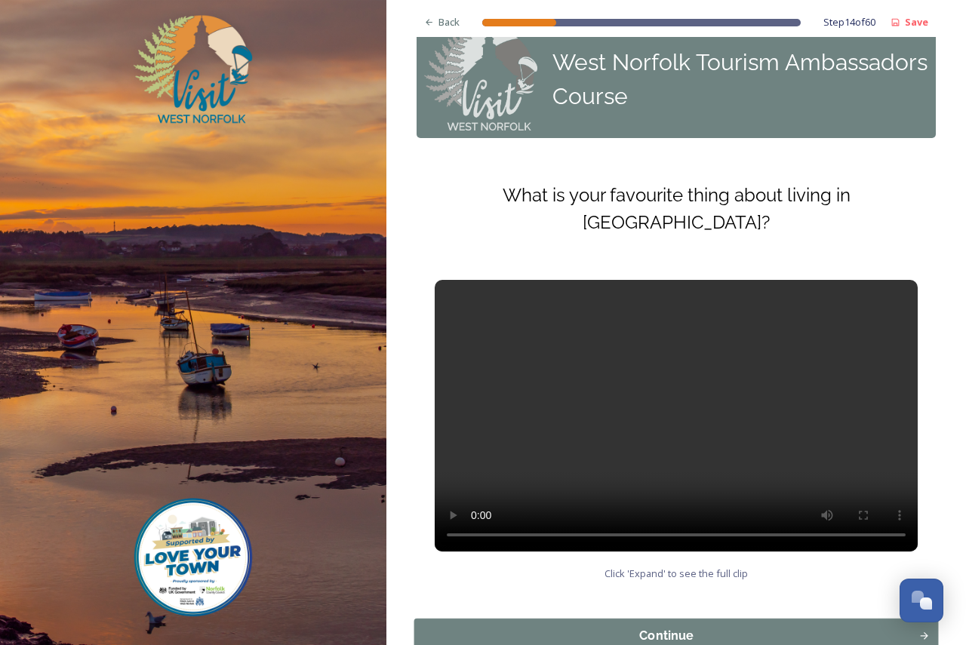
click at [702, 627] on div "Continue" at bounding box center [667, 636] width 488 height 18
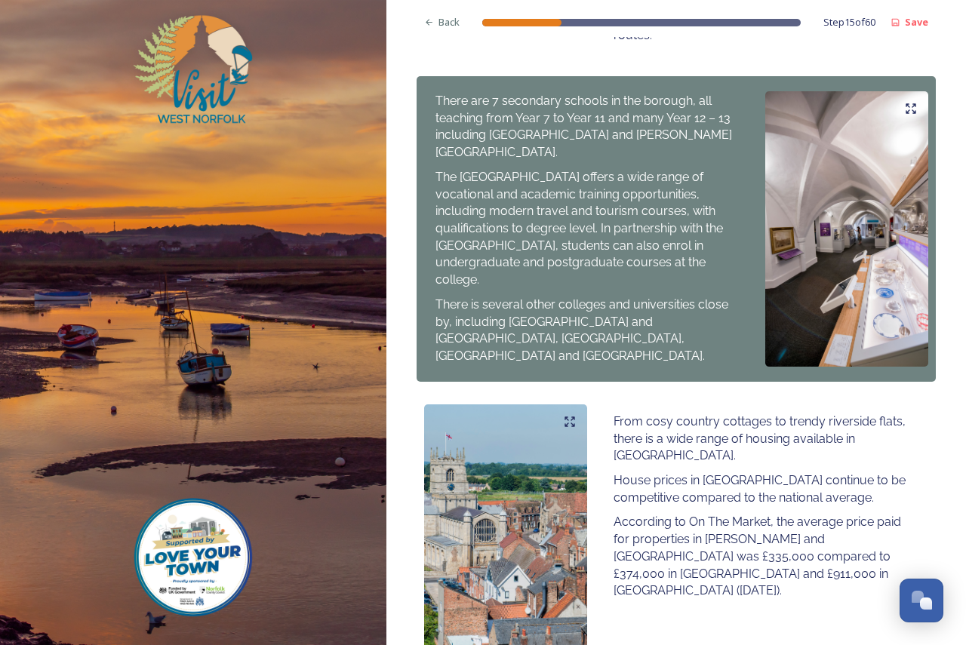
scroll to position [748, 0]
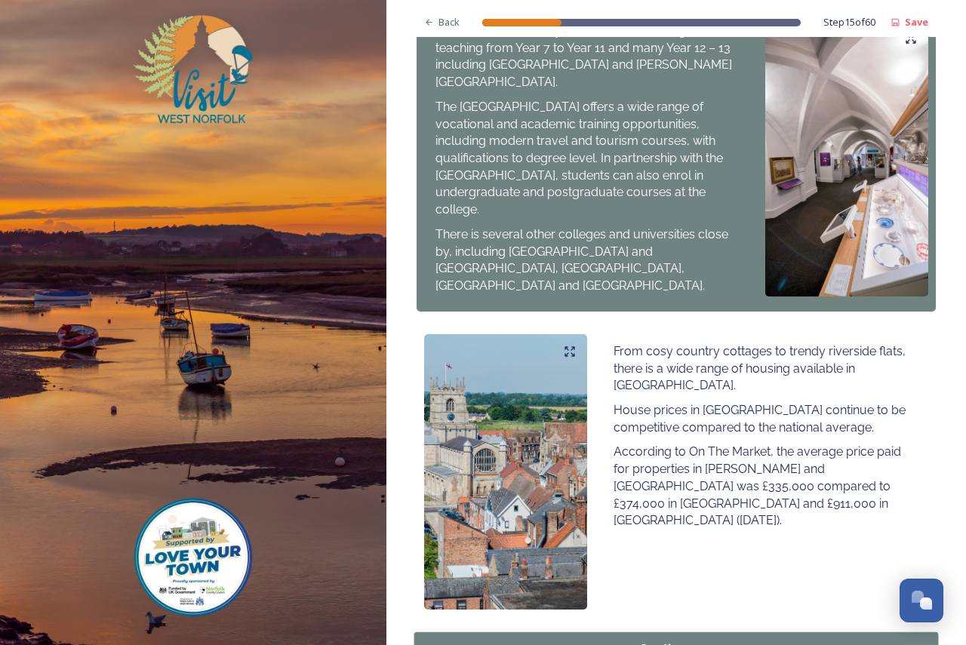
click at [725, 641] on div "Continue" at bounding box center [667, 650] width 488 height 18
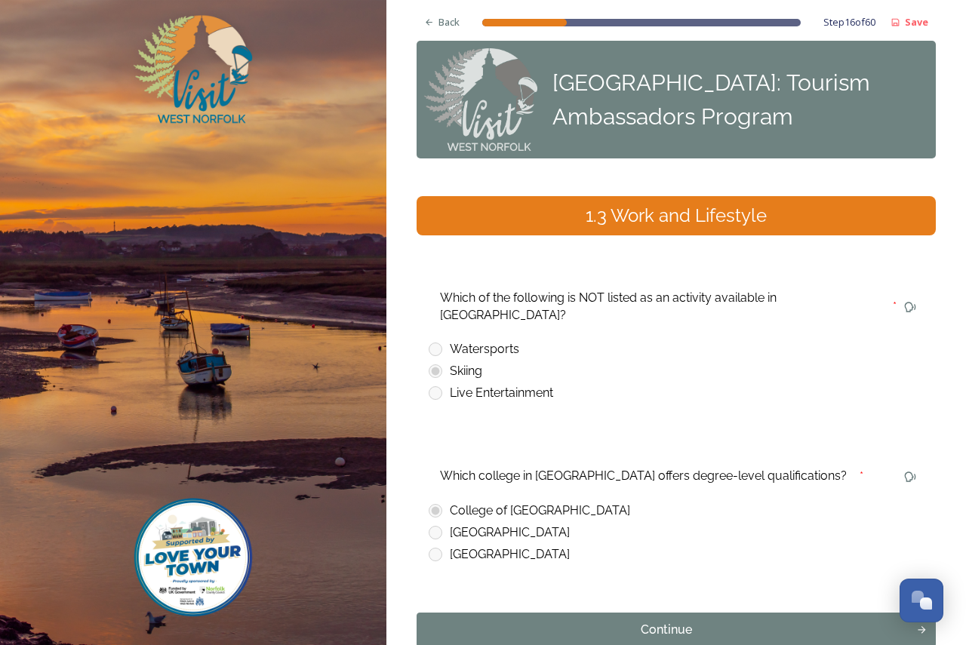
scroll to position [16, 0]
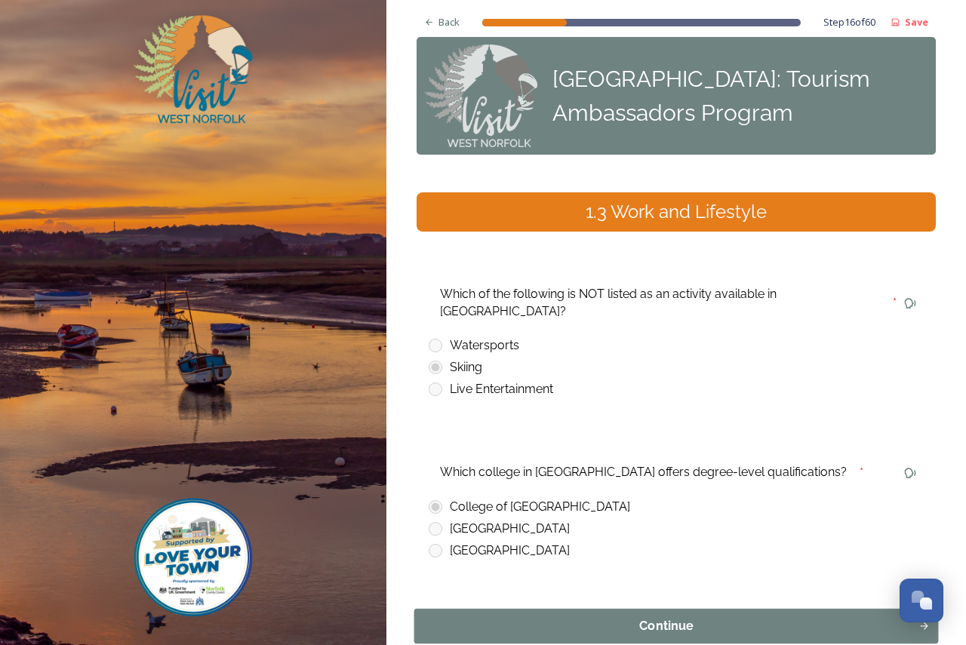
click at [741, 617] on div "Continue" at bounding box center [667, 626] width 488 height 18
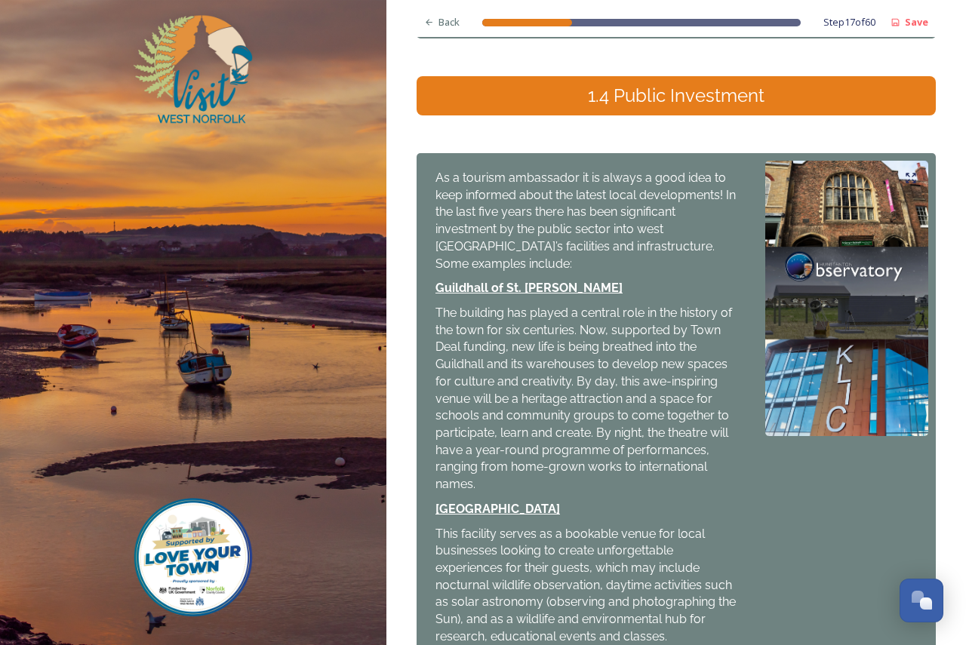
scroll to position [0, 0]
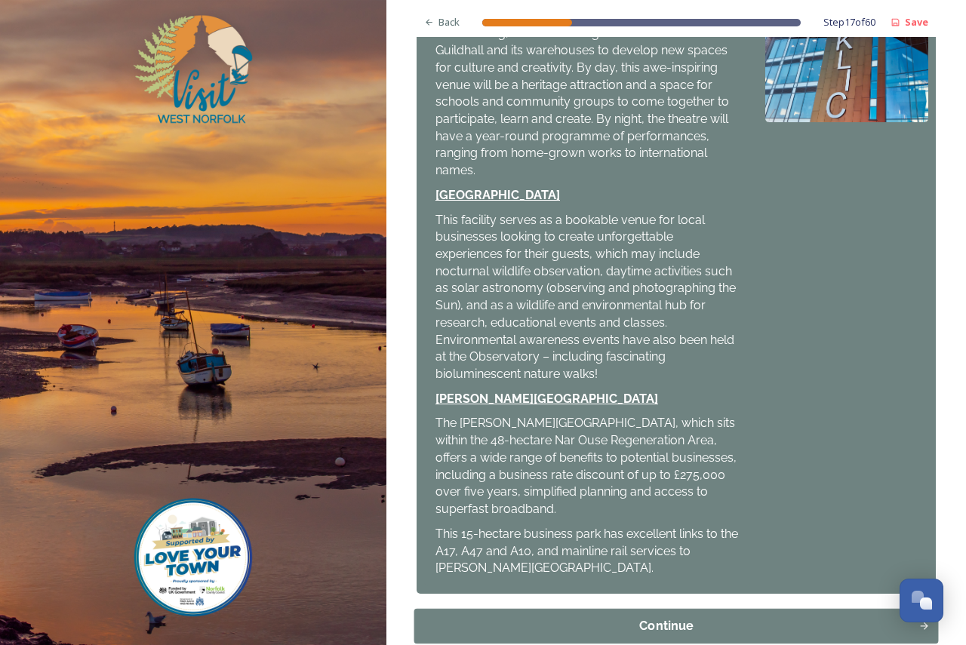
click at [714, 617] on div "Continue" at bounding box center [667, 626] width 488 height 18
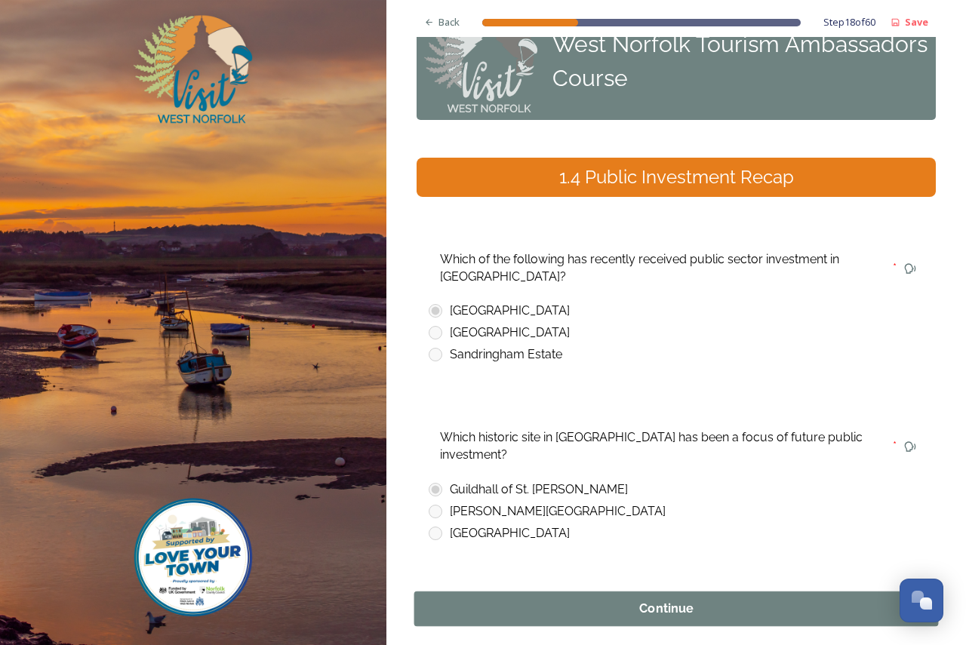
click at [713, 600] on div "Continue" at bounding box center [667, 609] width 488 height 18
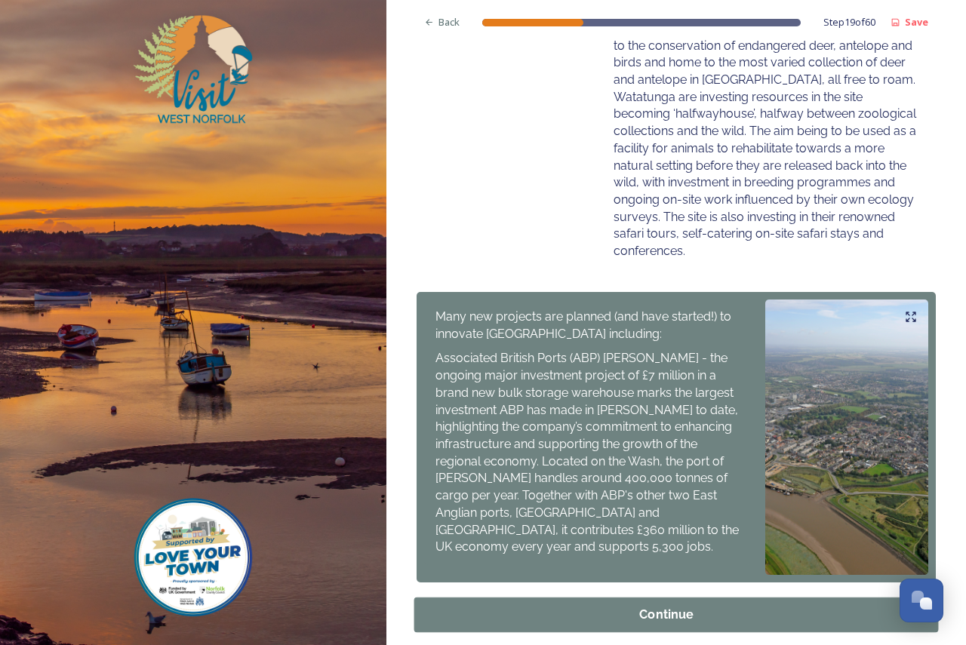
click at [702, 606] on div "Continue" at bounding box center [667, 615] width 488 height 18
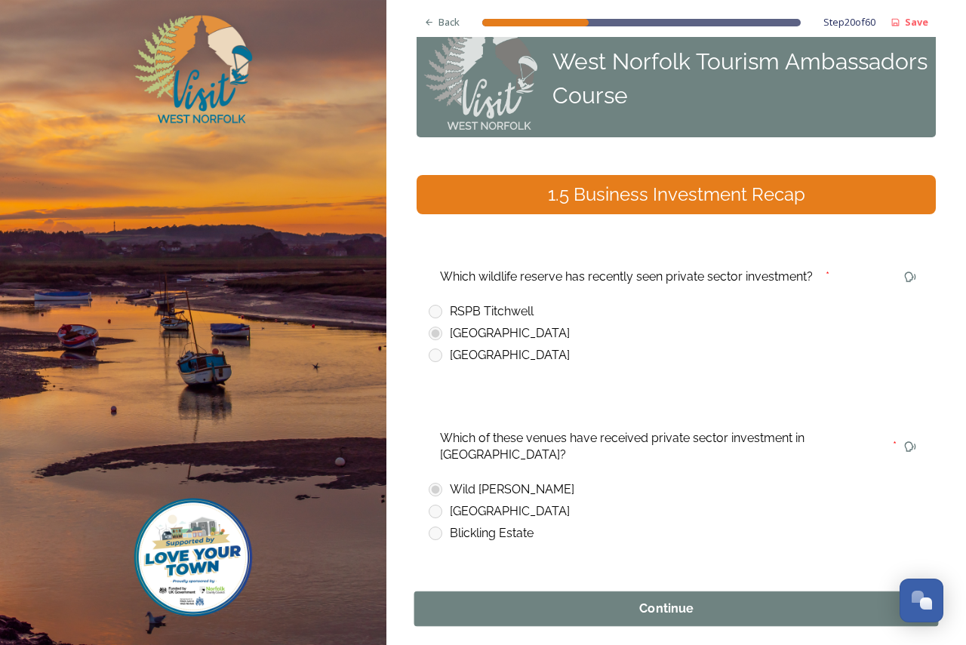
click at [710, 600] on div "Continue" at bounding box center [667, 609] width 488 height 18
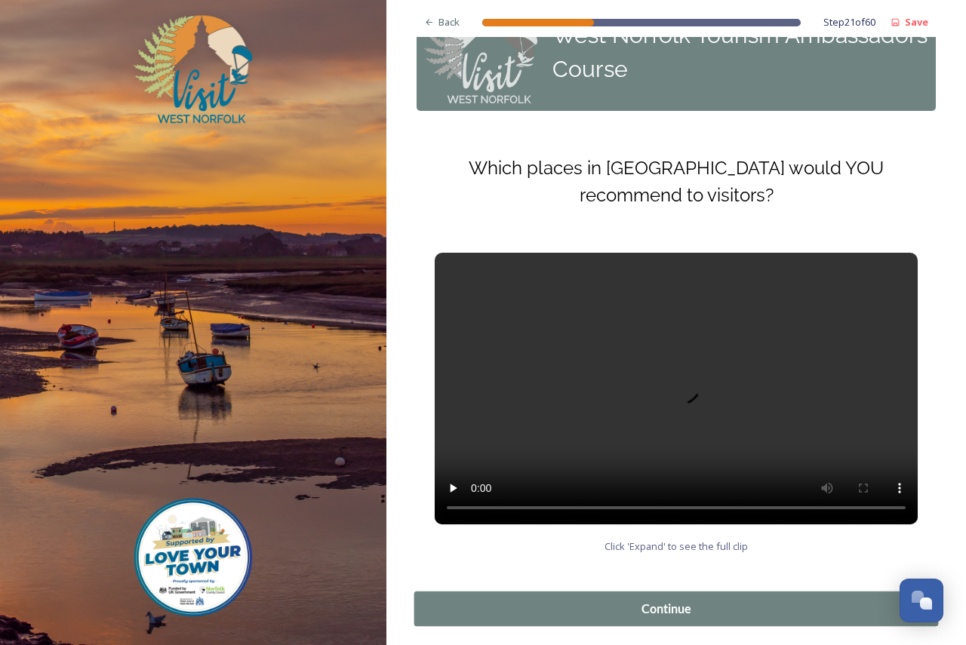
click at [742, 600] on div "Continue" at bounding box center [667, 609] width 488 height 18
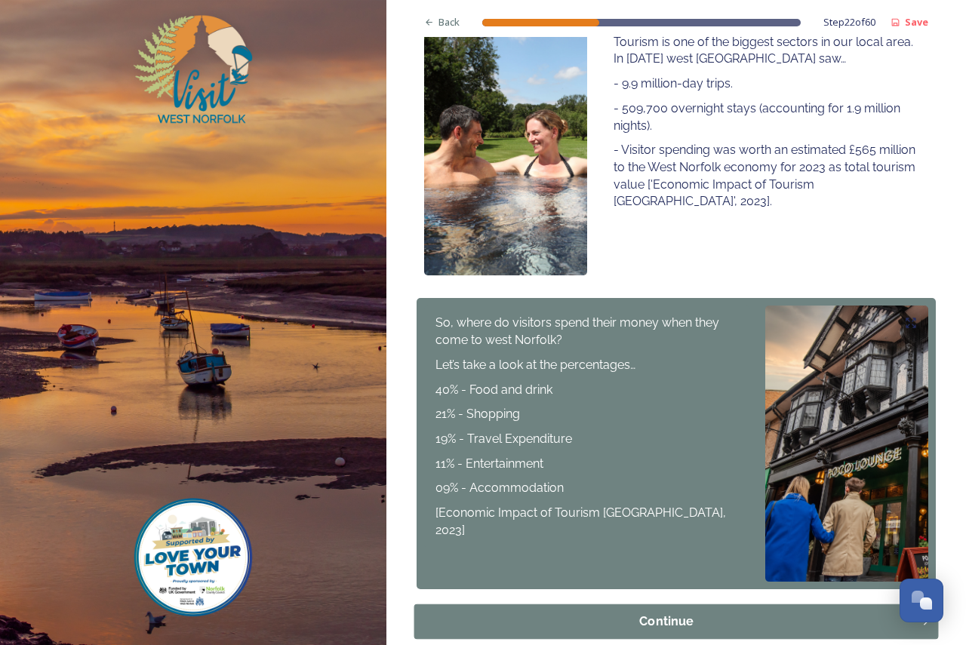
click at [708, 613] on div "Continue" at bounding box center [667, 622] width 488 height 18
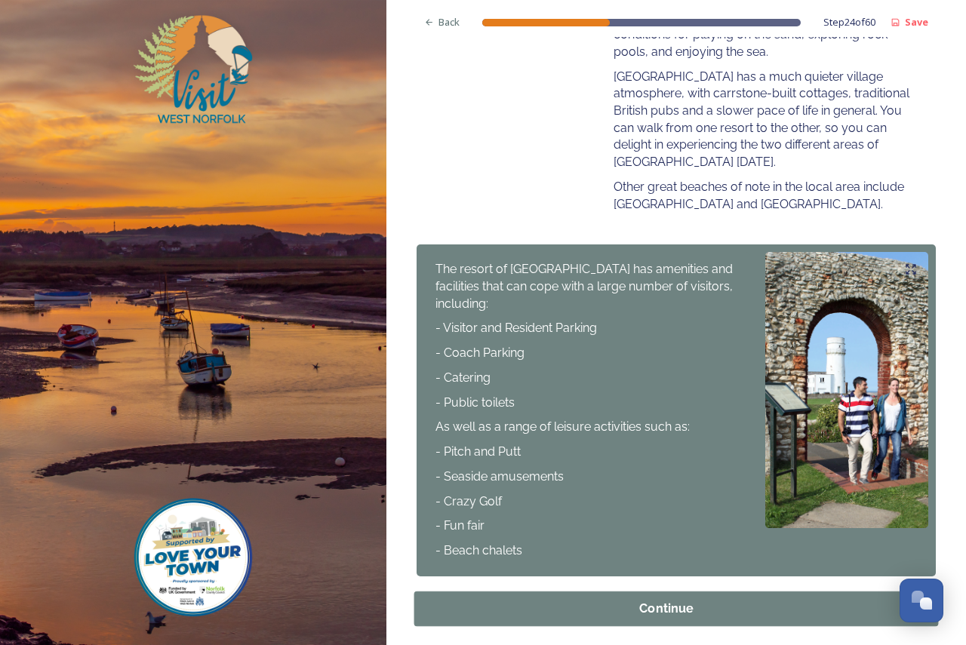
click at [723, 600] on div "Continue" at bounding box center [667, 609] width 488 height 18
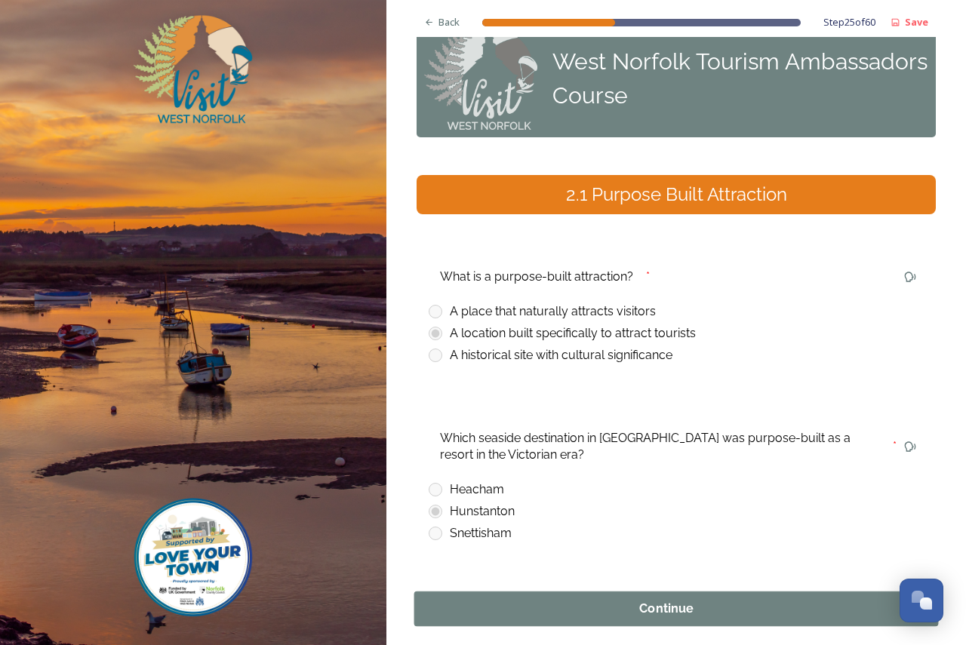
click at [737, 600] on div "Continue" at bounding box center [667, 609] width 488 height 18
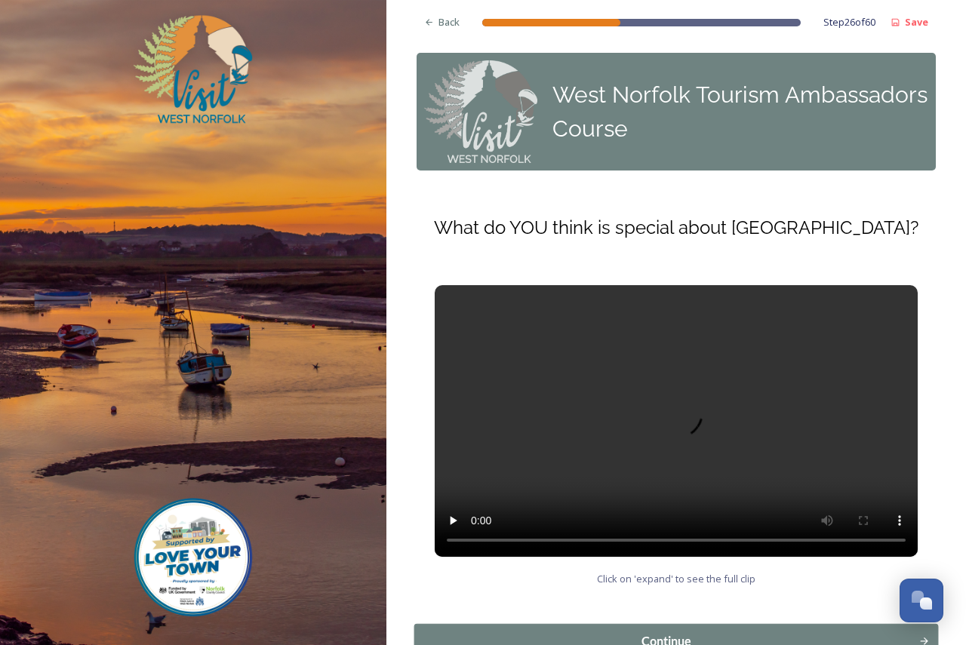
click at [731, 633] on div "Continue" at bounding box center [667, 642] width 488 height 18
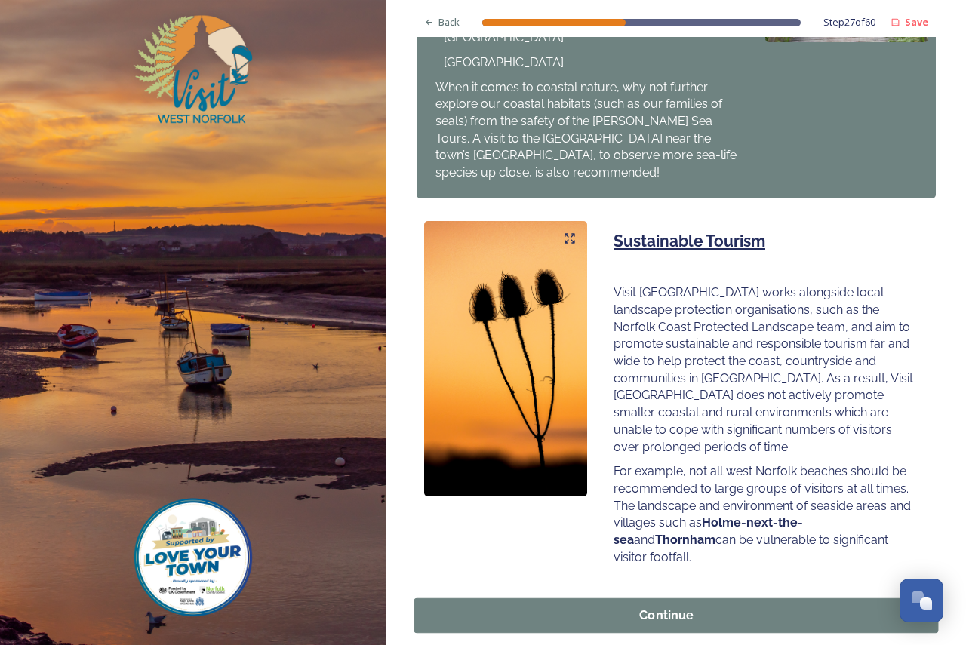
click at [724, 606] on div "Continue" at bounding box center [667, 615] width 488 height 18
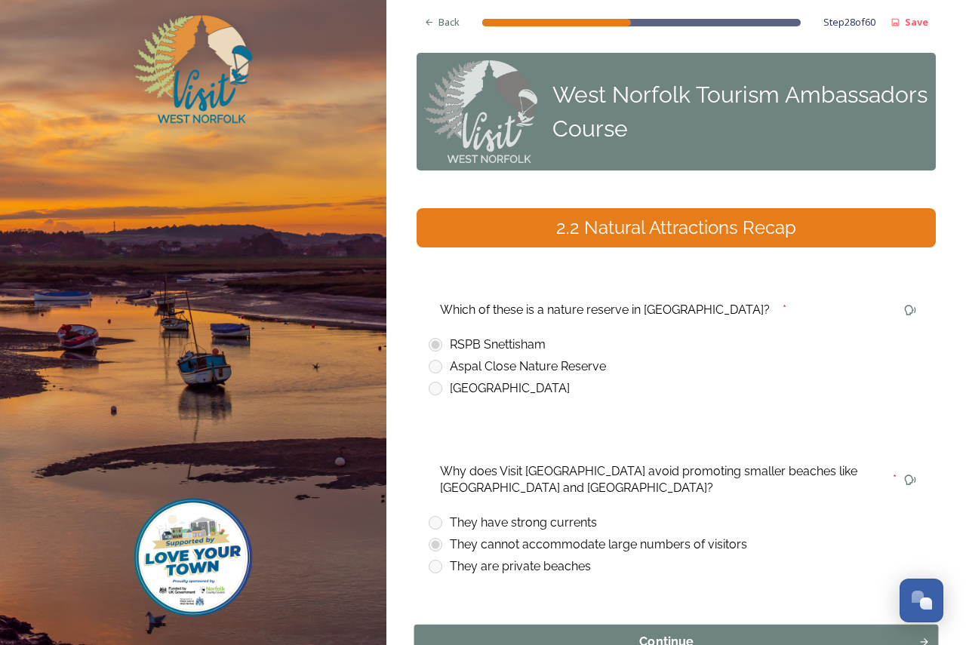
click at [749, 633] on div "Continue" at bounding box center [667, 642] width 488 height 18
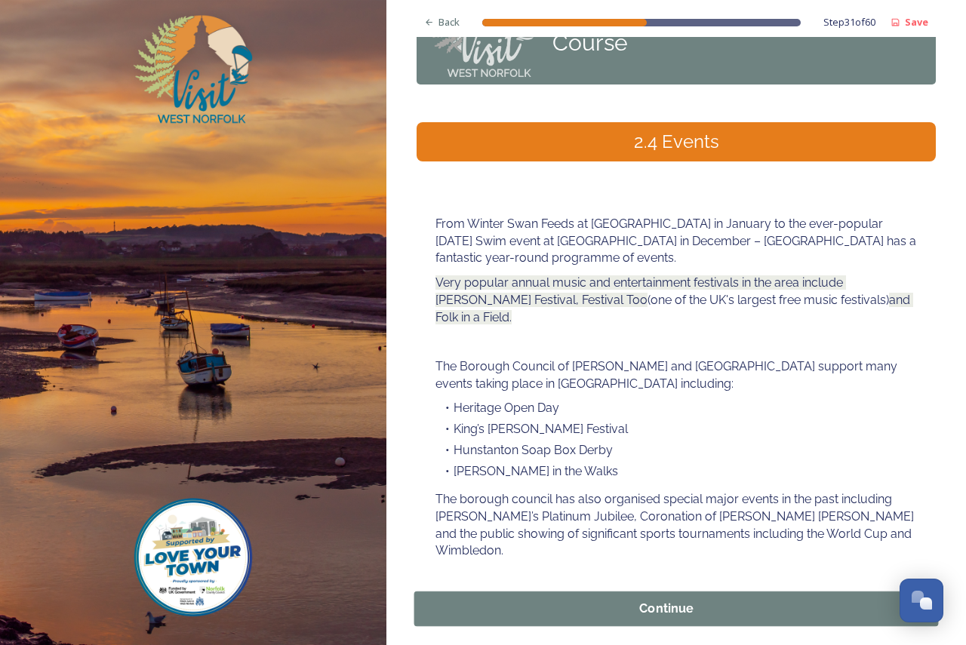
click at [731, 592] on button "Continue" at bounding box center [676, 609] width 525 height 35
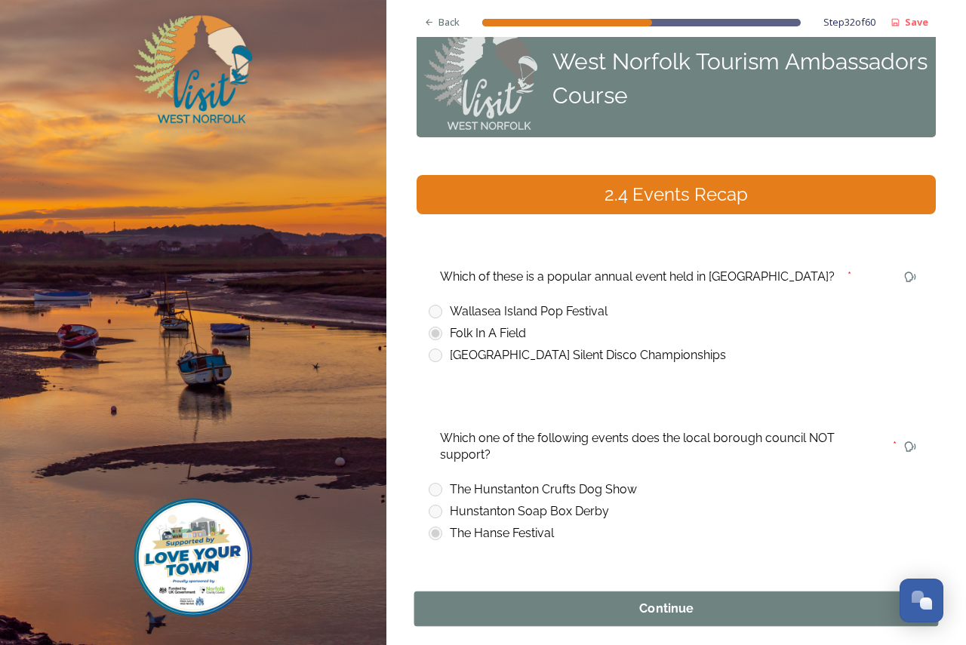
click at [741, 600] on div "Continue" at bounding box center [667, 609] width 488 height 18
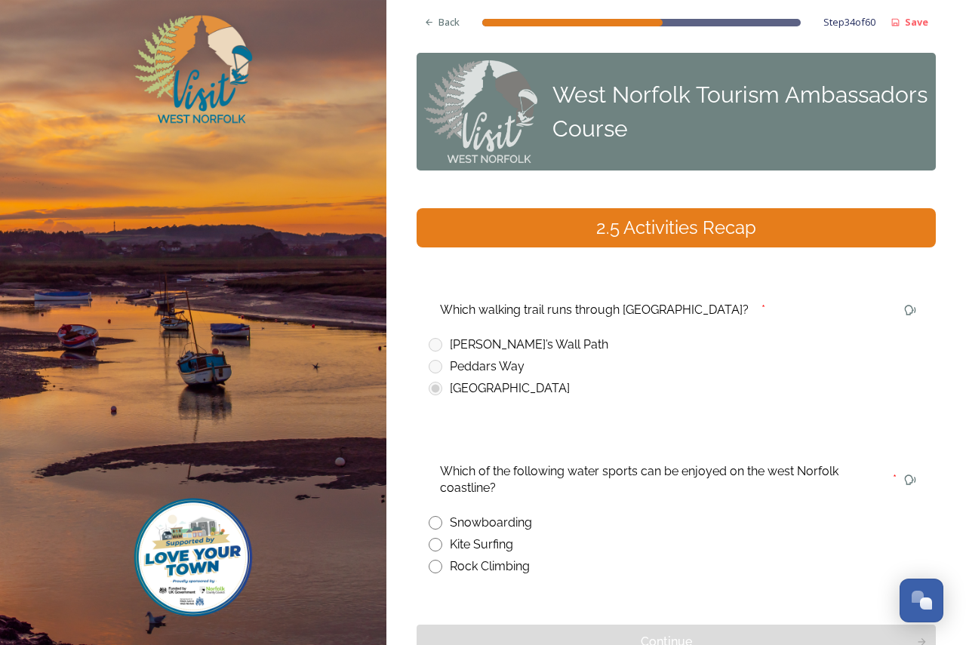
click at [472, 358] on div "Peddars Way" at bounding box center [487, 367] width 75 height 18
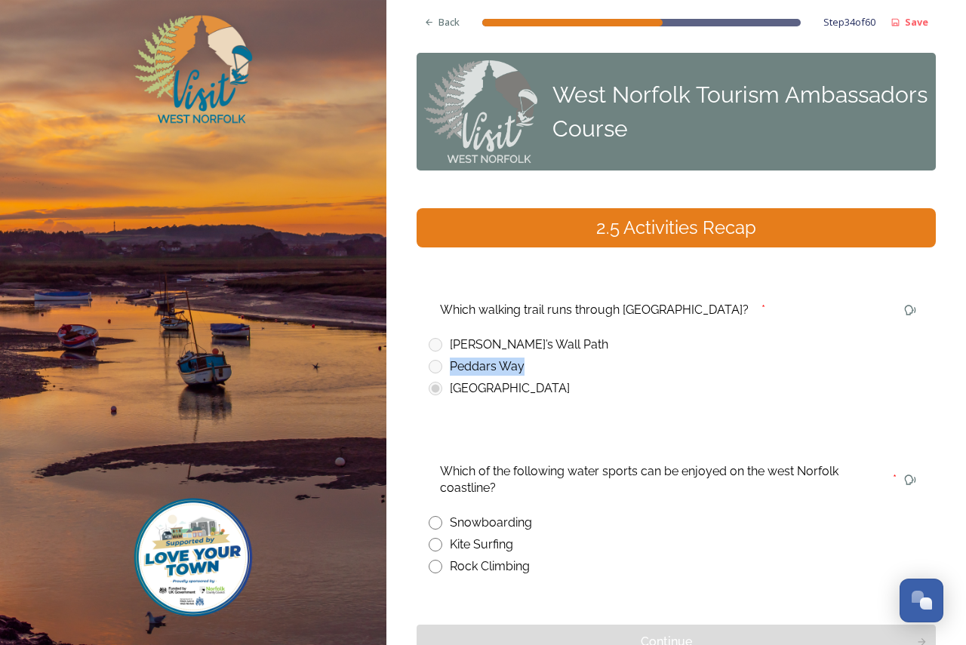
click at [436, 538] on input "radio" at bounding box center [436, 545] width 14 height 14
radio input "true"
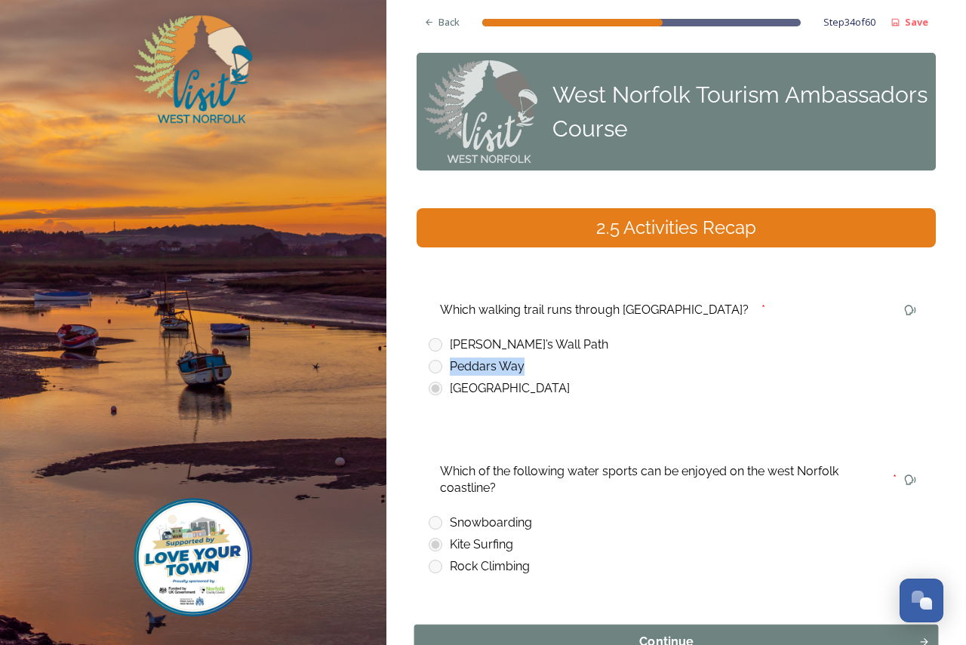
click at [655, 633] on div "Continue" at bounding box center [667, 642] width 488 height 18
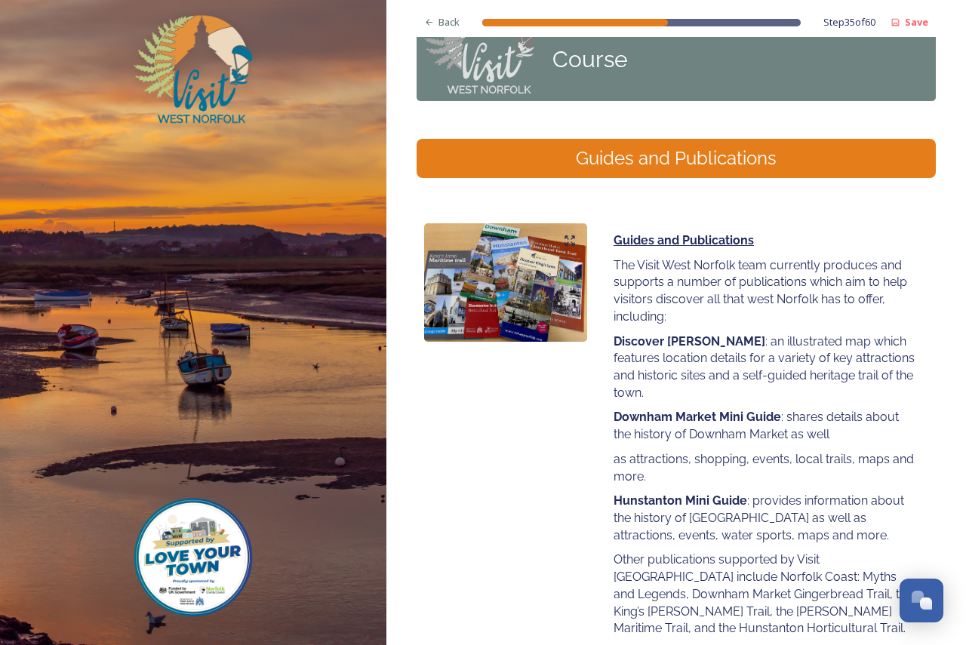
scroll to position [147, 0]
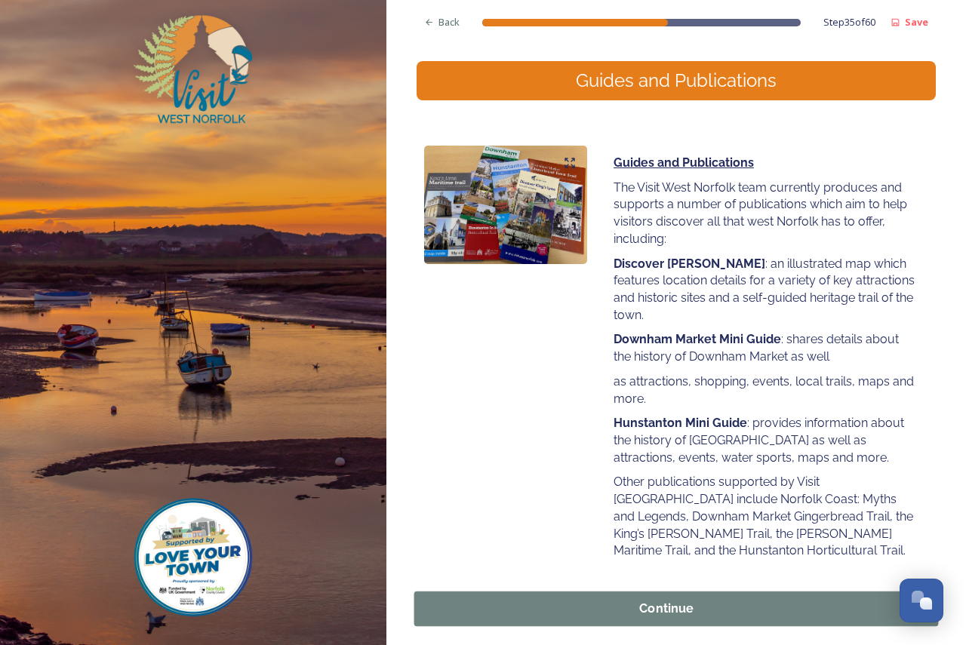
click at [710, 600] on div "Continue" at bounding box center [667, 609] width 488 height 18
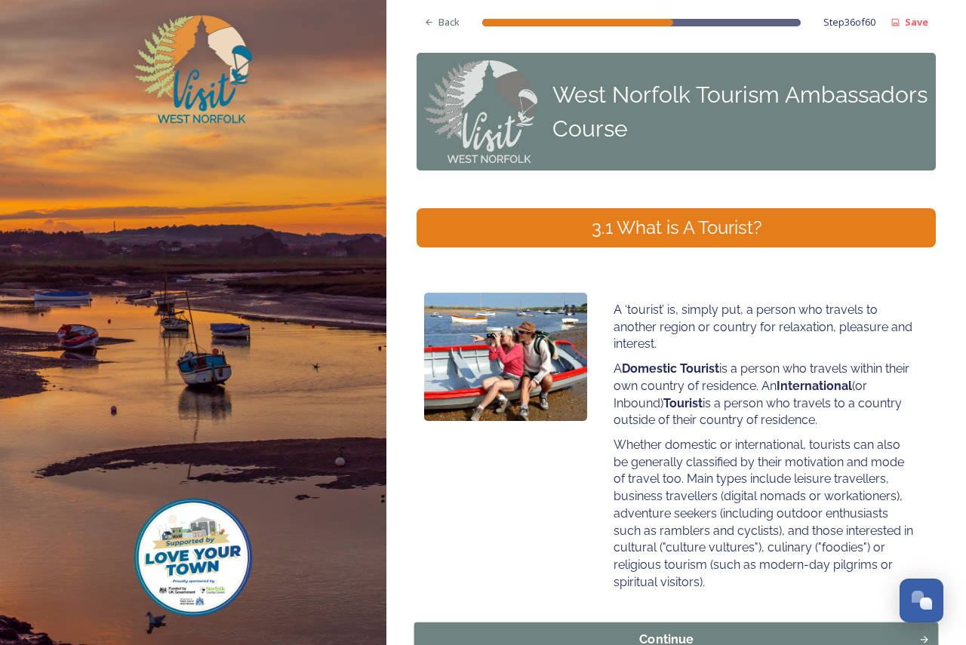
click at [730, 631] on div "Continue" at bounding box center [667, 640] width 488 height 18
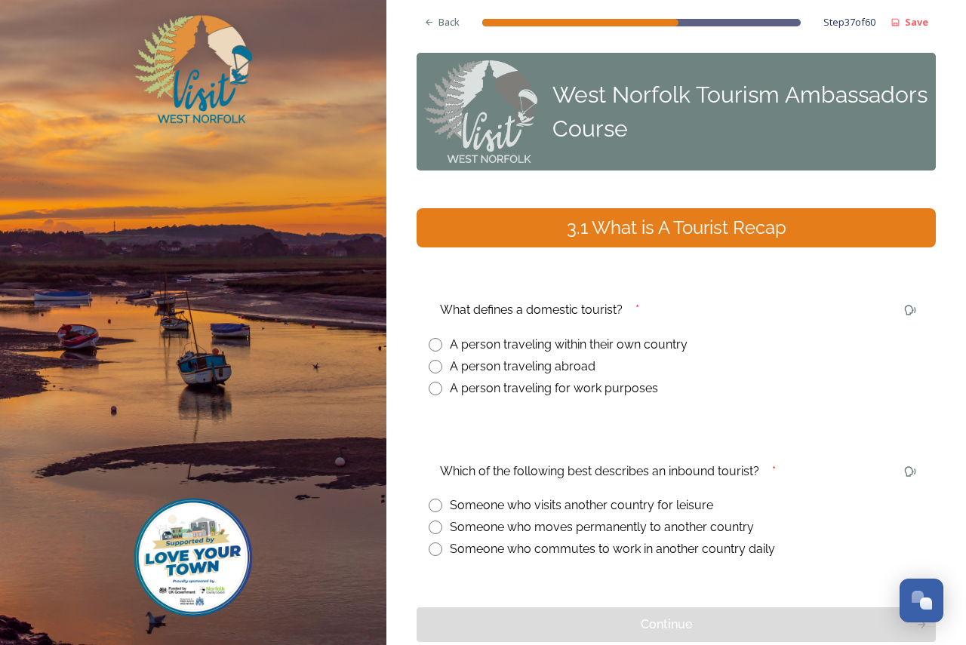
click at [614, 336] on div "A person traveling within their own country" at bounding box center [569, 345] width 238 height 18
radio input "true"
click at [694, 497] on div "Someone who visits another country for leisure" at bounding box center [581, 506] width 263 height 18
radio input "true"
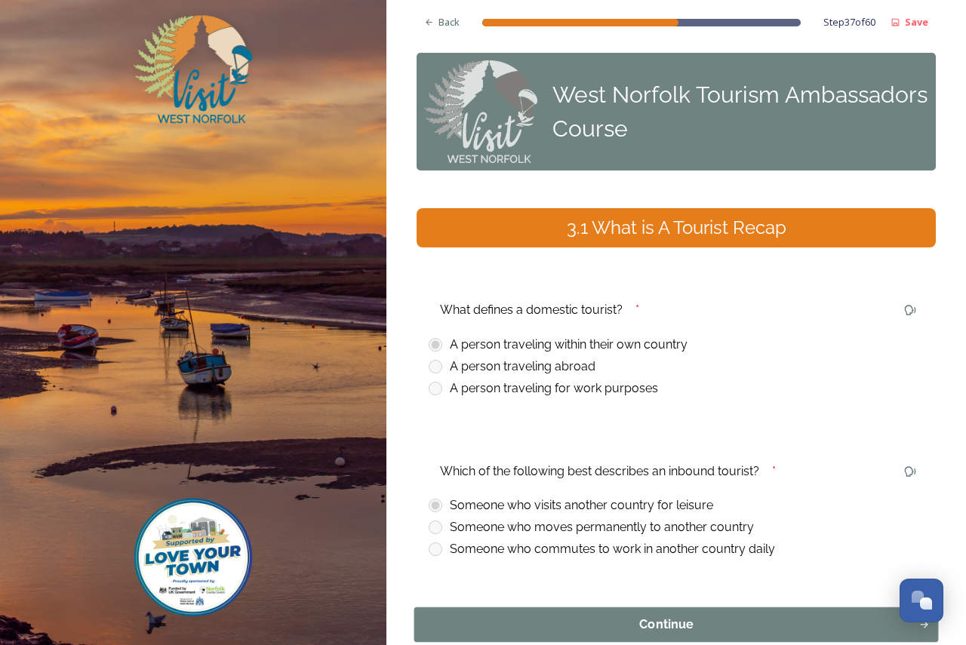
click at [683, 616] on div "Continue" at bounding box center [667, 625] width 488 height 18
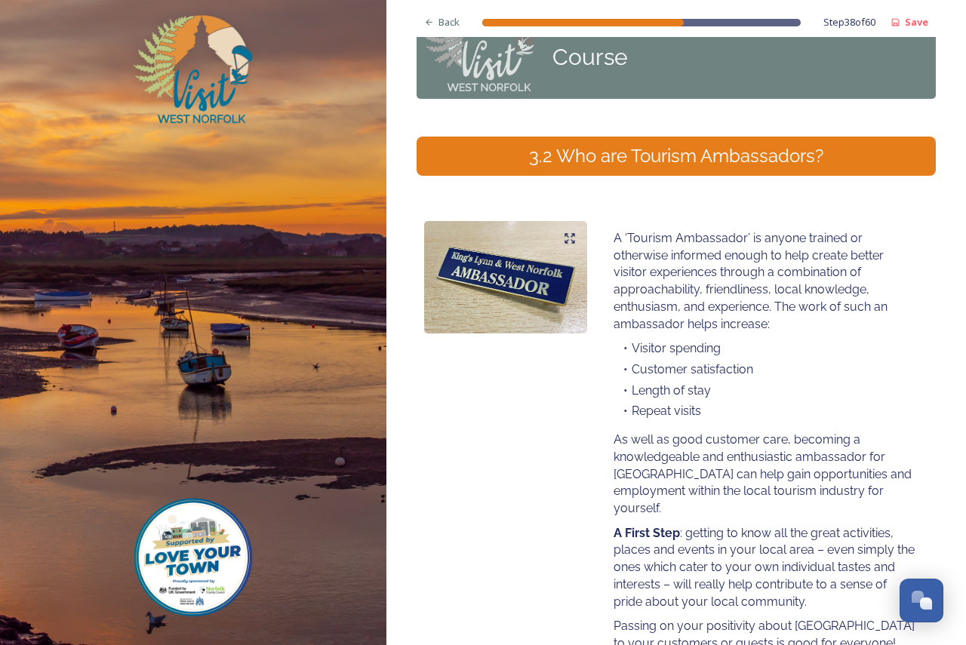
scroll to position [165, 0]
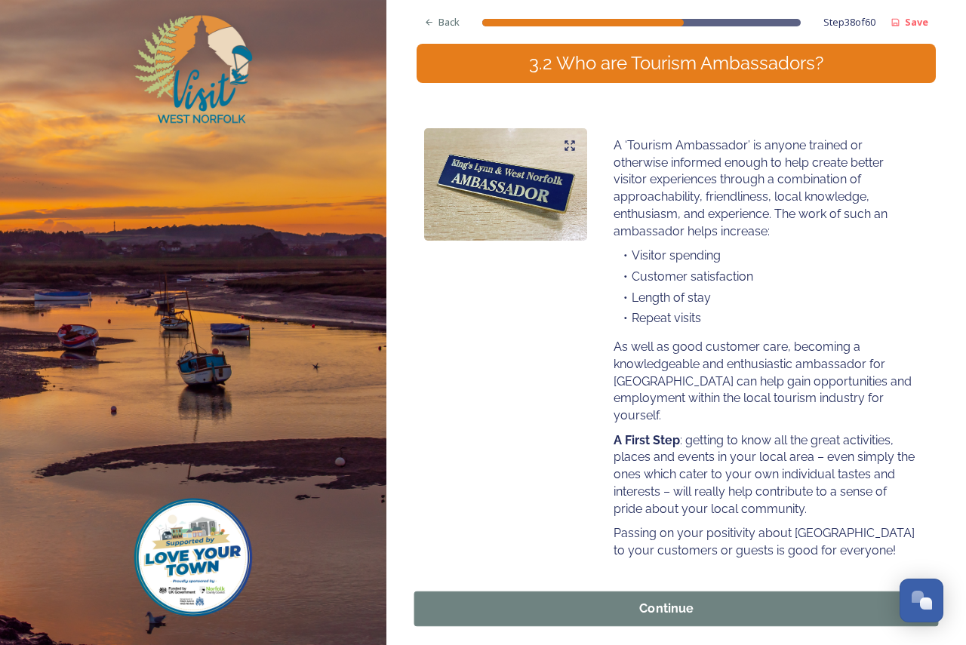
click at [645, 600] on div "Continue" at bounding box center [667, 609] width 488 height 18
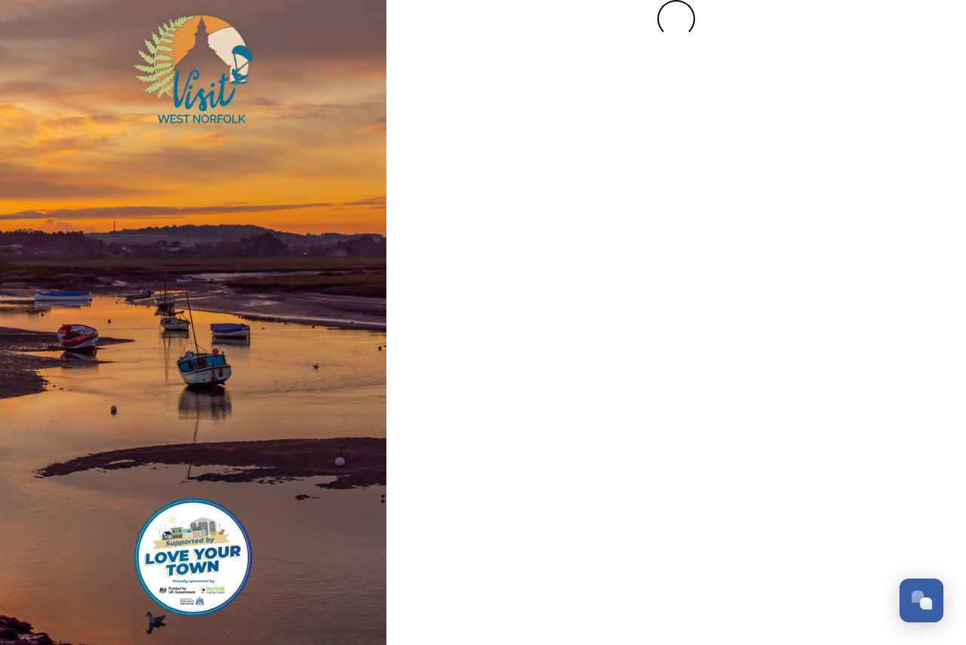
scroll to position [0, 0]
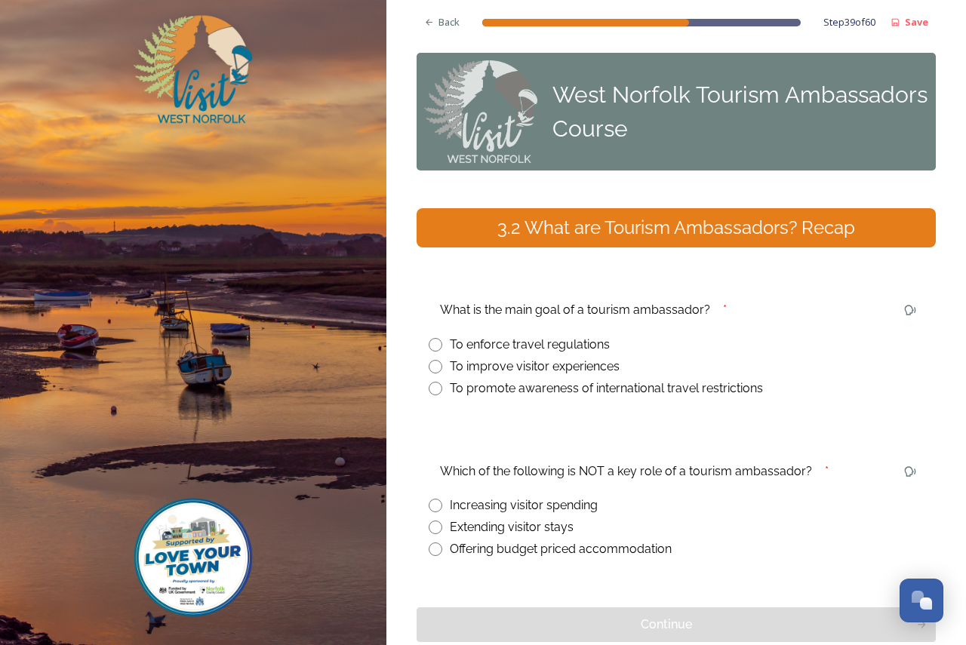
click at [553, 358] on div "To improve visitor experiences" at bounding box center [535, 367] width 170 height 18
radio input "true"
click at [553, 540] on div "Offering budget priced accommodation" at bounding box center [561, 549] width 222 height 18
radio input "true"
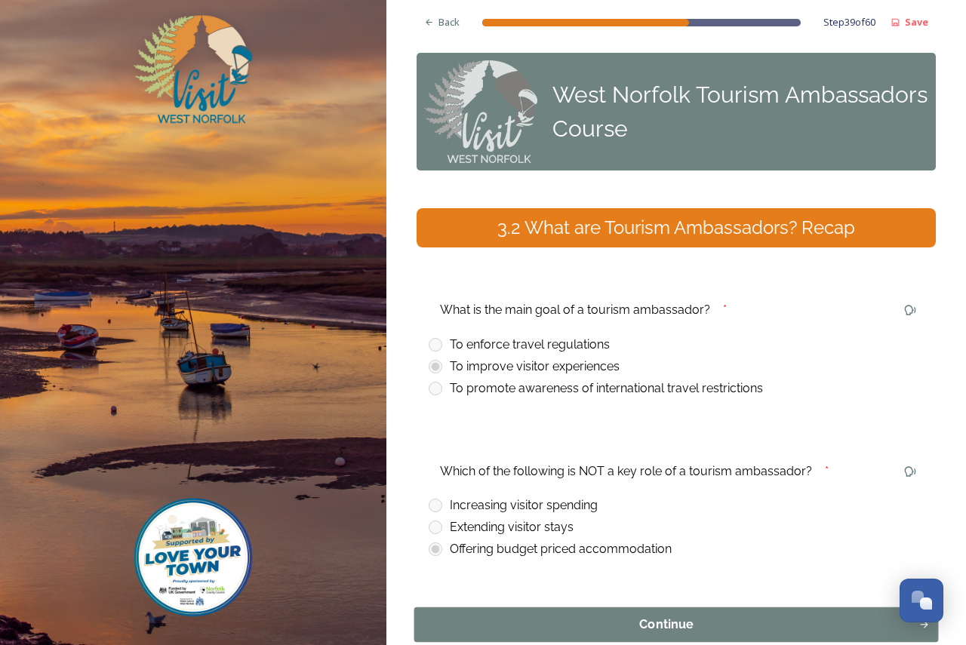
click at [664, 616] on div "Continue" at bounding box center [667, 625] width 488 height 18
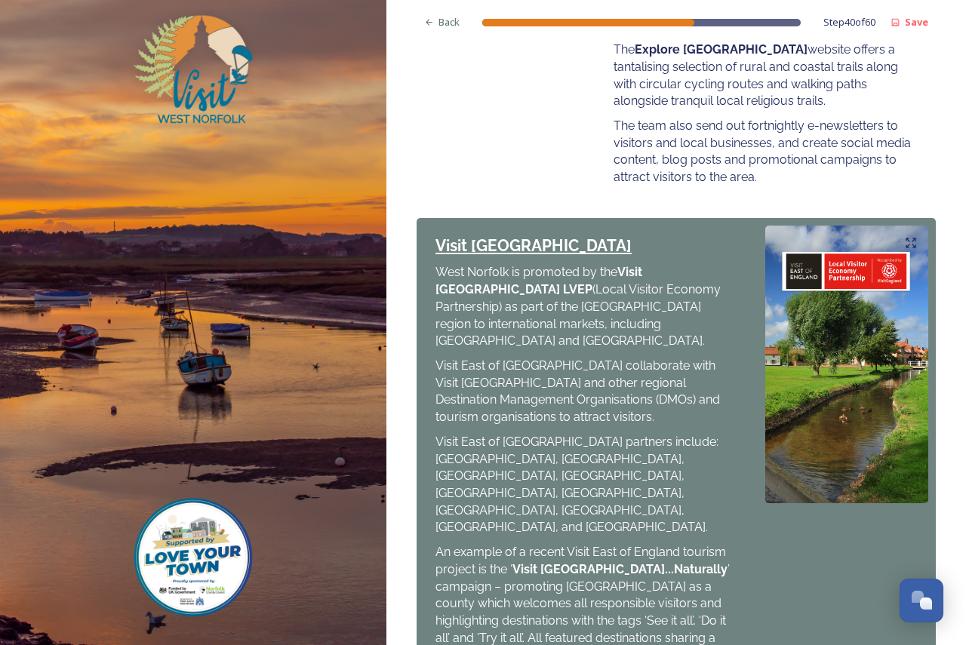
scroll to position [657, 0]
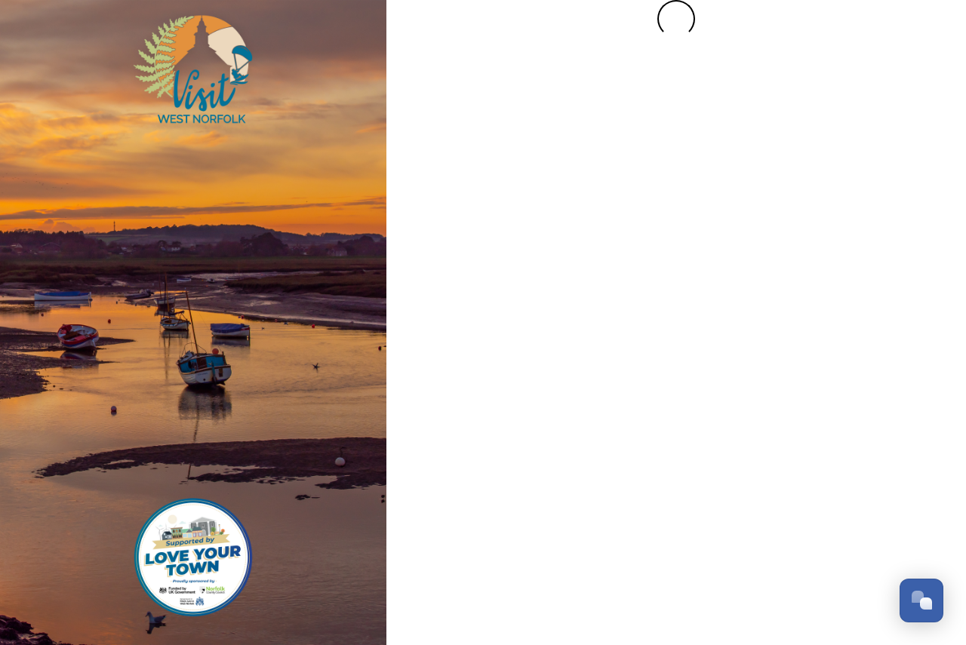
scroll to position [0, 0]
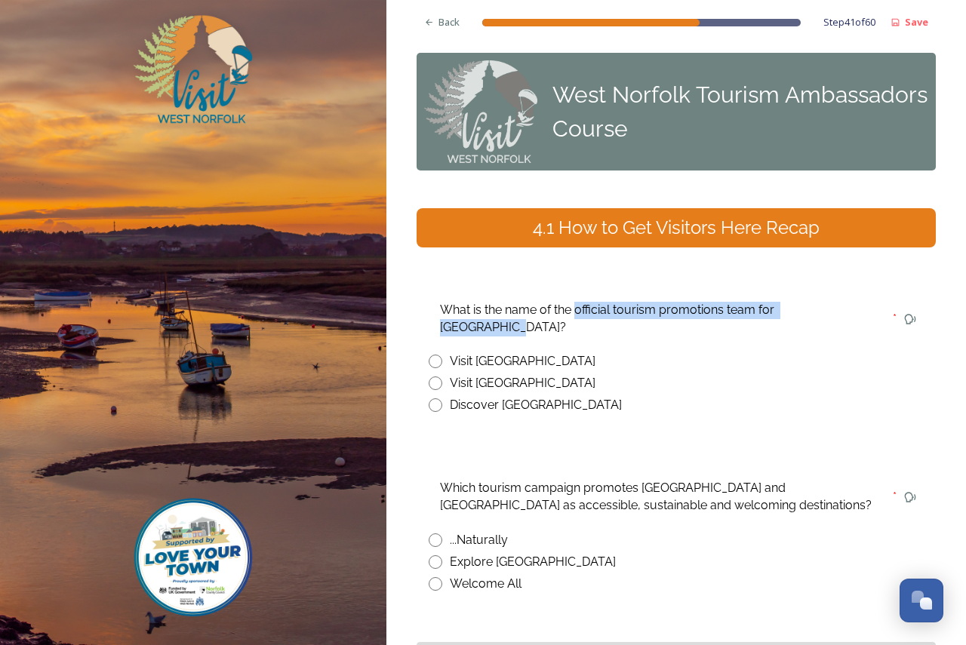
drag, startPoint x: 575, startPoint y: 239, endPoint x: 847, endPoint y: 252, distance: 272.0
click at [847, 293] on div "What is the name of the official tourism promotions team for west Norfolk?" at bounding box center [660, 319] width 463 height 52
copy div "official tourism promotions team for west Norfolk"
click at [508, 374] on div "Visit West Norfolk" at bounding box center [523, 383] width 146 height 18
radio input "true"
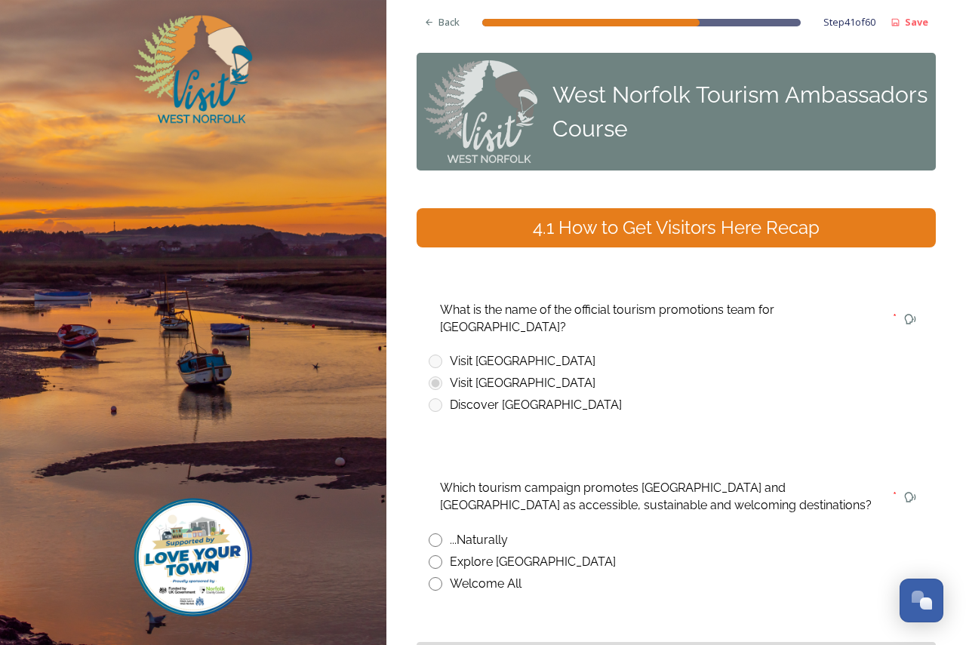
click at [502, 531] on div "...Naturally" at bounding box center [479, 540] width 58 height 18
radio input "true"
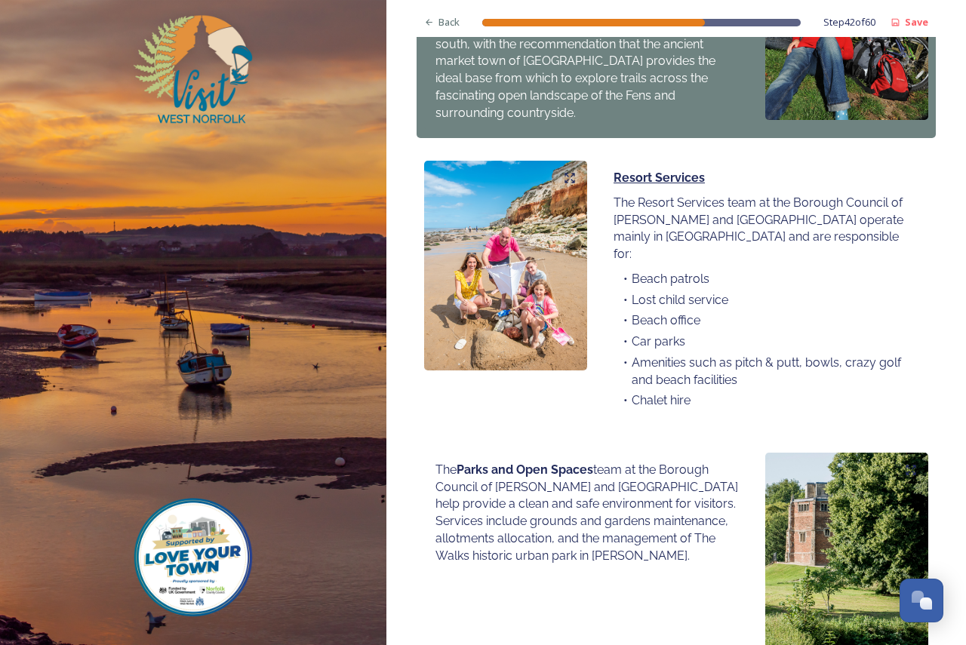
scroll to position [931, 0]
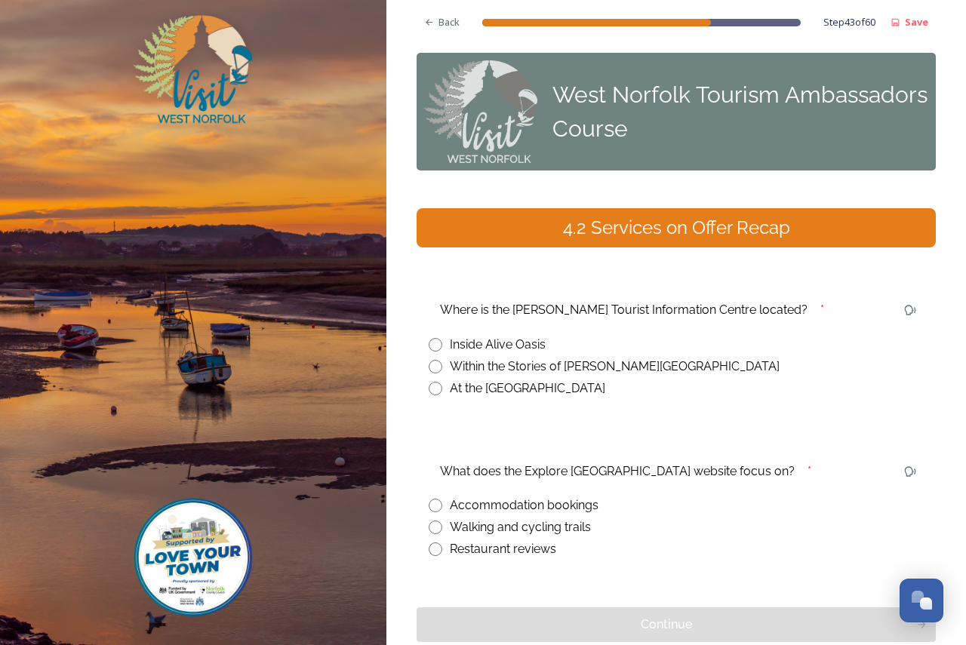
click at [489, 358] on div "Within the Stories of Lynn museum" at bounding box center [615, 367] width 330 height 18
radio input "true"
drag, startPoint x: 522, startPoint y: 401, endPoint x: 642, endPoint y: 396, distance: 119.4
click at [642, 454] on div "What does the Explore West Norfolk website focus on?" at bounding box center [617, 471] width 377 height 35
copy div "Explore West Norfolk"
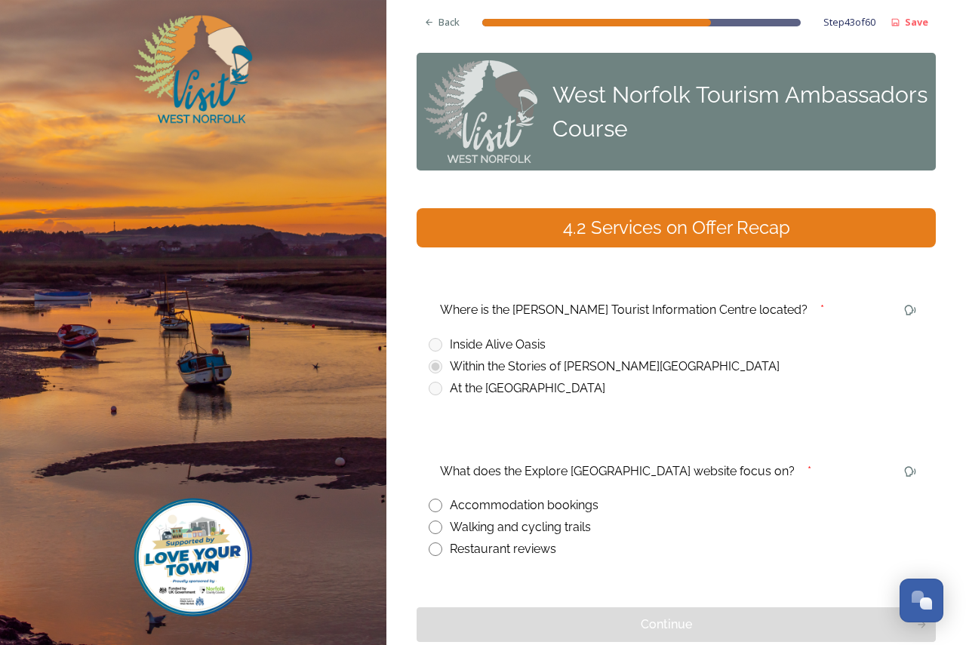
click at [553, 519] on div "Walking and cycling trails" at bounding box center [520, 528] width 141 height 18
radio input "true"
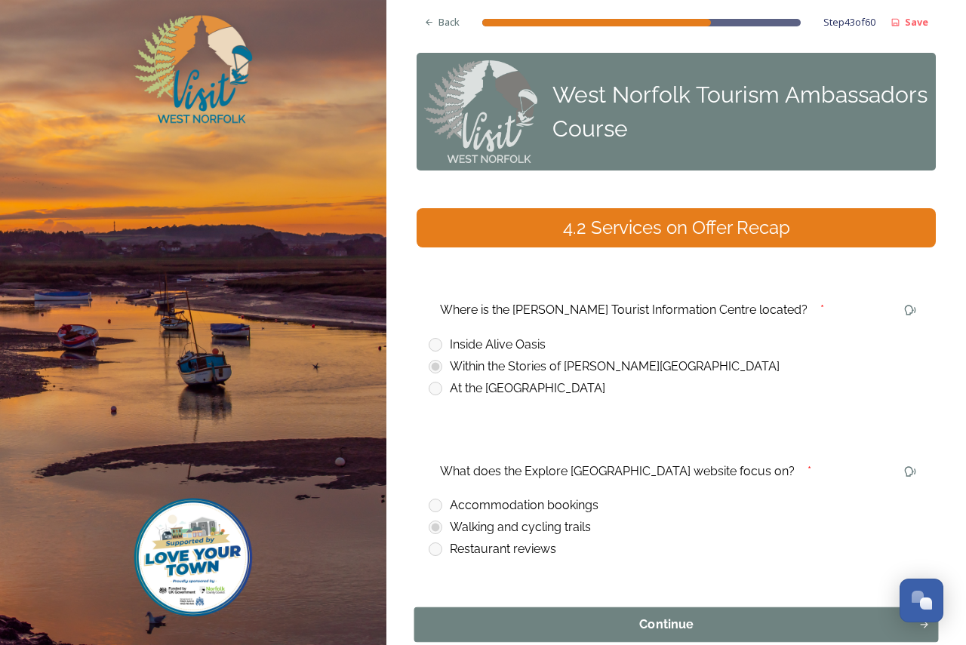
click at [691, 616] on div "Continue" at bounding box center [667, 625] width 488 height 18
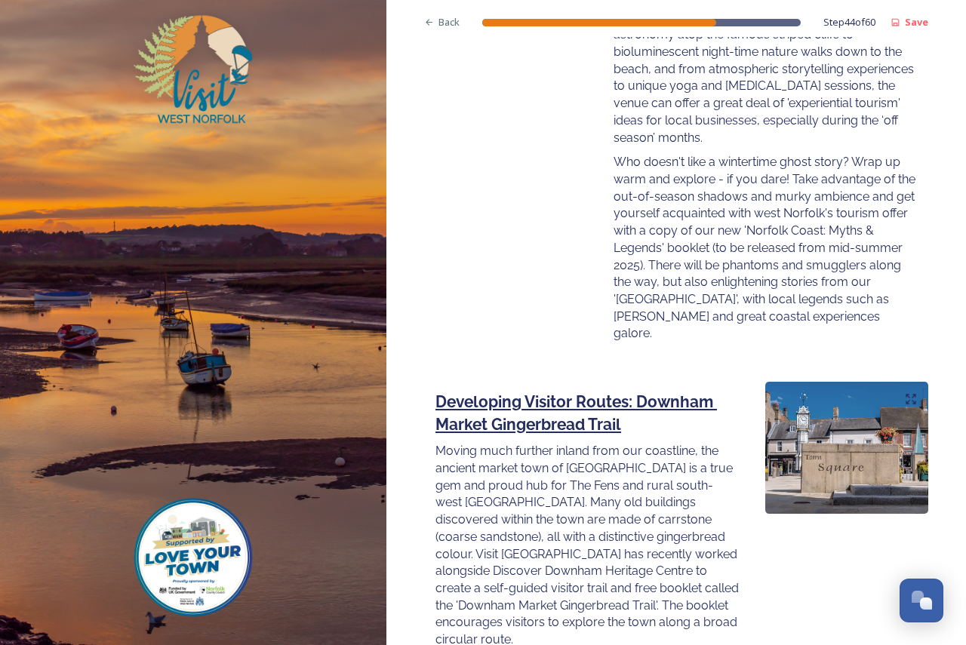
scroll to position [2083, 0]
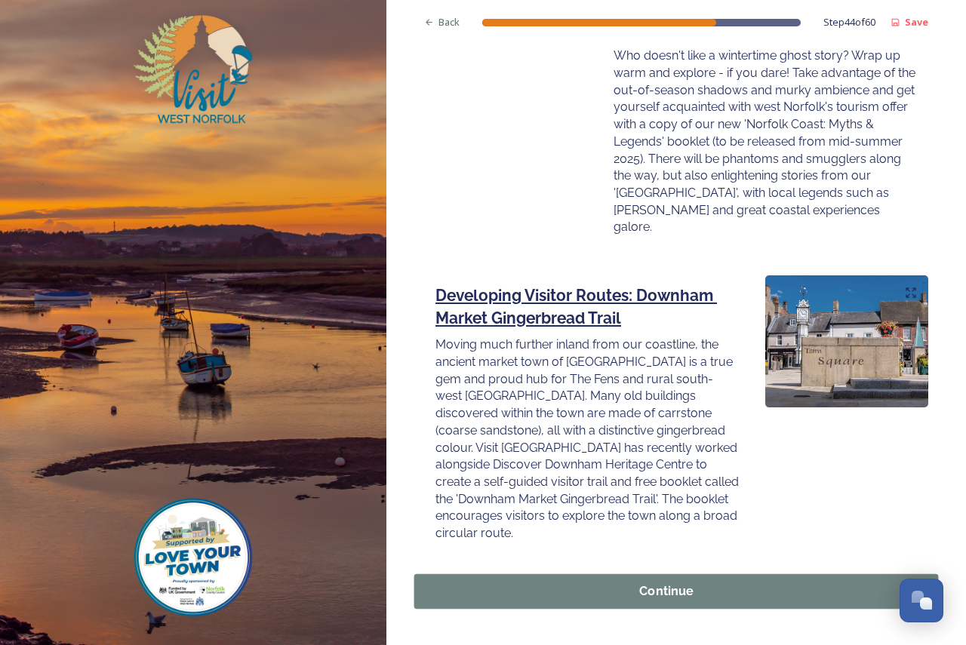
click at [685, 583] on div "Continue" at bounding box center [667, 592] width 488 height 18
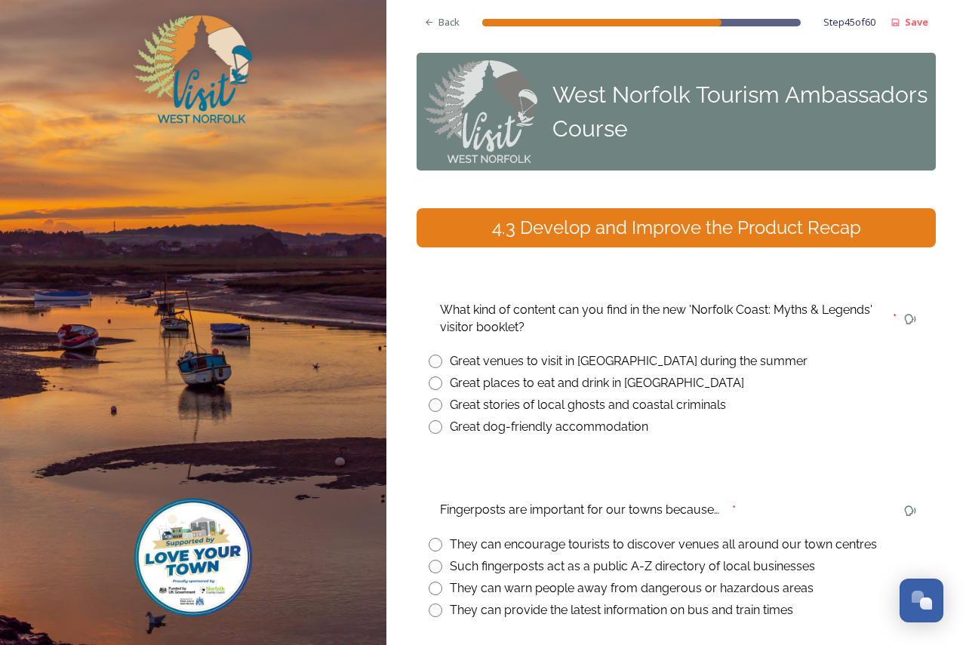
click at [575, 396] on div "Great stories of local ghosts and coastal criminals" at bounding box center [588, 405] width 276 height 18
radio input "true"
click at [603, 536] on div "They can encourage tourists to discover venues all around our town centres" at bounding box center [663, 545] width 427 height 18
radio input "true"
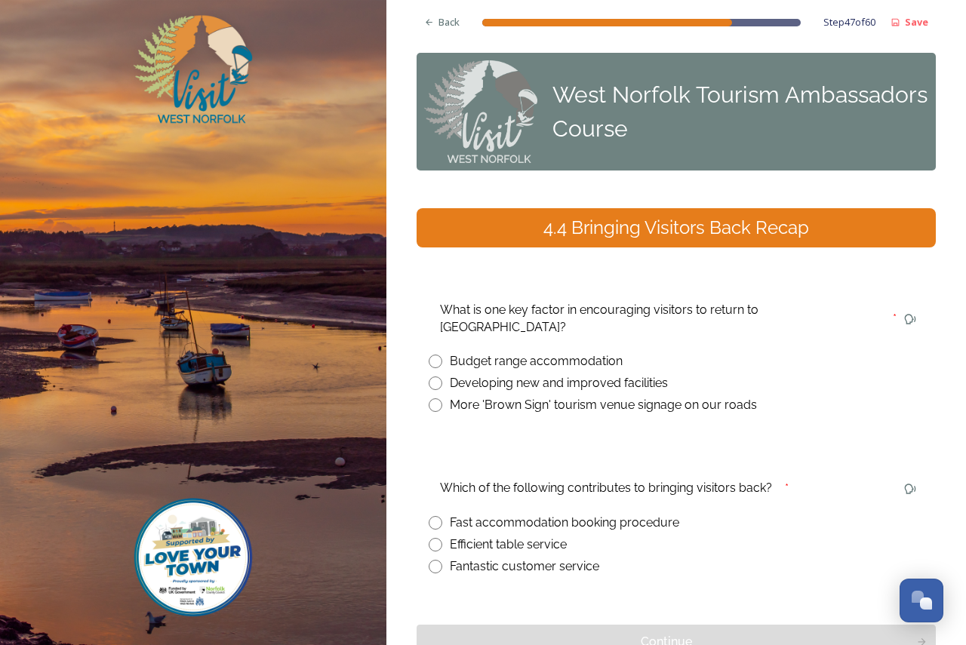
click at [638, 374] on div "Developing new and improved facilities" at bounding box center [559, 383] width 218 height 18
radio input "true"
click at [536, 558] on div "Fantastic customer service" at bounding box center [524, 567] width 149 height 18
radio input "true"
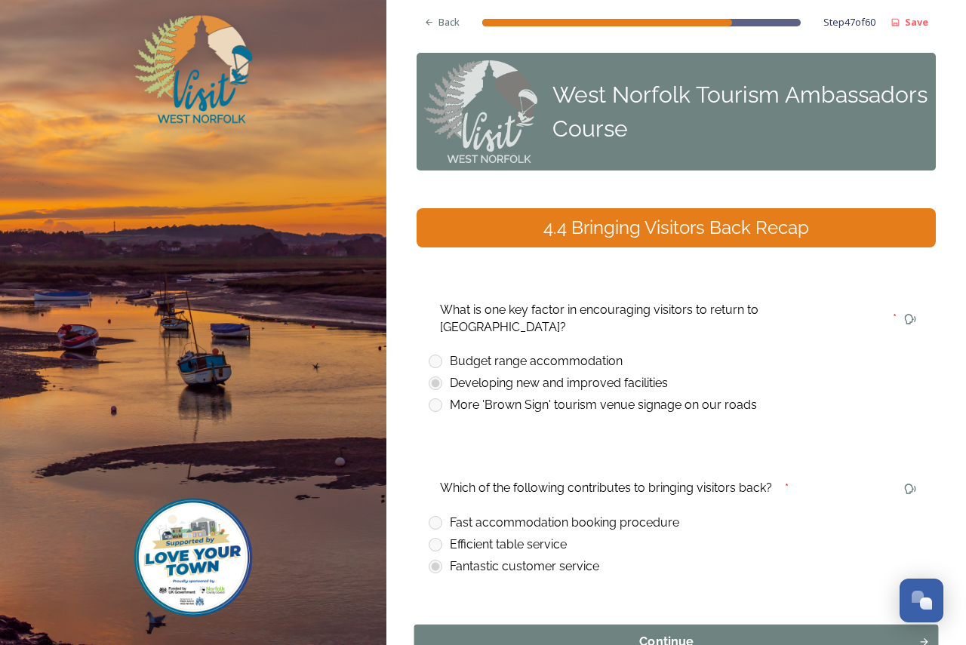
click at [675, 633] on div "Continue" at bounding box center [667, 642] width 488 height 18
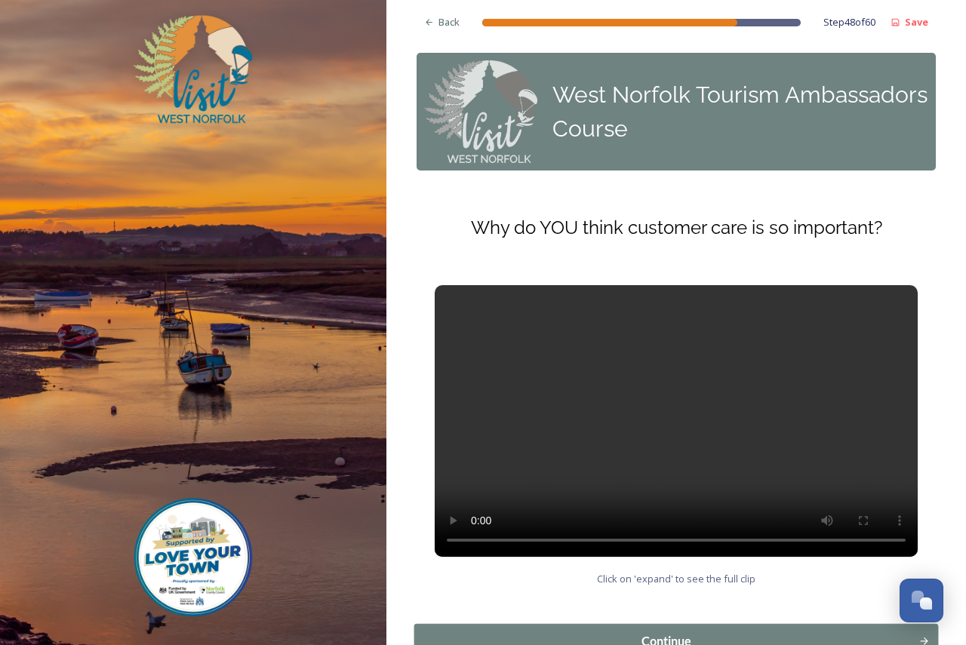
click at [671, 633] on div "Continue" at bounding box center [667, 642] width 488 height 18
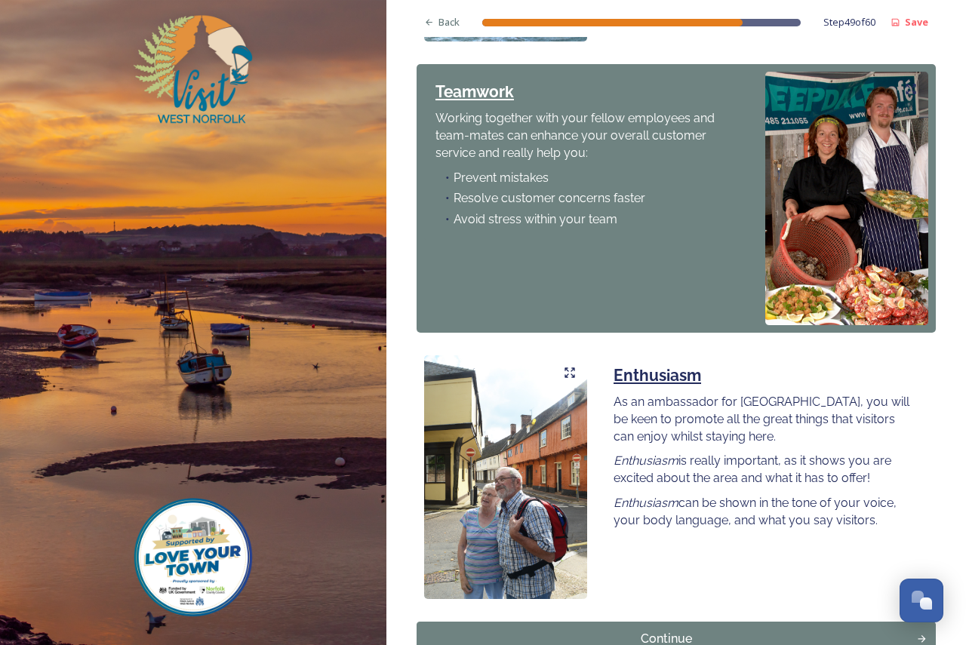
scroll to position [1058, 0]
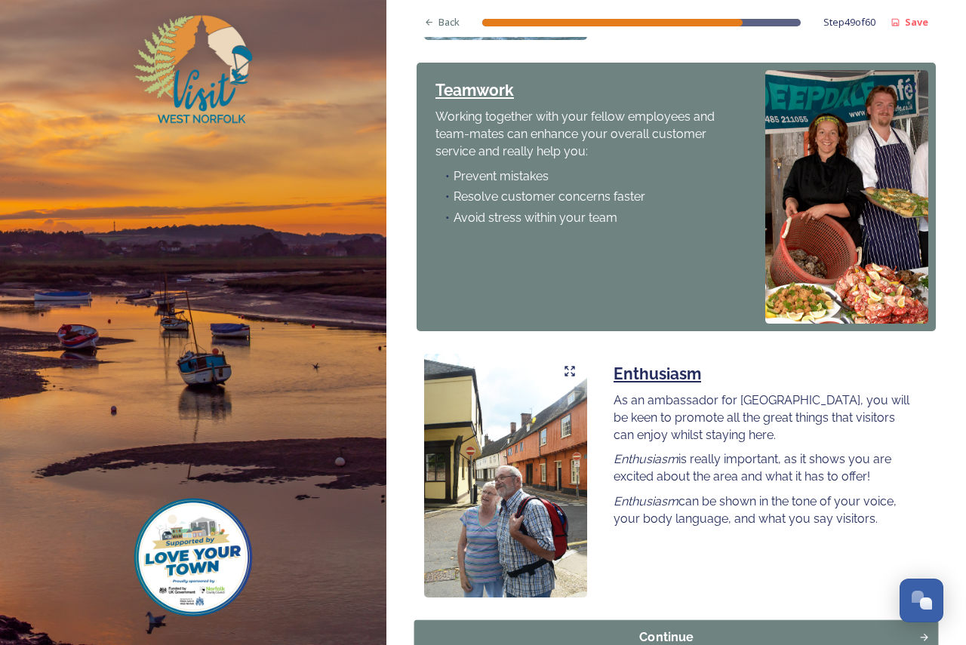
click at [722, 629] on div "Continue" at bounding box center [667, 638] width 488 height 18
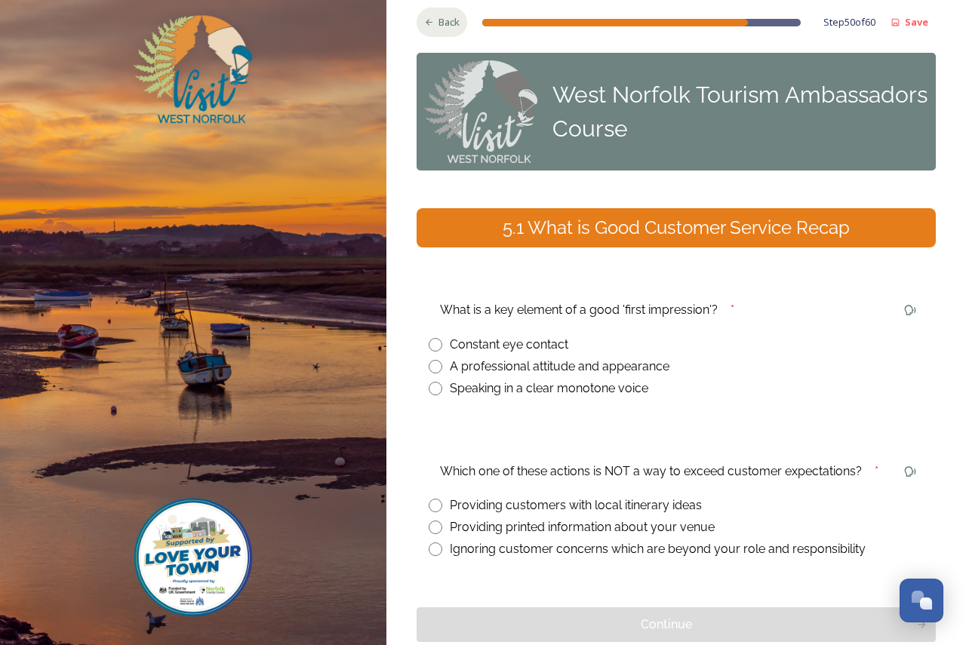
click at [439, 17] on span "Back" at bounding box center [449, 22] width 21 height 14
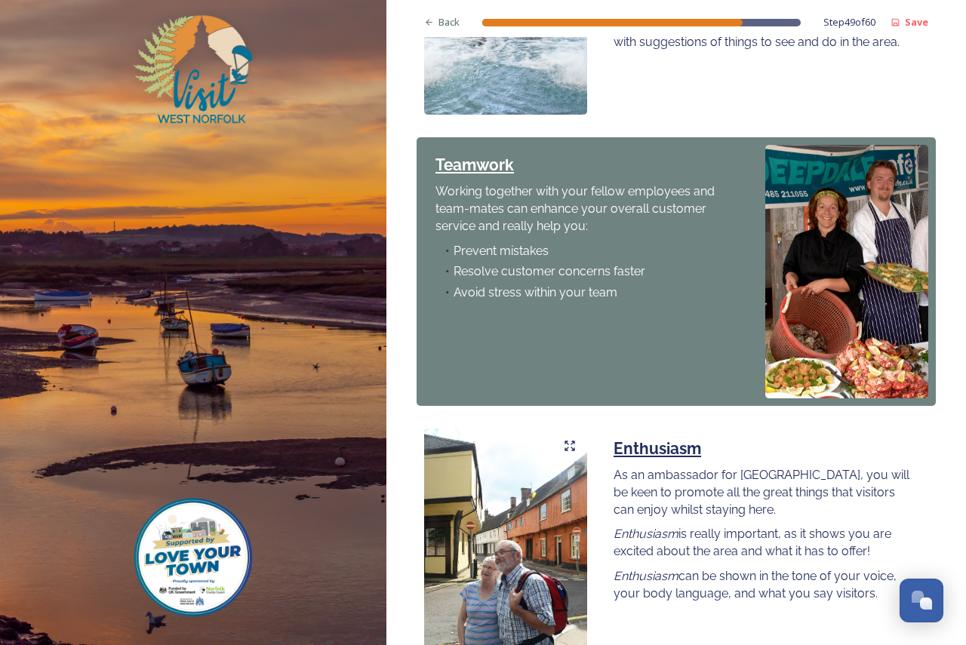
scroll to position [1058, 0]
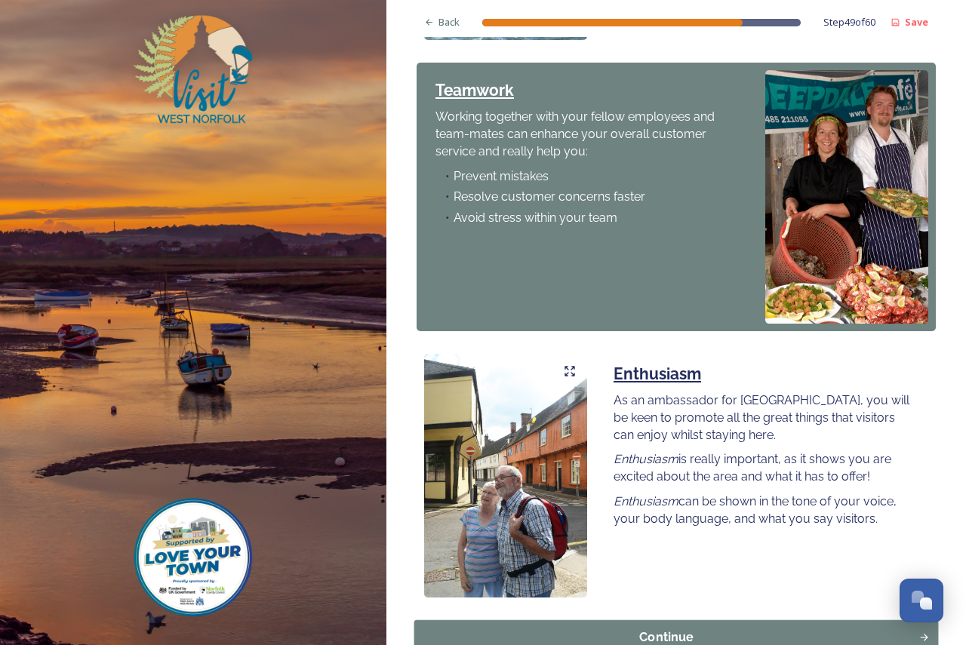
click at [686, 629] on div "Continue" at bounding box center [667, 638] width 488 height 18
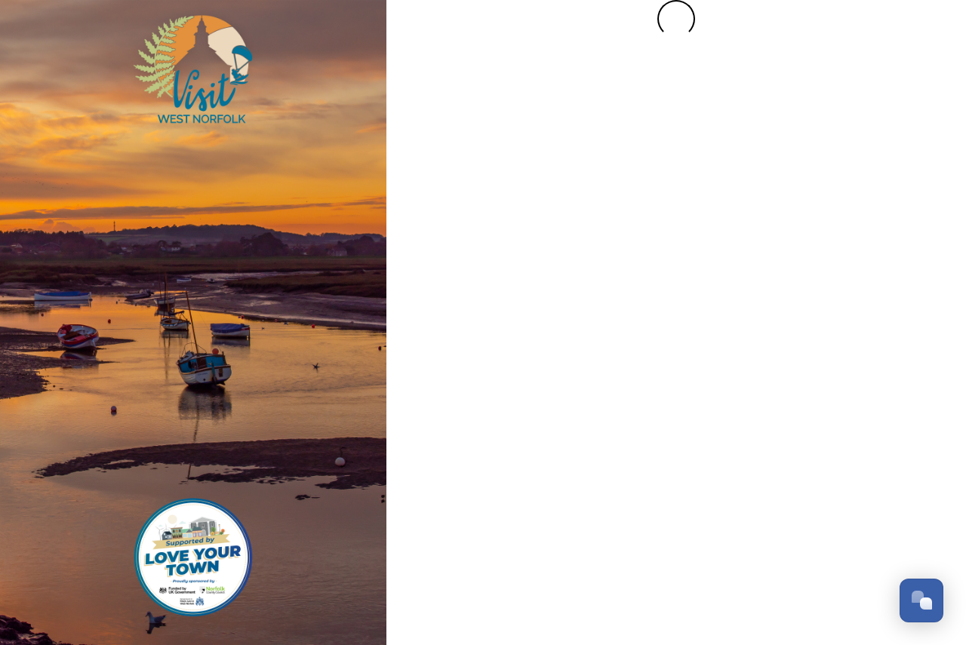
scroll to position [0, 0]
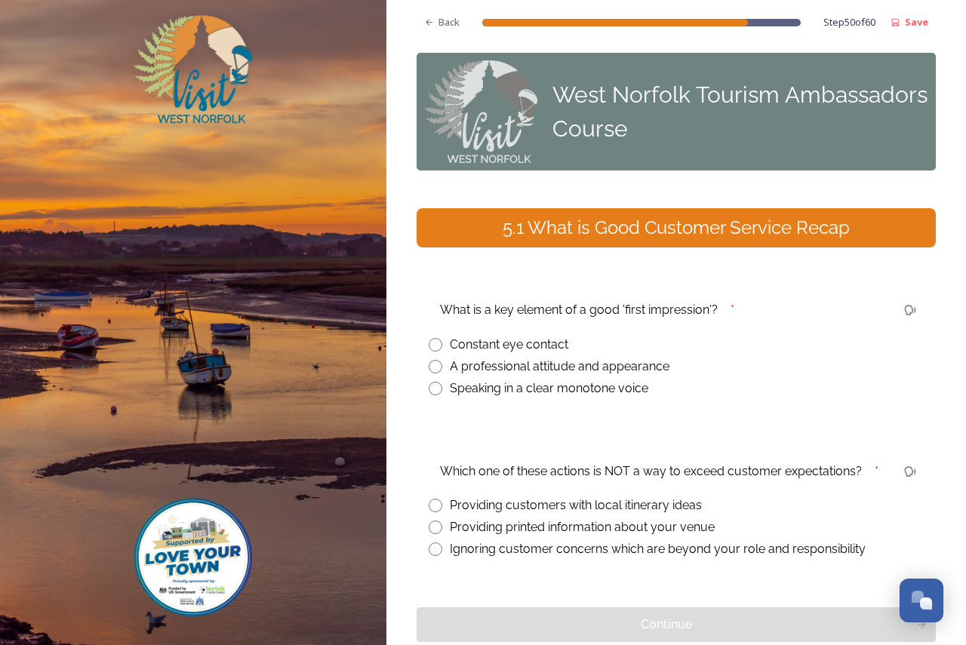
click at [522, 336] on div "Constant eye contact" at bounding box center [509, 345] width 119 height 18
radio input "true"
click at [634, 540] on div "Ignoring customer concerns which are beyond your role and responsibility" at bounding box center [658, 549] width 416 height 18
radio input "true"
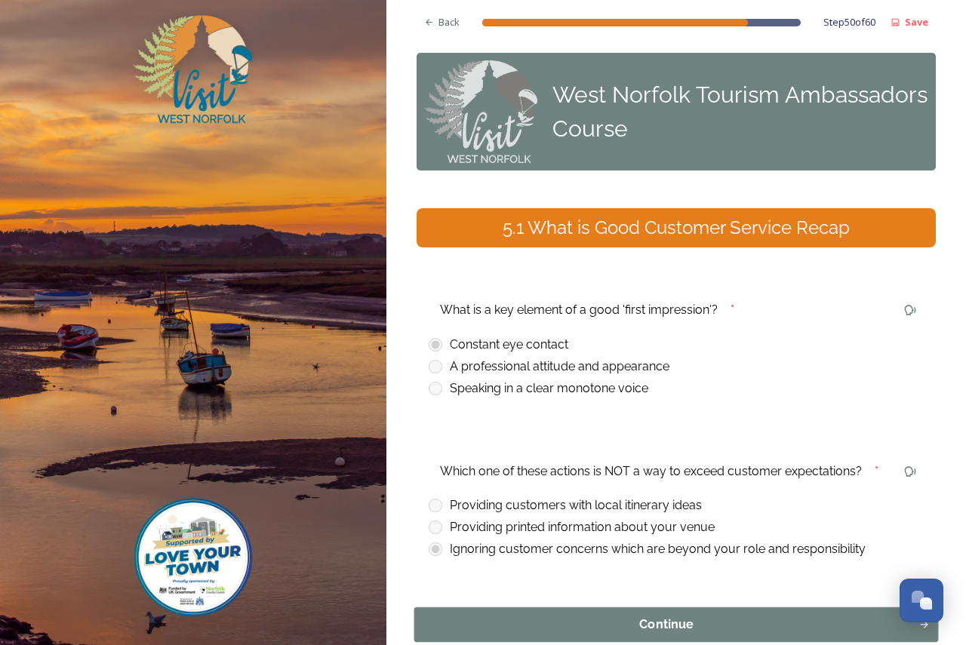
click at [697, 616] on div "Continue" at bounding box center [667, 625] width 488 height 18
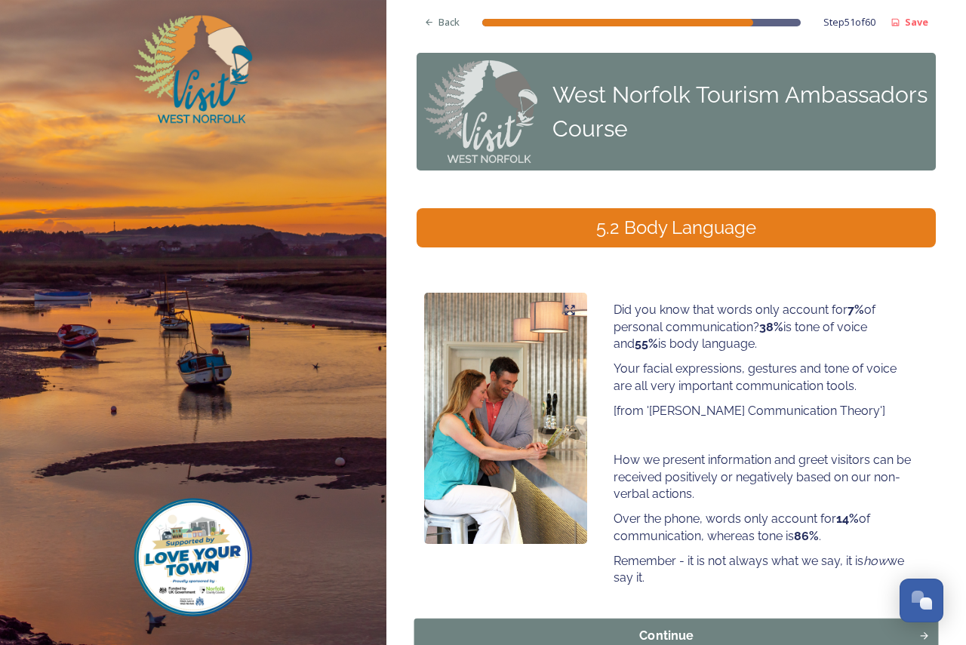
click at [688, 627] on div "Continue" at bounding box center [667, 636] width 488 height 18
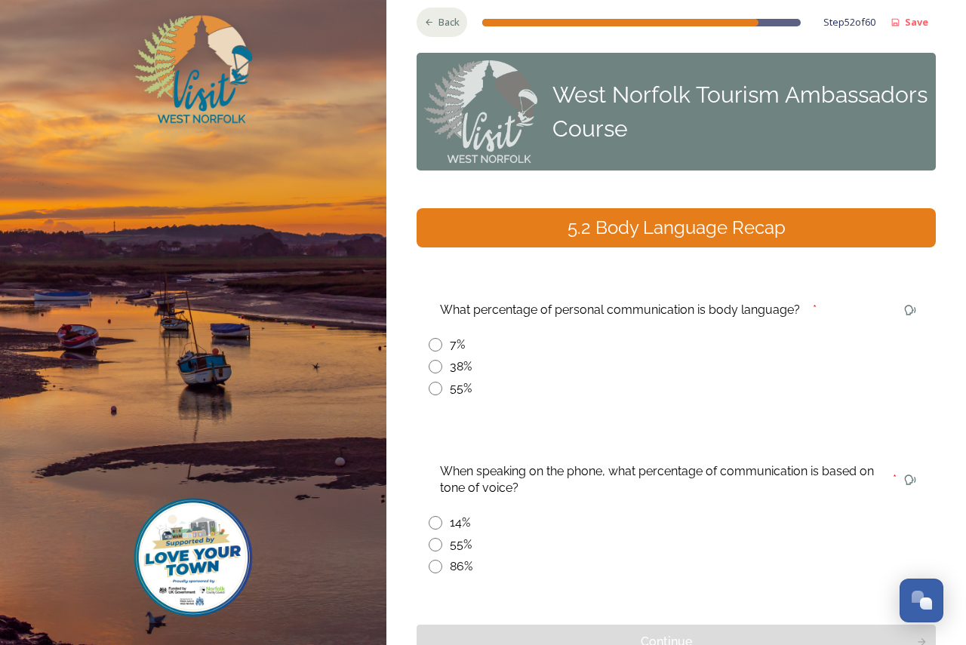
click at [441, 16] on span "Back" at bounding box center [449, 22] width 21 height 14
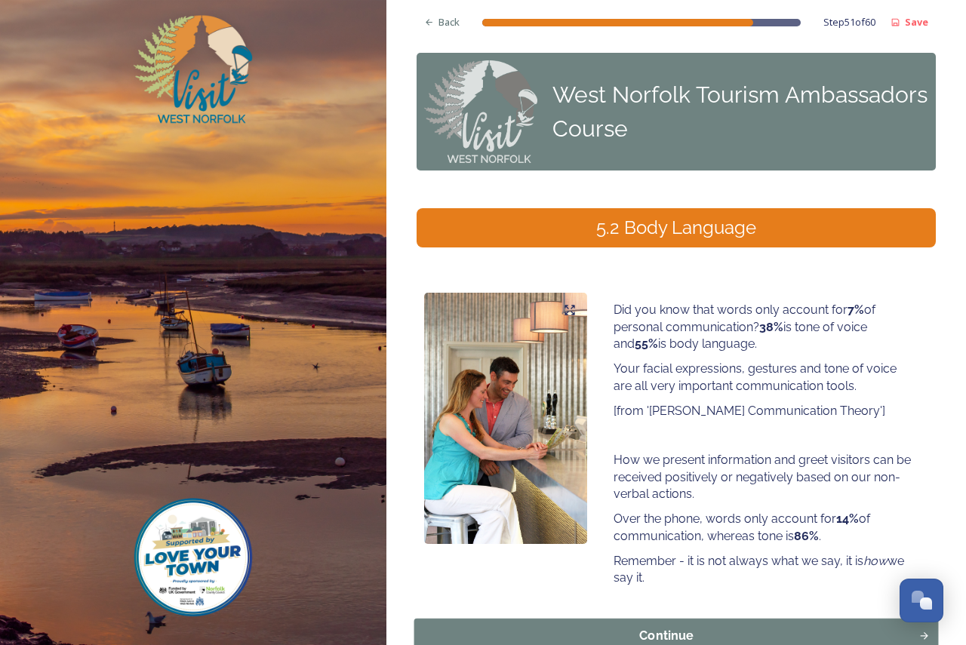
click at [660, 627] on div "Continue" at bounding box center [667, 636] width 488 height 18
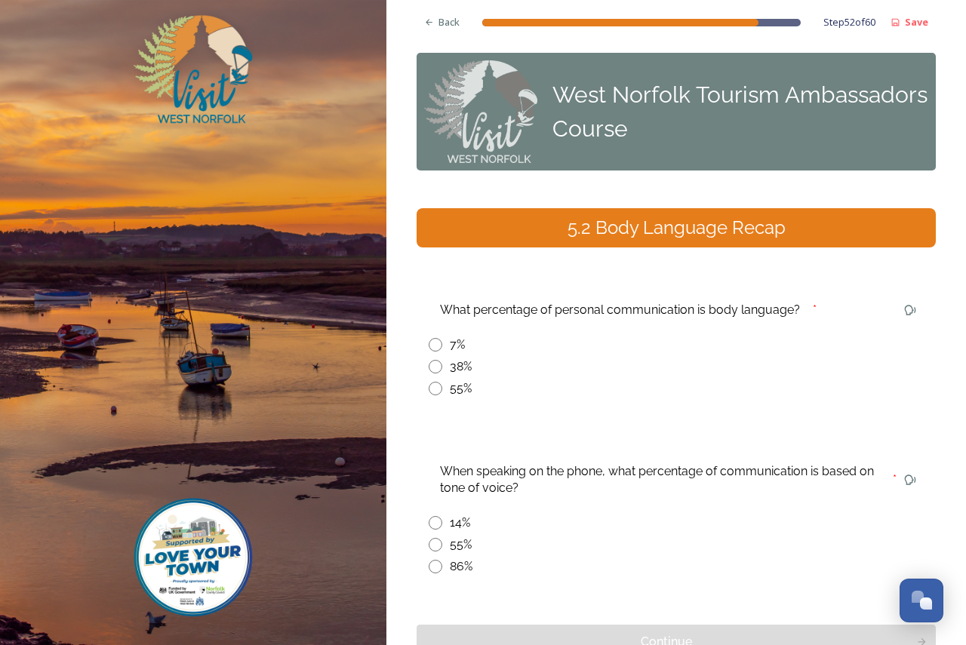
click at [465, 380] on div "55%" at bounding box center [461, 389] width 22 height 18
radio input "true"
click at [445, 24] on span "Back" at bounding box center [449, 22] width 21 height 14
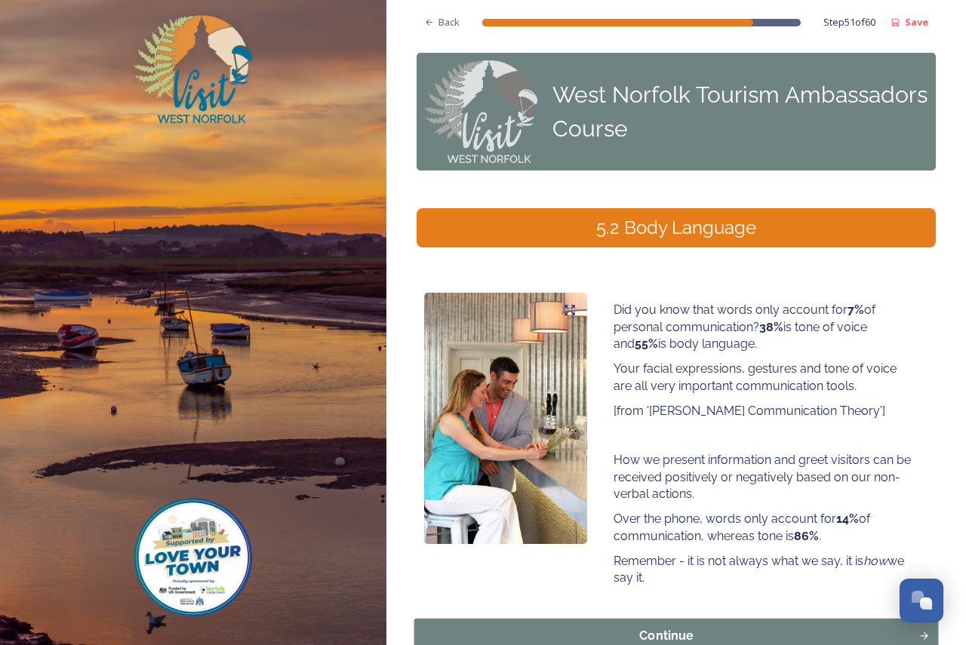
click at [652, 627] on div "Continue" at bounding box center [667, 636] width 488 height 18
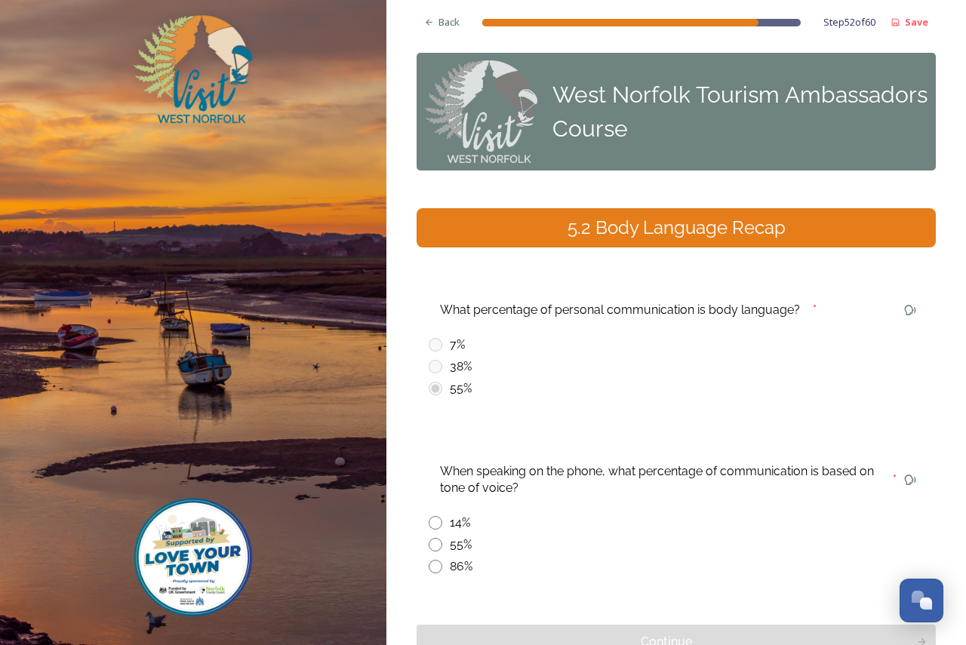
click at [466, 558] on div "86%" at bounding box center [461, 567] width 23 height 18
radio input "true"
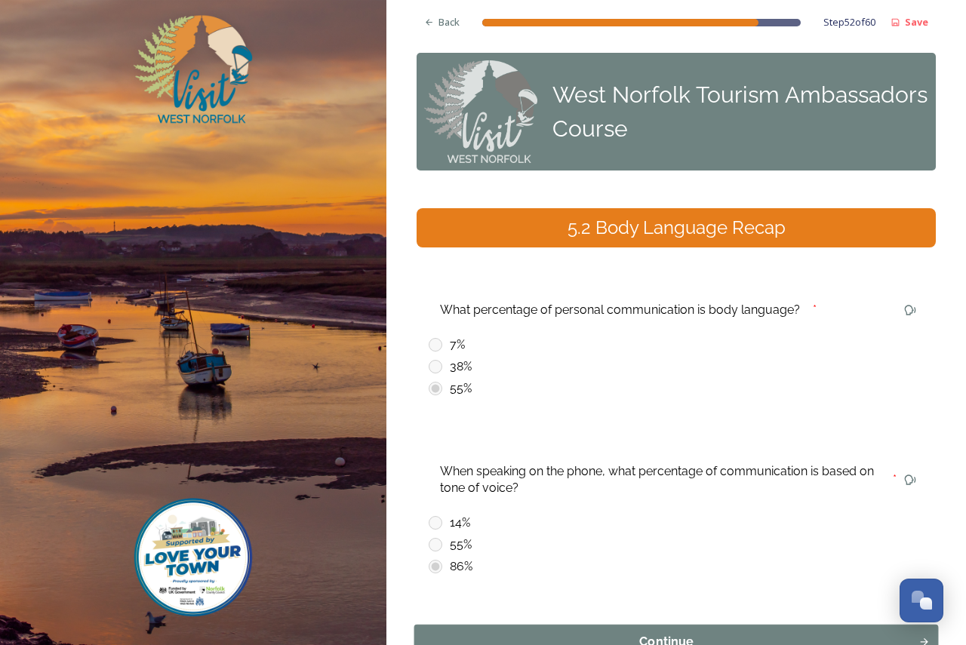
click at [645, 633] on div "Continue" at bounding box center [667, 642] width 488 height 18
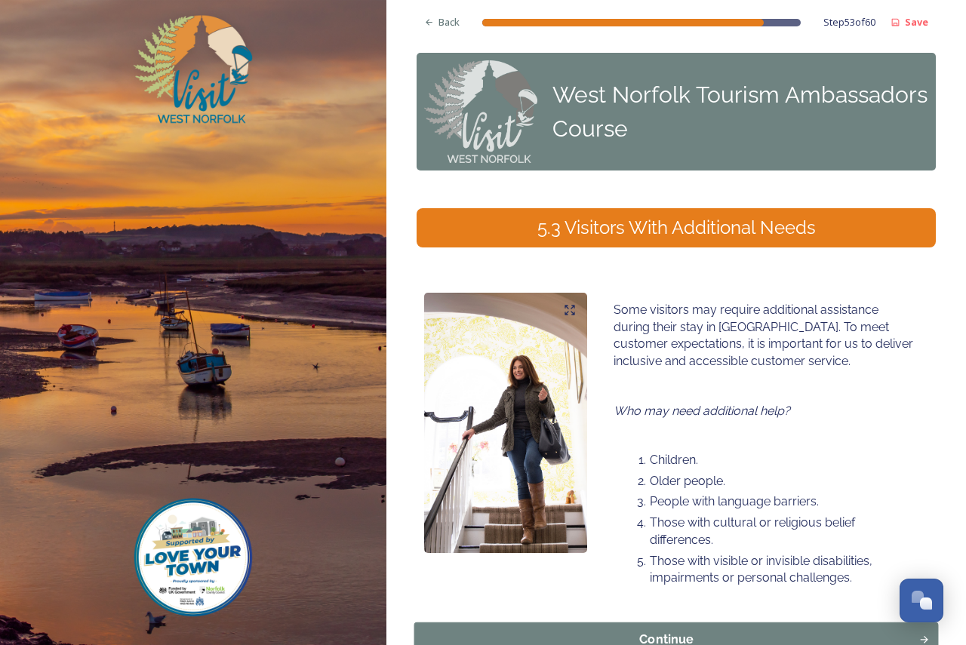
click at [681, 631] on div "Continue" at bounding box center [667, 640] width 488 height 18
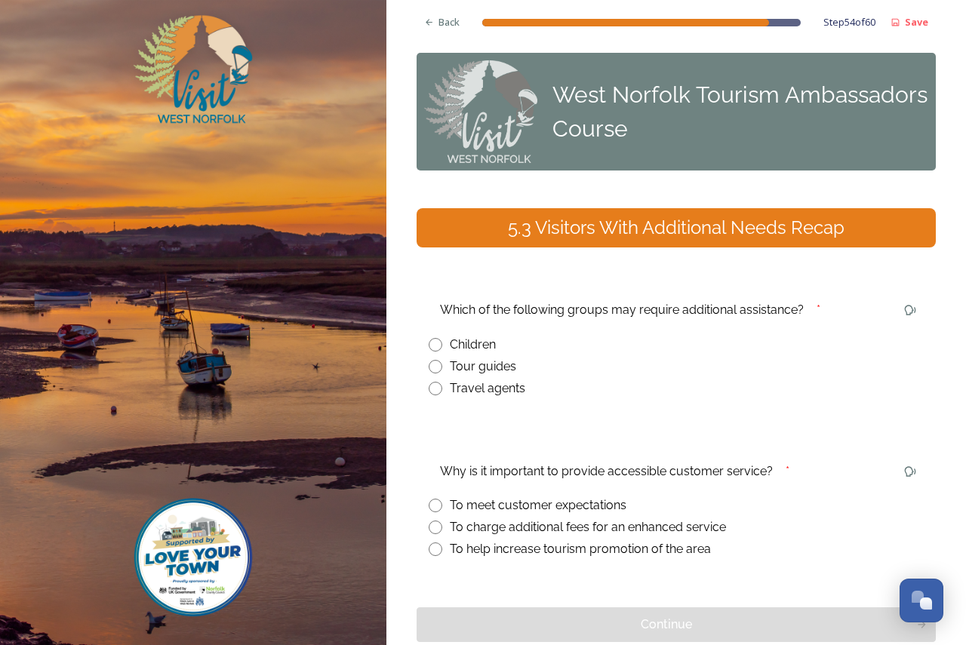
click at [479, 336] on div "Children" at bounding box center [473, 345] width 46 height 18
radio input "true"
click at [558, 497] on div "To meet customer expectations" at bounding box center [538, 506] width 177 height 18
radio input "true"
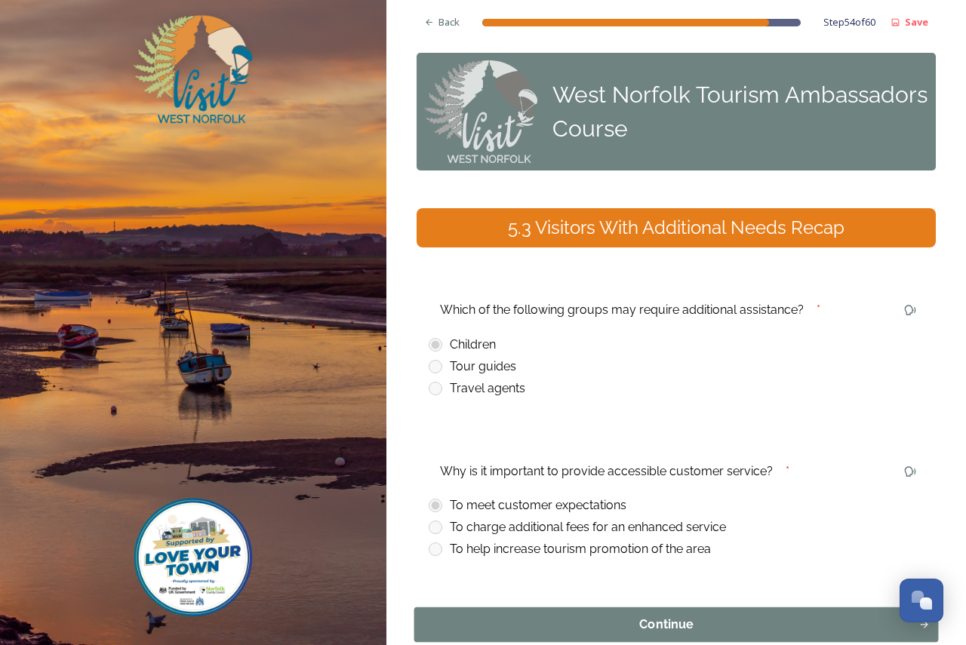
click at [680, 616] on div "Continue" at bounding box center [667, 625] width 488 height 18
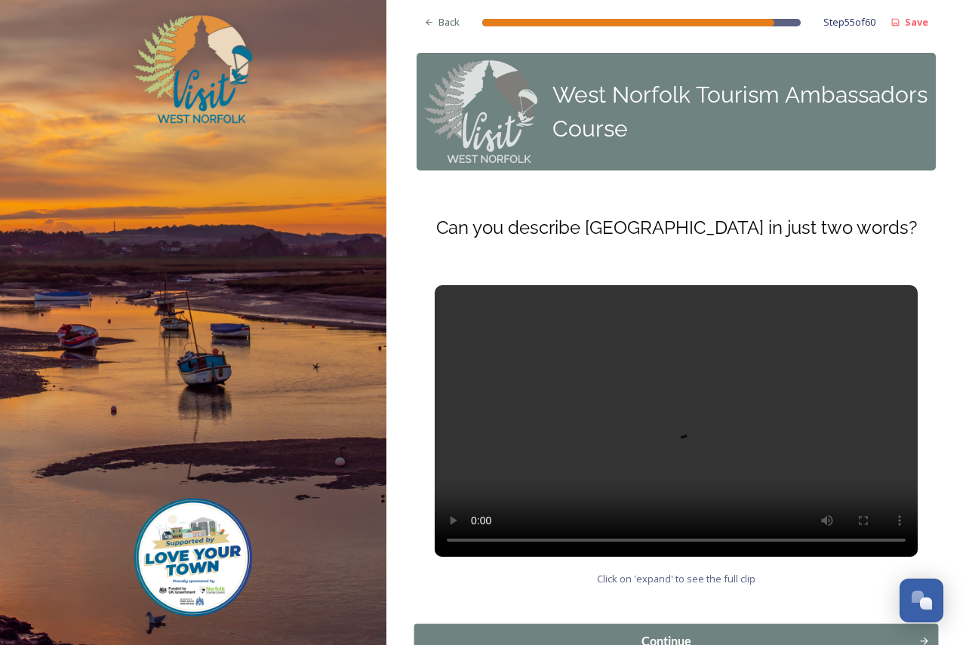
click at [697, 633] on div "Continue" at bounding box center [667, 642] width 488 height 18
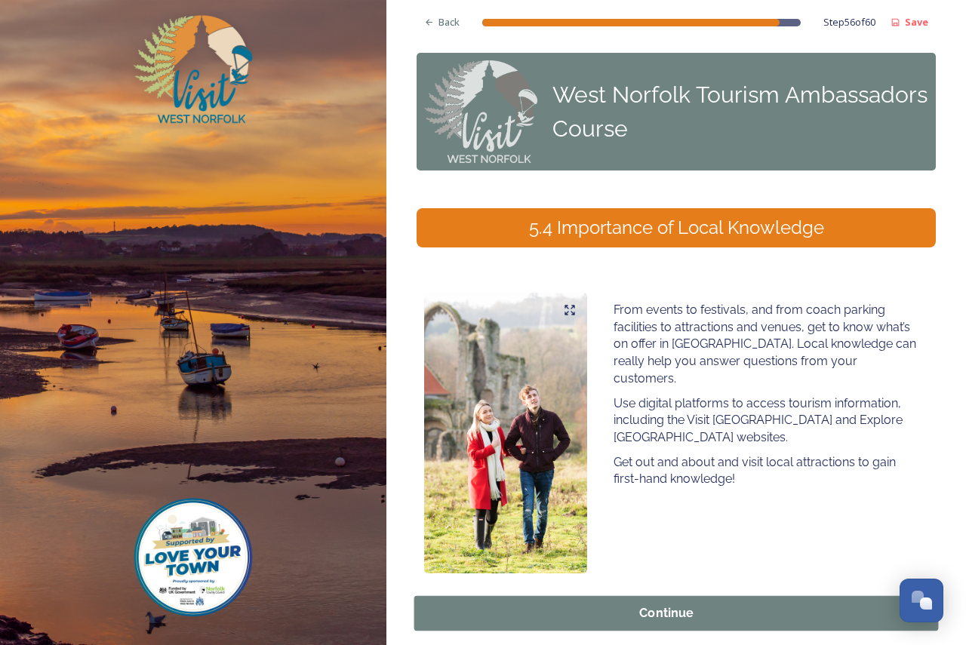
click at [689, 605] on div "Continue" at bounding box center [667, 614] width 488 height 18
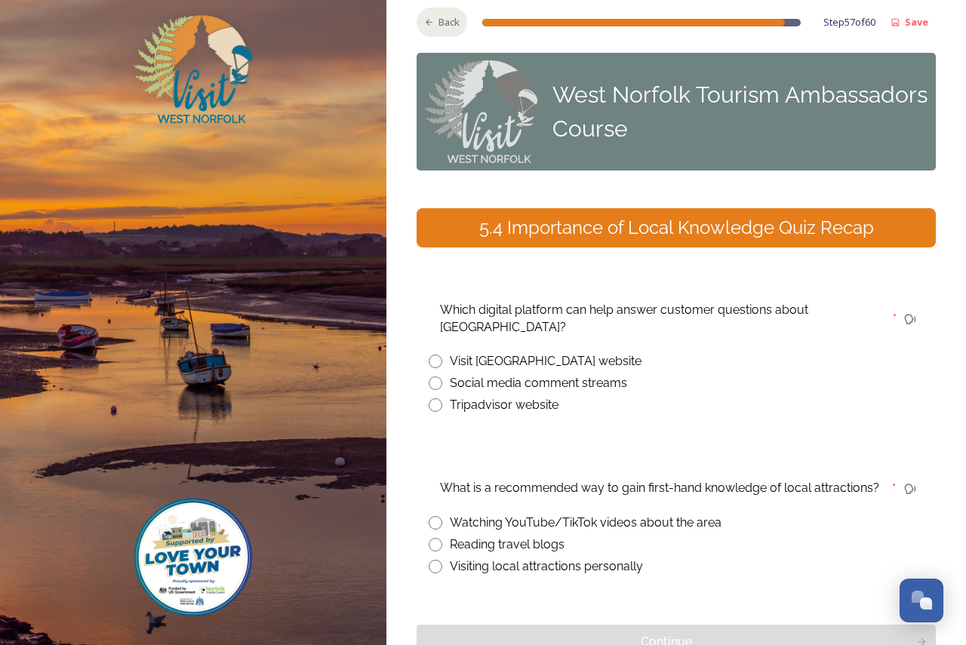
click at [430, 17] on icon at bounding box center [429, 22] width 10 height 10
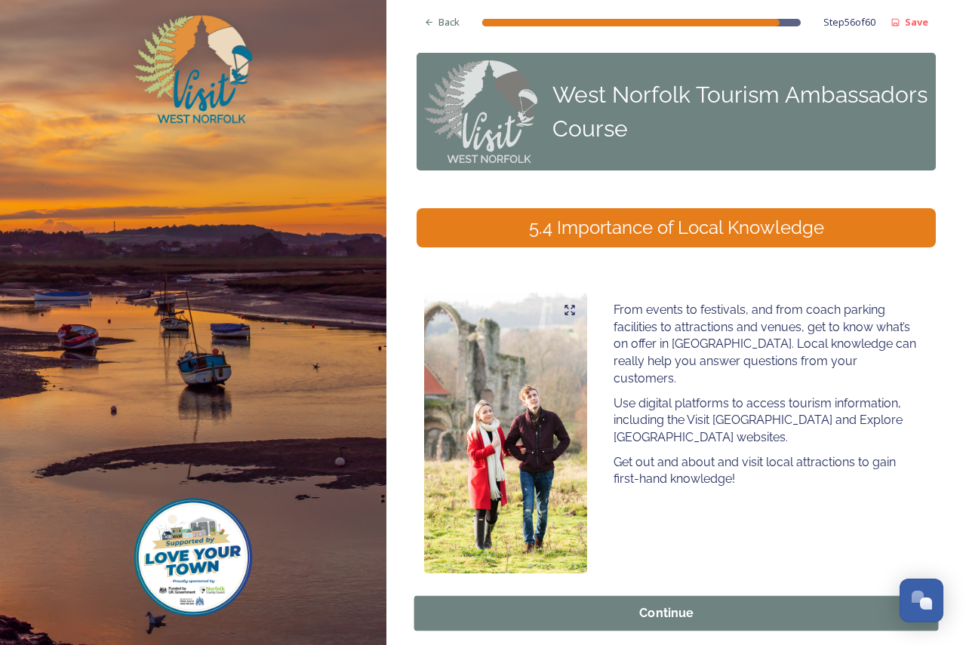
click at [661, 605] on div "Continue" at bounding box center [667, 614] width 488 height 18
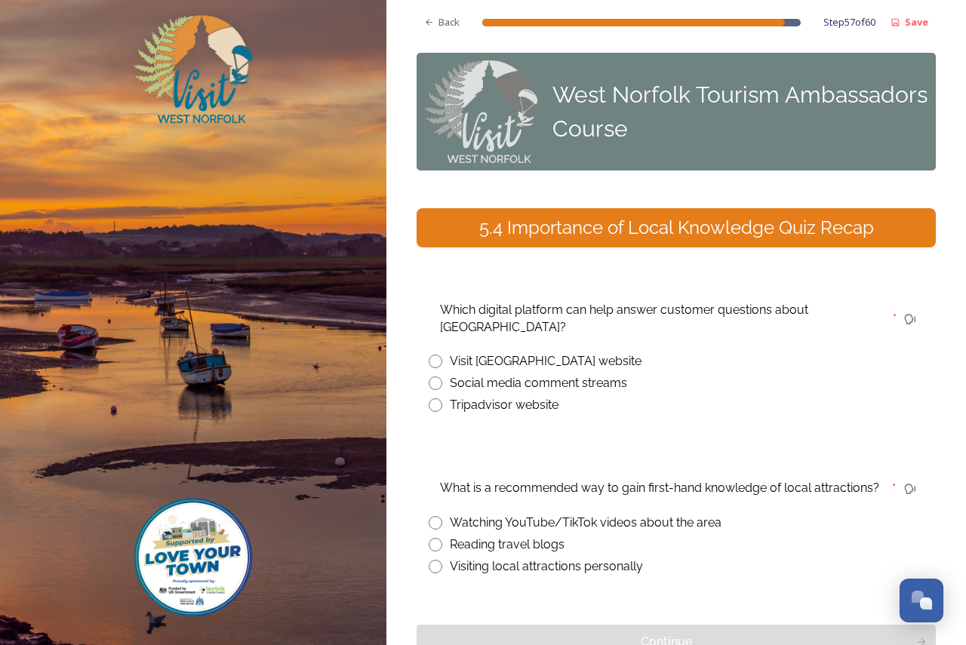
click at [559, 374] on div "Social media comment streams" at bounding box center [538, 383] width 177 height 18
radio input "true"
click at [551, 558] on div "Visiting local attractions personally" at bounding box center [546, 567] width 193 height 18
radio input "true"
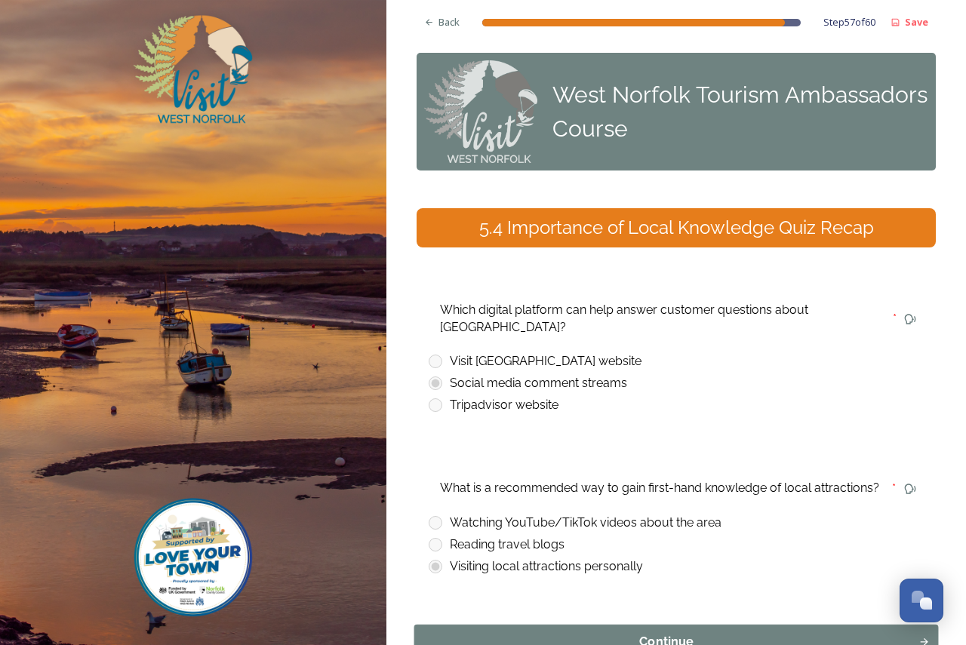
click at [651, 633] on div "Continue" at bounding box center [667, 642] width 488 height 18
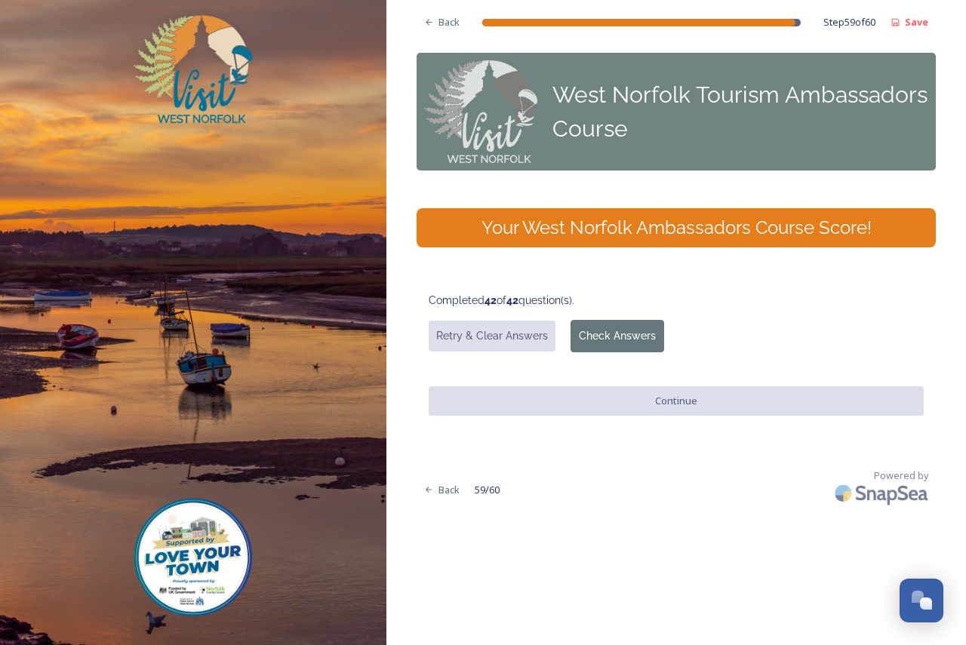
click at [638, 320] on button "Check Answers" at bounding box center [618, 336] width 94 height 32
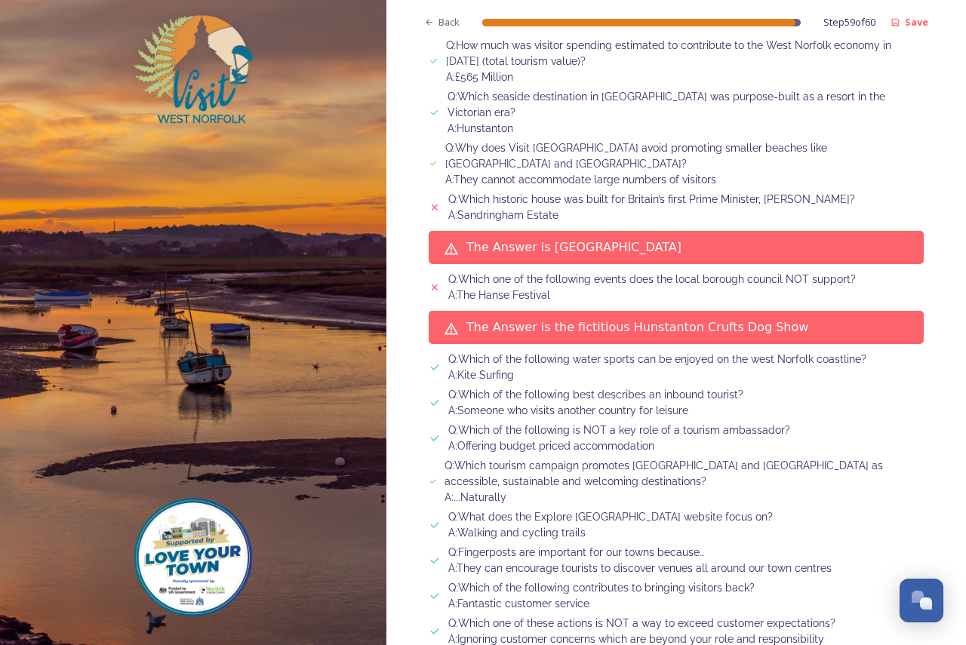
scroll to position [1637, 0]
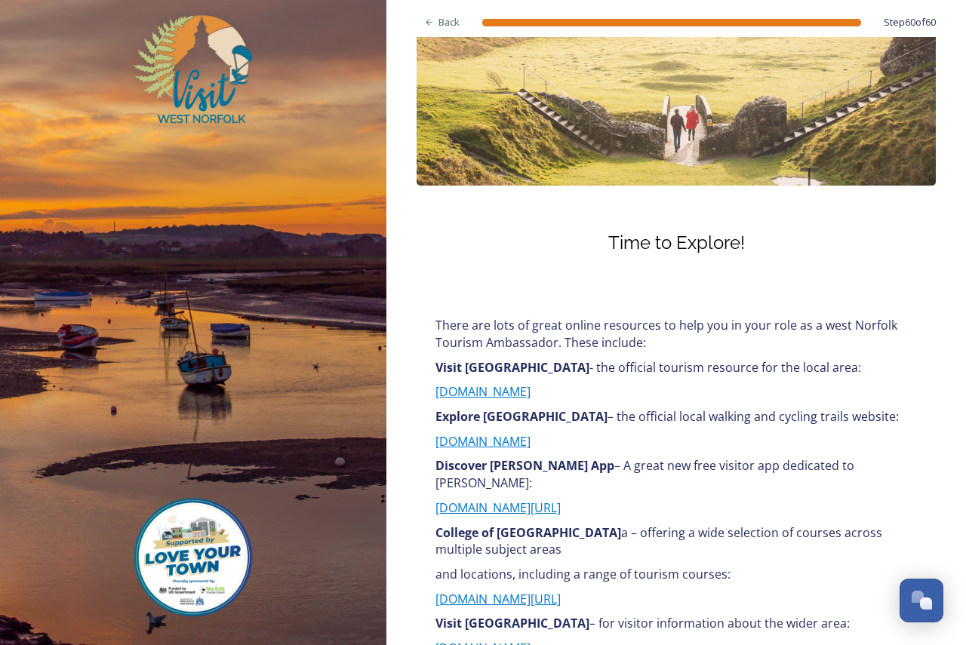
scroll to position [0, 0]
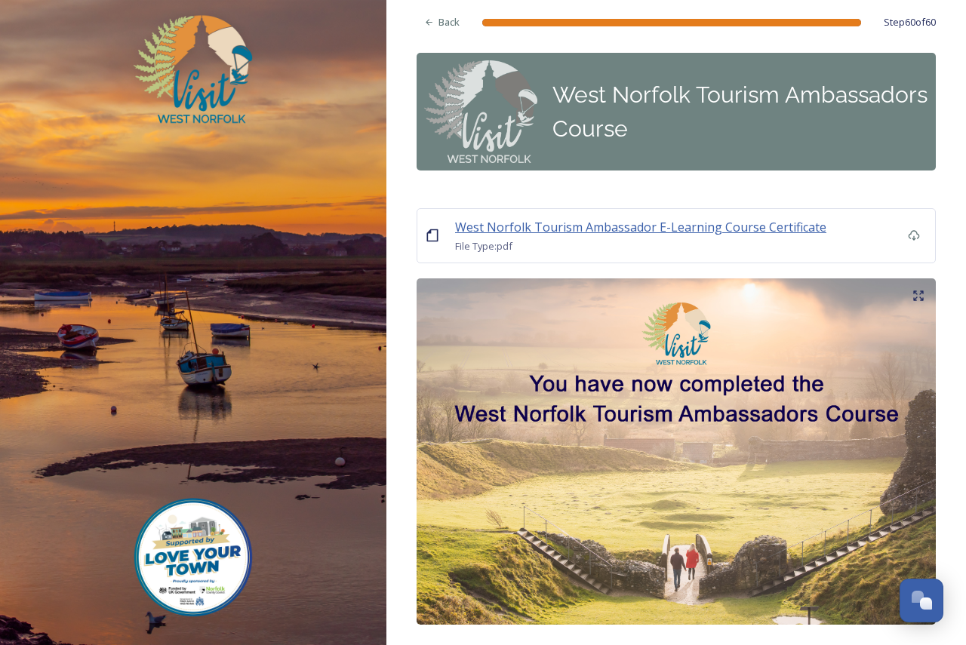
click at [716, 219] on span "West Norfolk Tourism Ambassador E-Learning Course Certificate" at bounding box center [640, 227] width 371 height 17
click at [908, 229] on icon at bounding box center [914, 235] width 12 height 12
drag, startPoint x: 905, startPoint y: 168, endPoint x: 540, endPoint y: 173, distance: 365.4
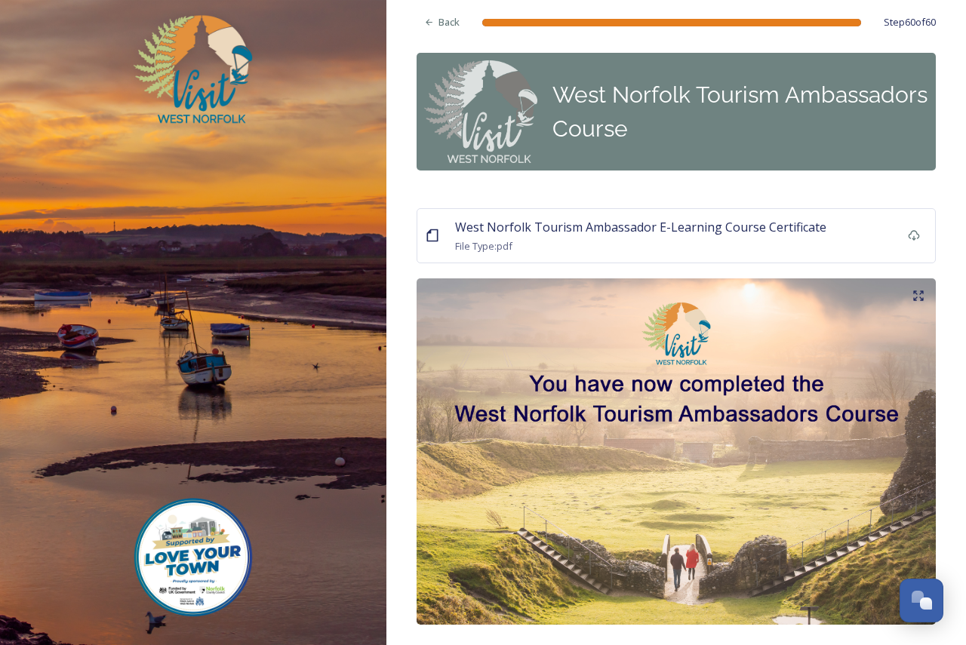
click at [540, 237] on div "File Type: pdf" at bounding box center [640, 246] width 371 height 18
click at [492, 239] on span "File Type: pdf" at bounding box center [483, 246] width 57 height 14
click at [507, 219] on span "West Norfolk Tourism Ambassador E-Learning Course Certificate" at bounding box center [640, 227] width 371 height 17
click at [908, 229] on icon at bounding box center [914, 235] width 12 height 12
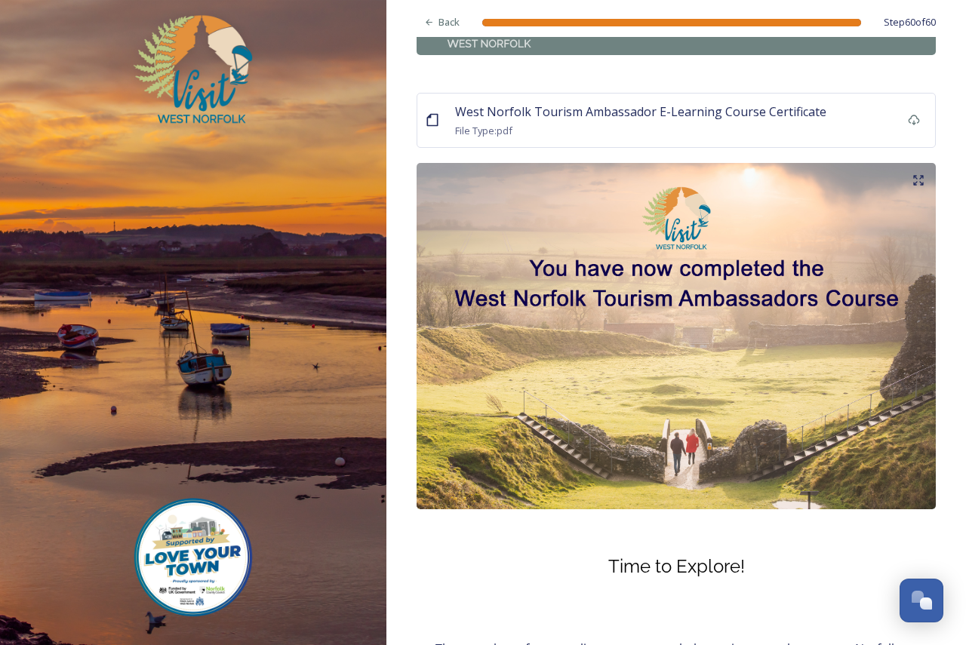
scroll to position [439, 0]
